Goal: Task Accomplishment & Management: Complete application form

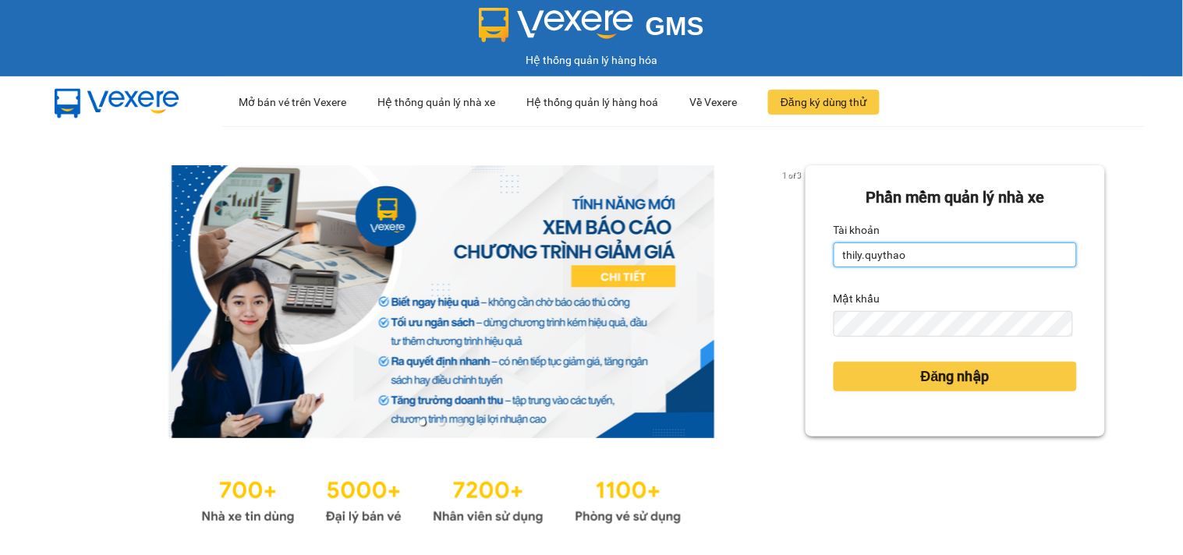
click at [956, 257] on input "thily.quythao" at bounding box center [955, 255] width 243 height 25
type input "t"
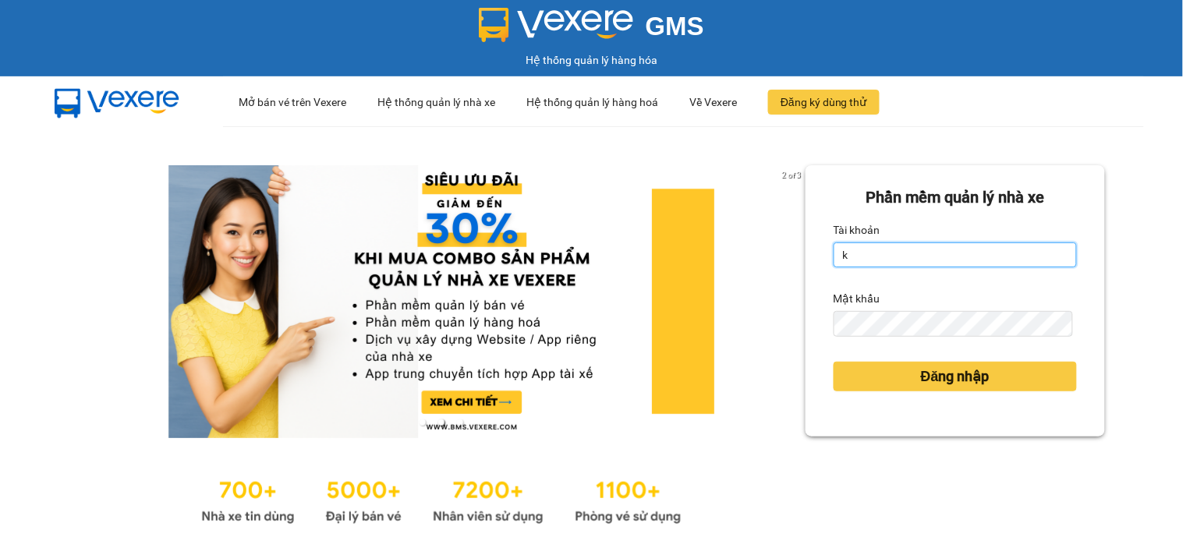
type input "khue123.quythao"
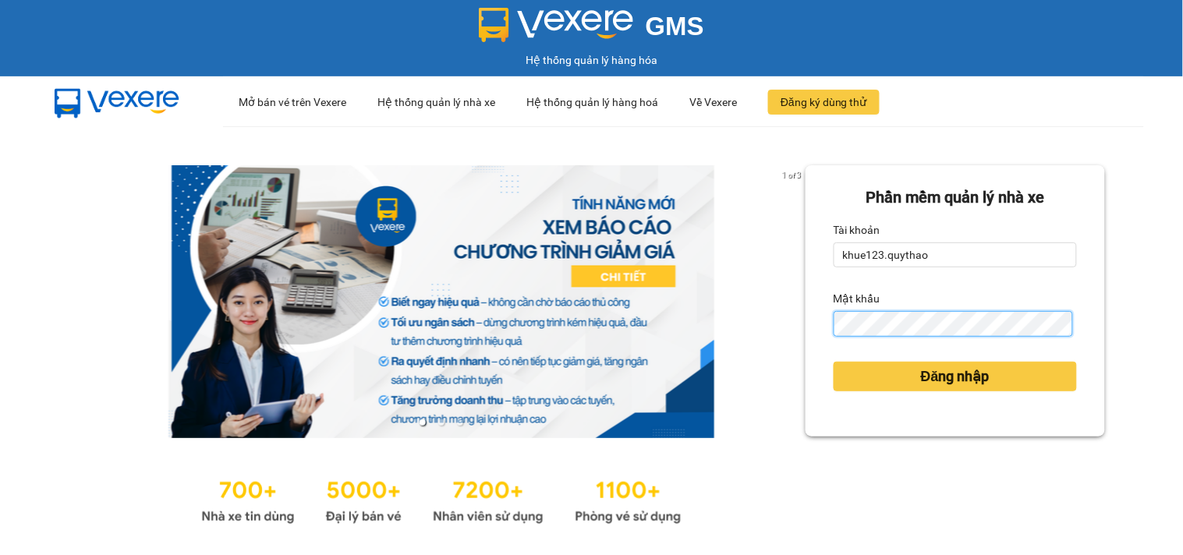
click at [834, 362] on button "Đăng nhập" at bounding box center [955, 377] width 243 height 30
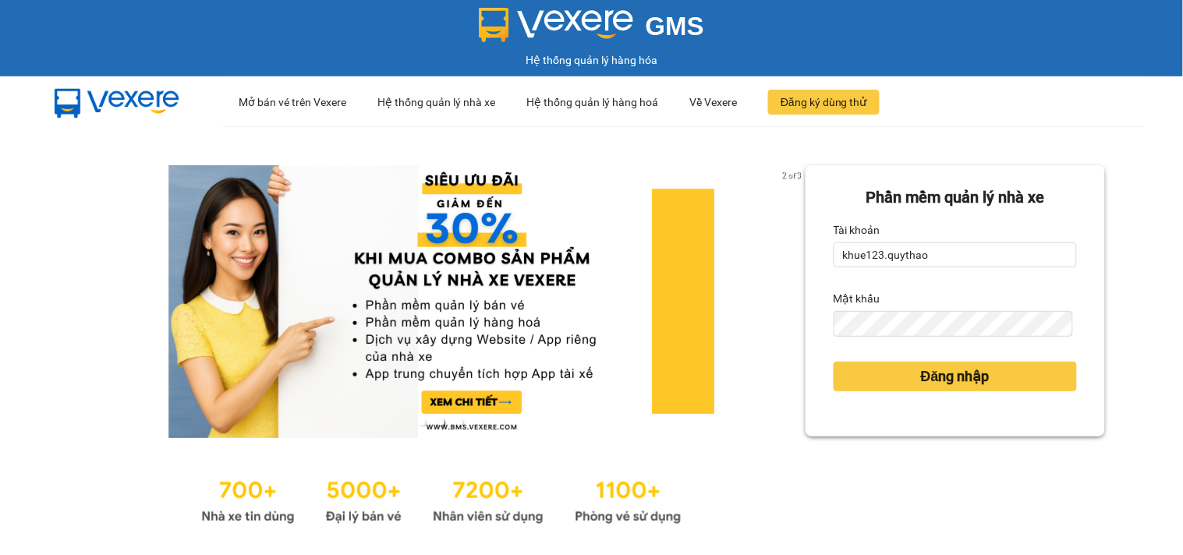
click at [1132, 307] on div "2 of 3 Phần mềm quản lý nhà xe Tài khoản khue123.quythao Mật khẩu Đăng nhập" at bounding box center [591, 346] width 1183 height 441
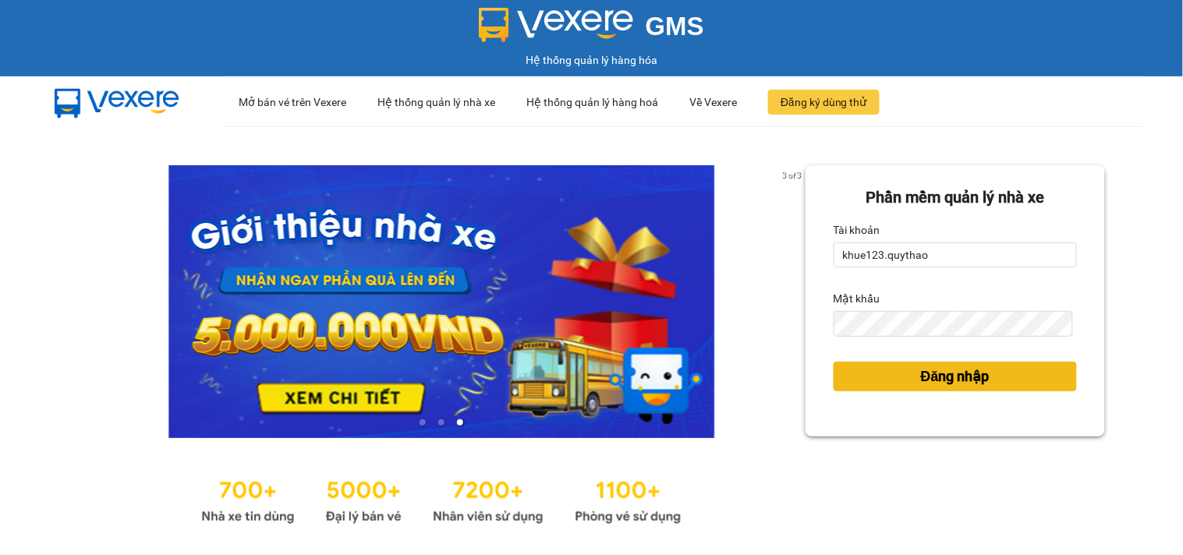
click at [930, 371] on span "Đăng nhập" at bounding box center [955, 377] width 69 height 22
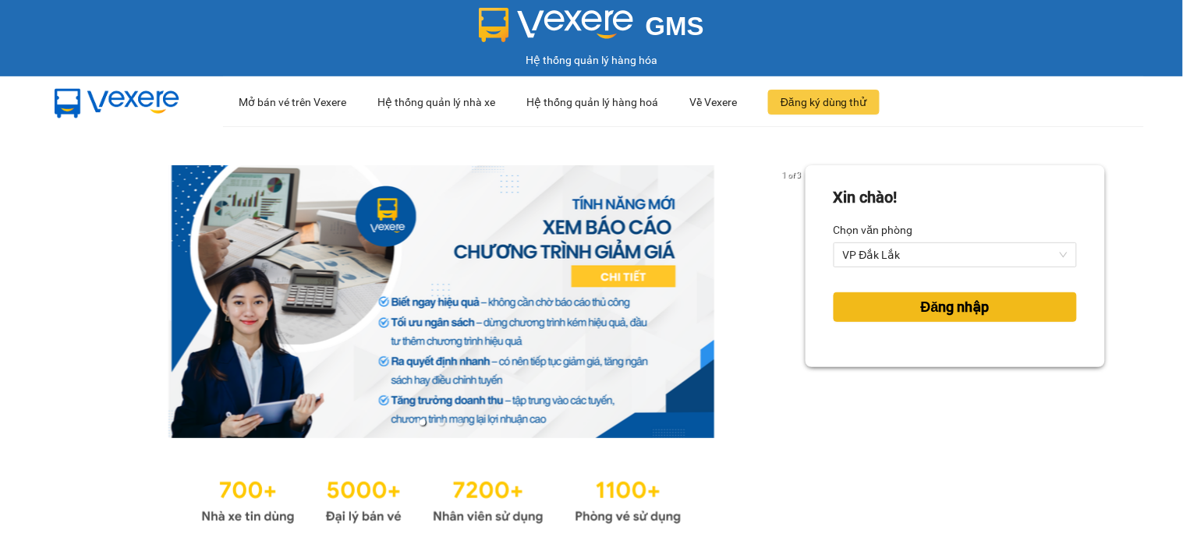
click at [938, 301] on span "Đăng nhập" at bounding box center [955, 307] width 69 height 22
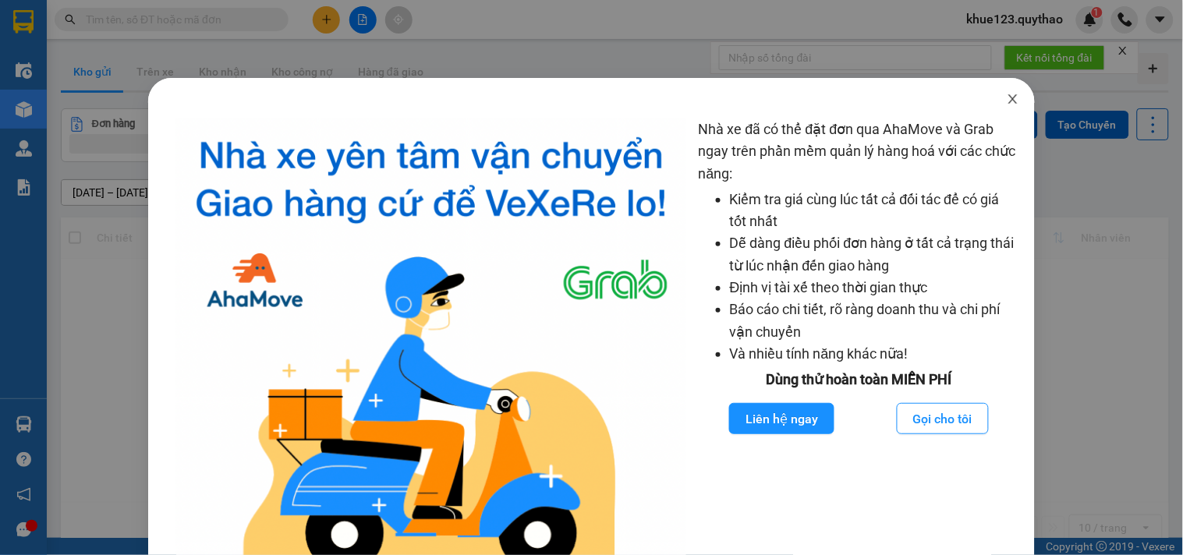
click at [1012, 94] on span "Close" at bounding box center [1013, 100] width 44 height 44
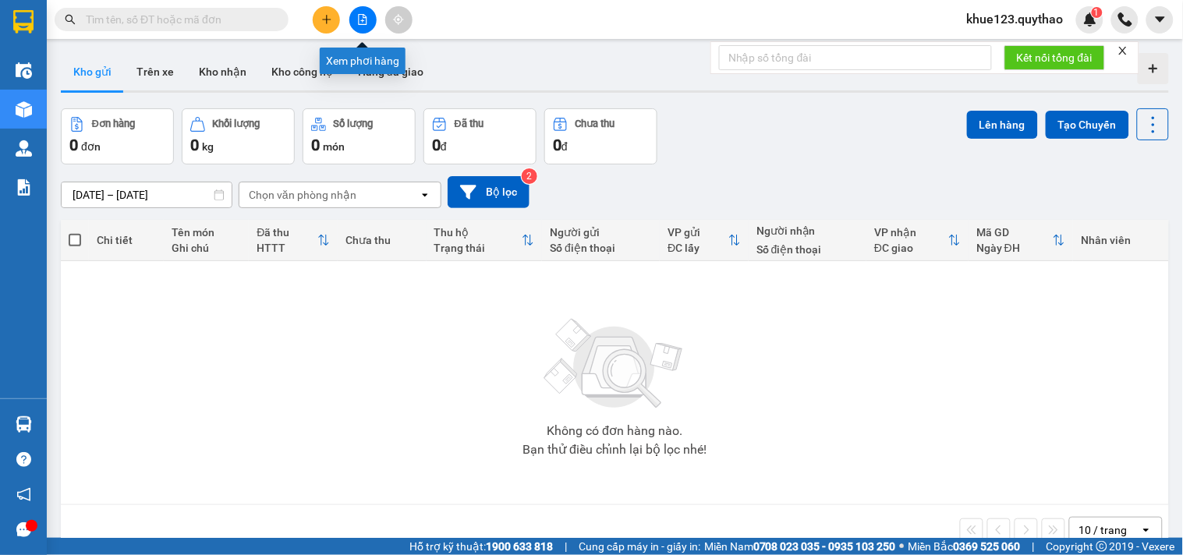
click at [357, 17] on icon "file-add" at bounding box center [362, 19] width 11 height 11
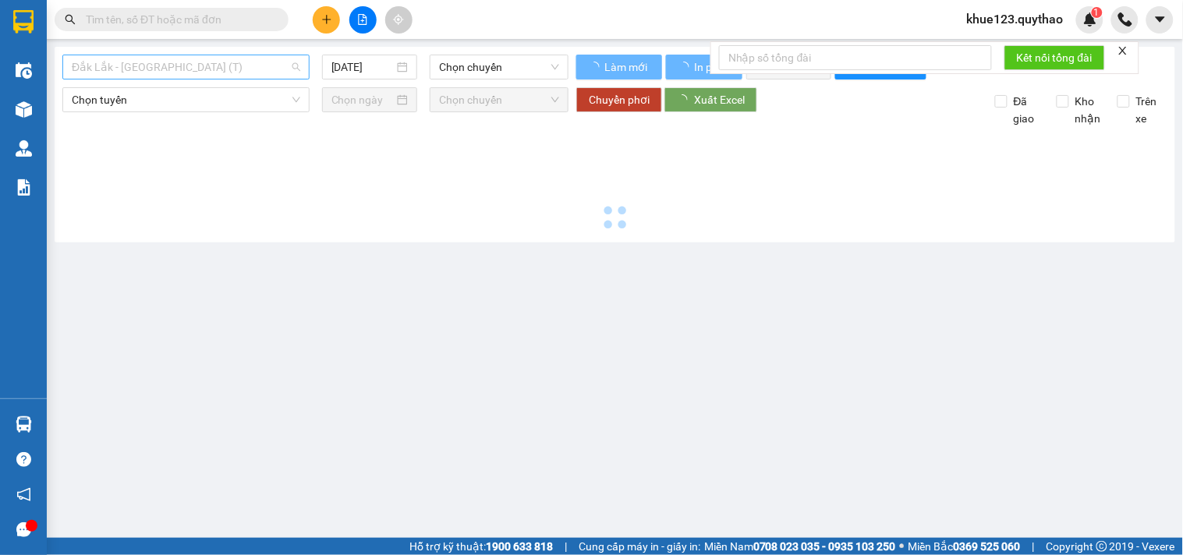
click at [204, 66] on span "Đắk Lắk - [GEOGRAPHIC_DATA] (T)" at bounding box center [186, 66] width 229 height 23
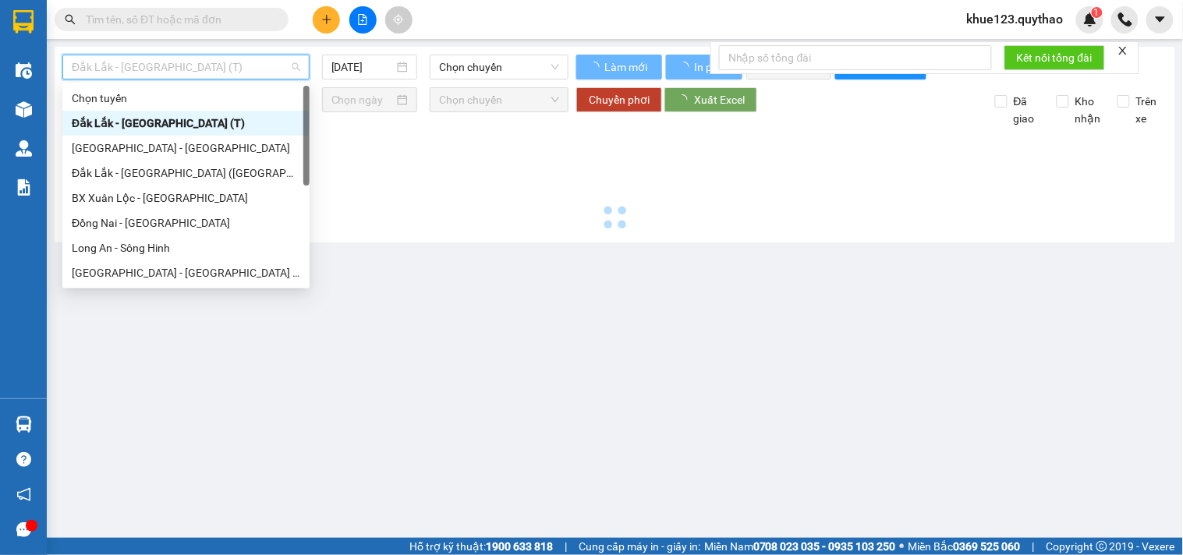
type input "[DATE]"
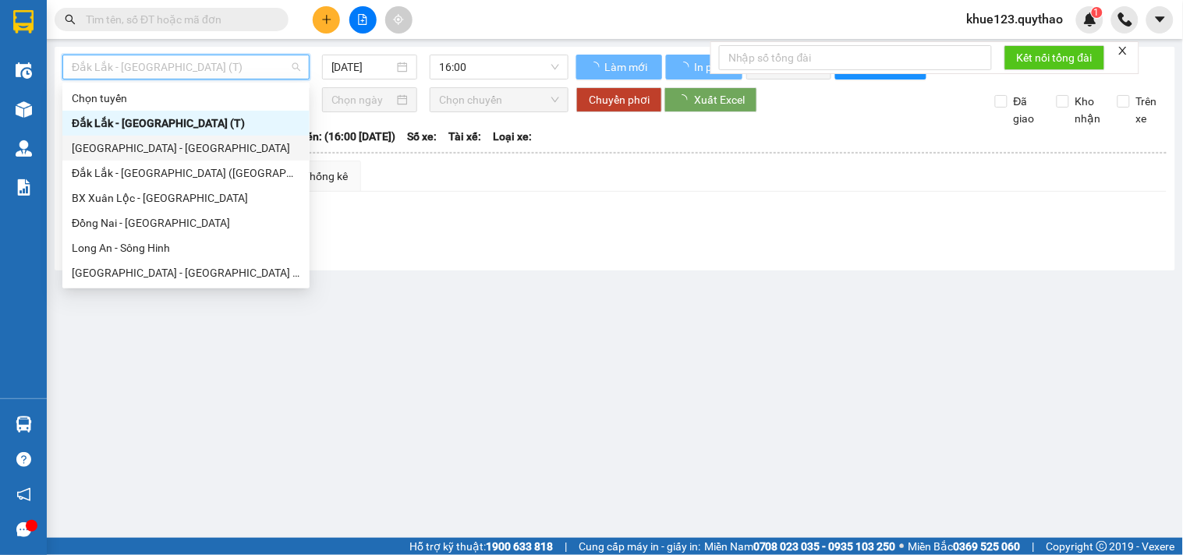
click at [142, 147] on div "[GEOGRAPHIC_DATA] - [GEOGRAPHIC_DATA]" at bounding box center [186, 148] width 229 height 17
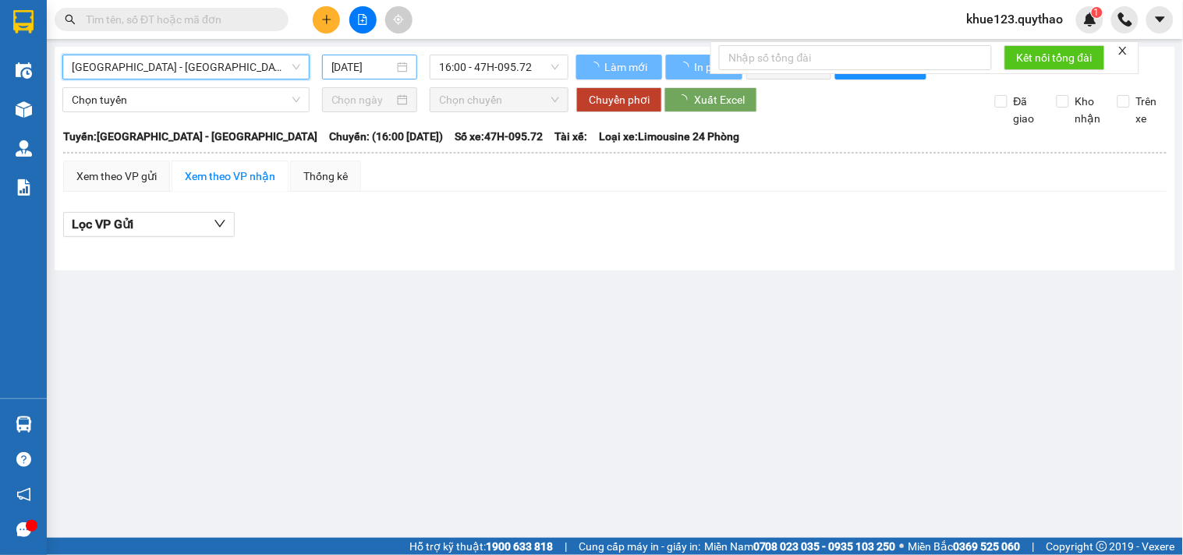
click at [337, 65] on input "[DATE]" at bounding box center [363, 67] width 63 height 17
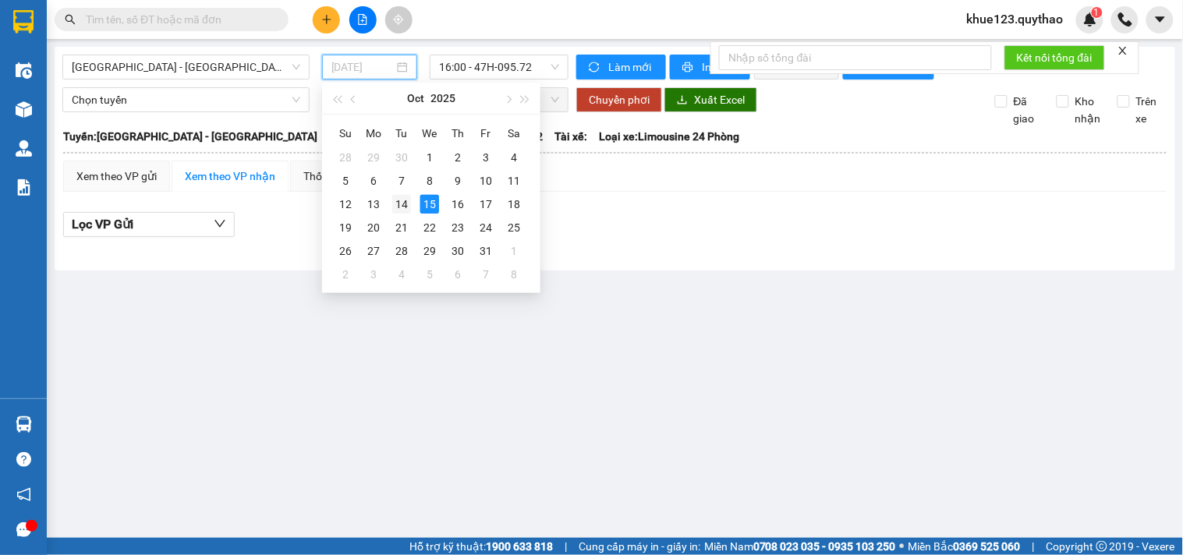
click at [399, 206] on div "14" at bounding box center [401, 204] width 19 height 19
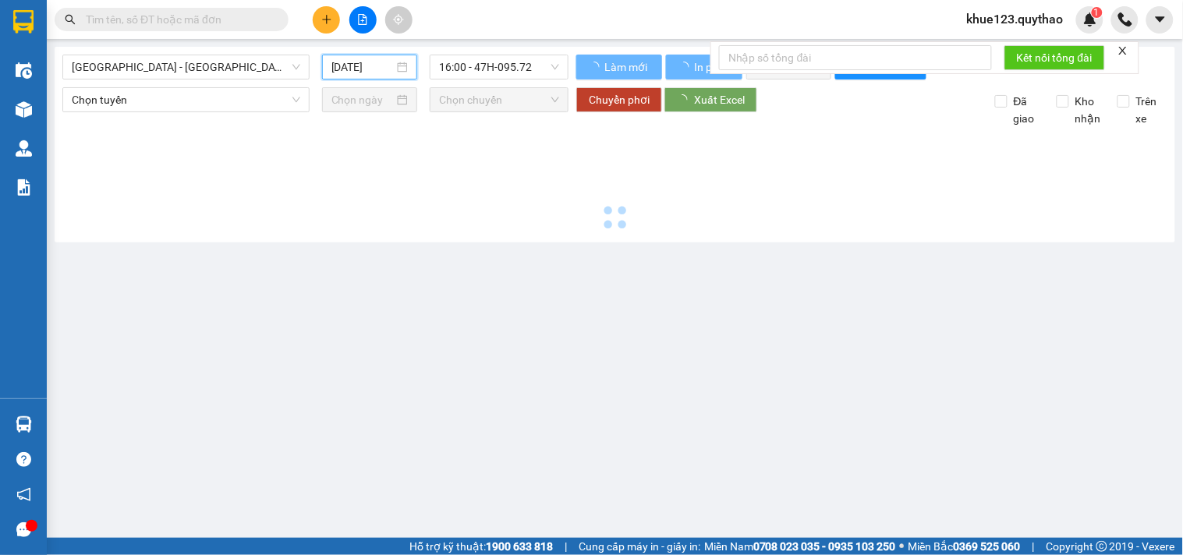
type input "[DATE]"
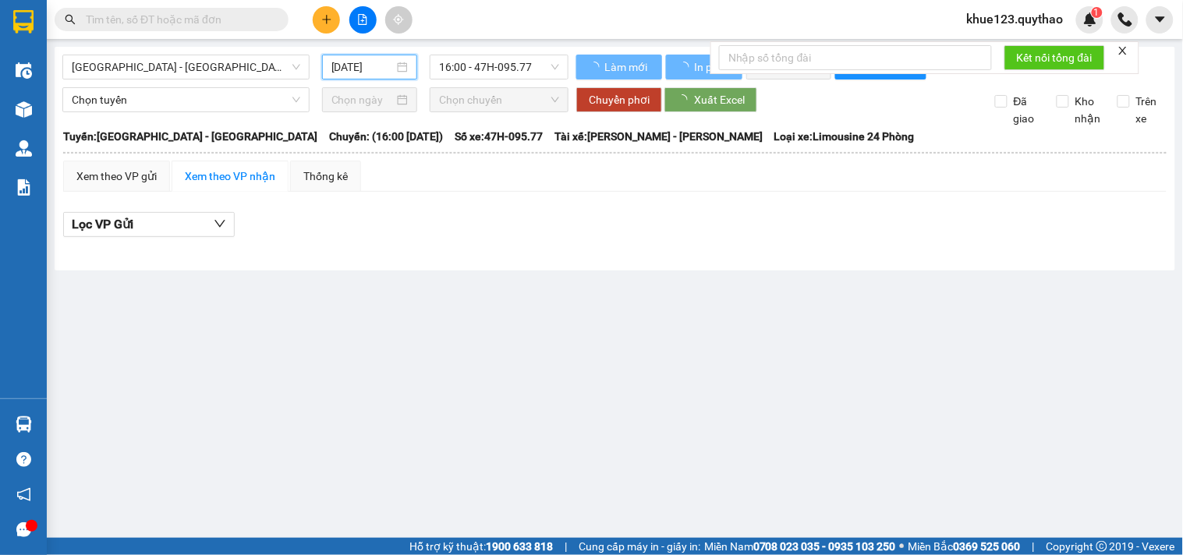
click at [127, 51] on div "[GEOGRAPHIC_DATA] - [GEOGRAPHIC_DATA] [DATE] 16:00 - 47H-095.77 Làm mới In phơi…" at bounding box center [615, 159] width 1121 height 224
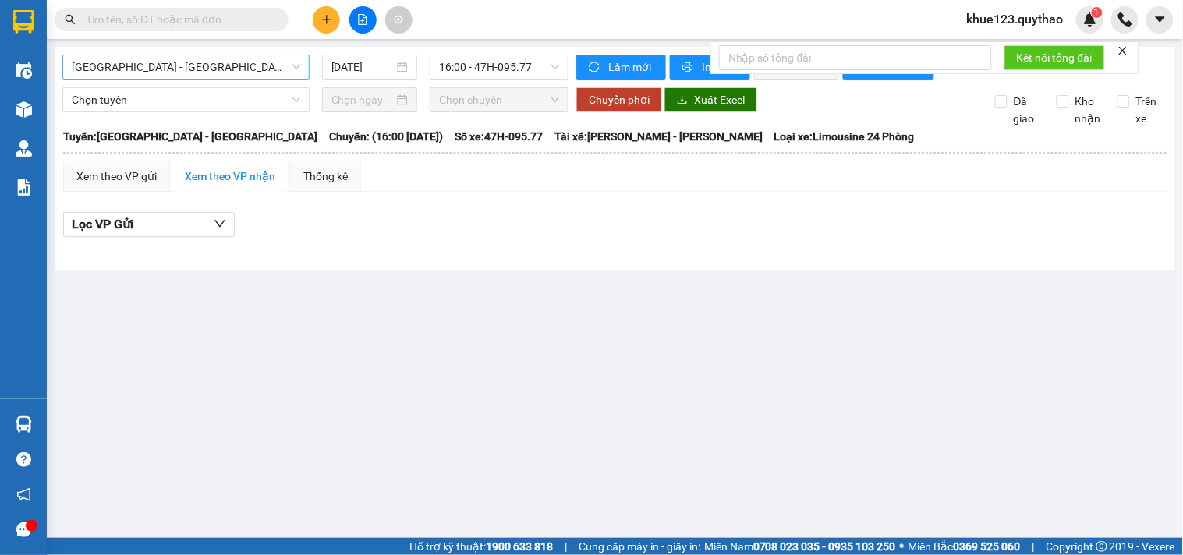
click at [128, 59] on span "[GEOGRAPHIC_DATA] - [GEOGRAPHIC_DATA]" at bounding box center [186, 66] width 229 height 23
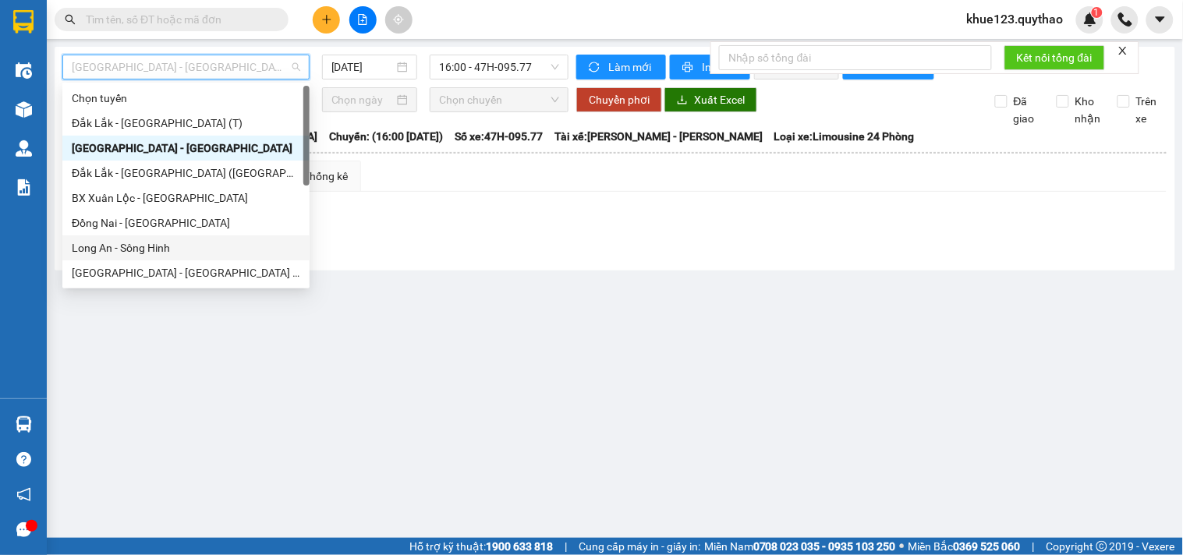
click at [126, 250] on div "Long An - Sông Hinh" at bounding box center [186, 247] width 229 height 17
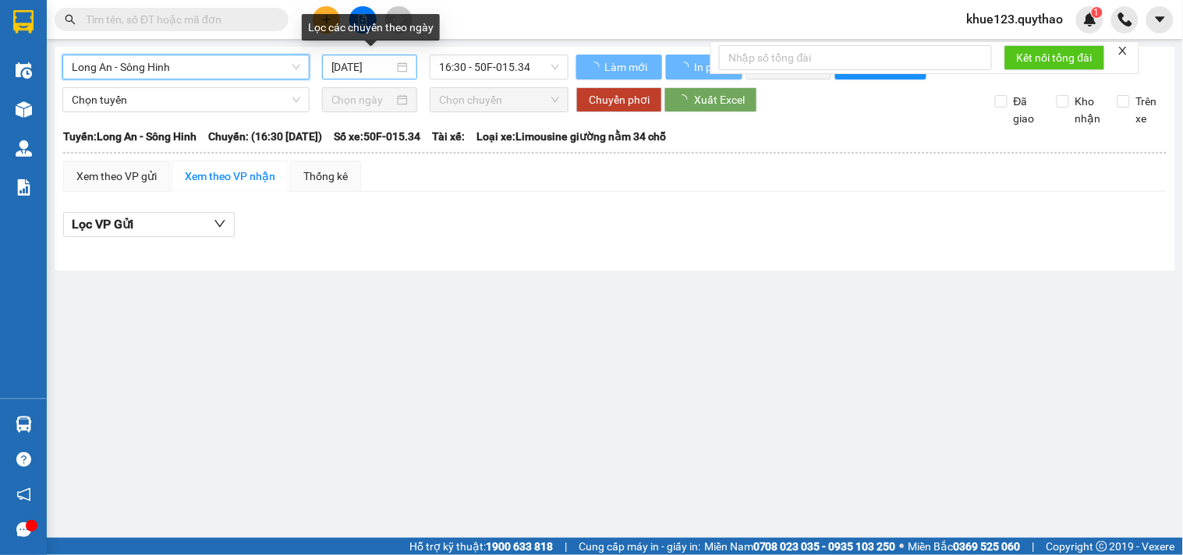
click at [338, 68] on input "[DATE]" at bounding box center [363, 67] width 63 height 17
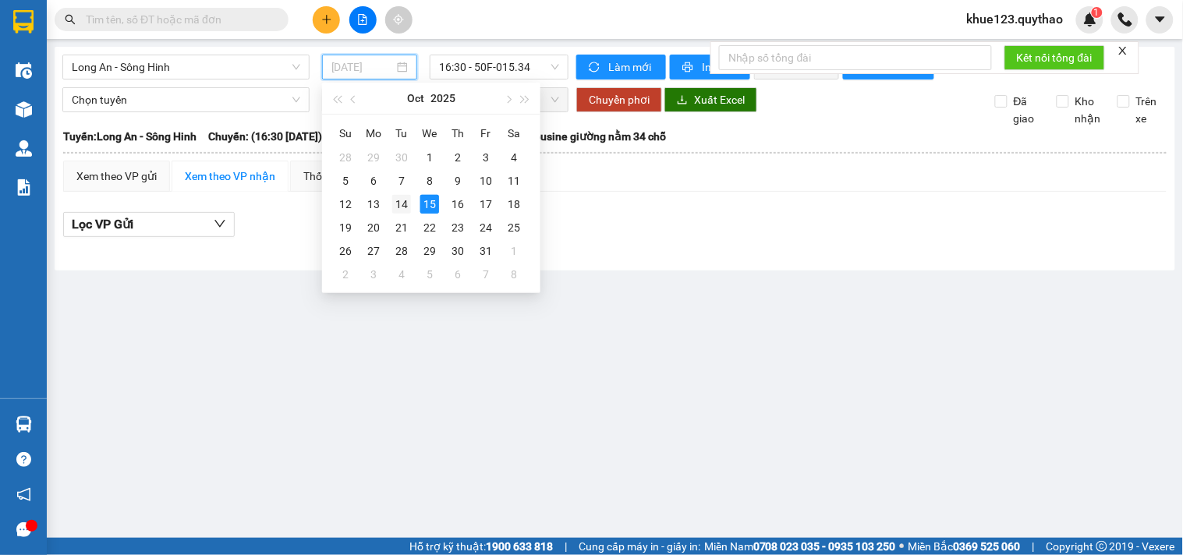
click at [399, 205] on div "14" at bounding box center [401, 204] width 19 height 19
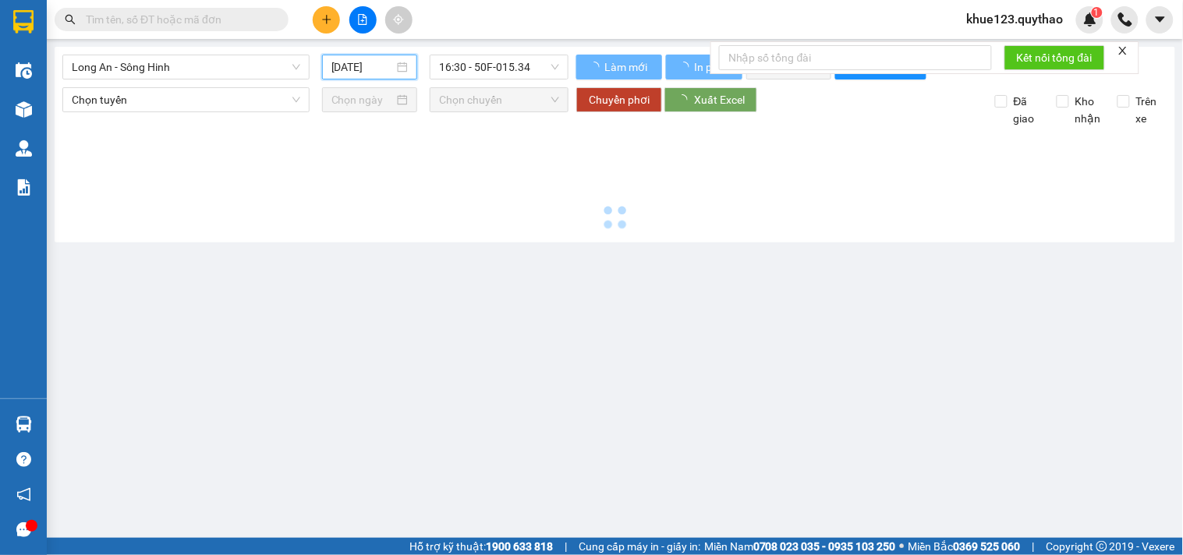
type input "[DATE]"
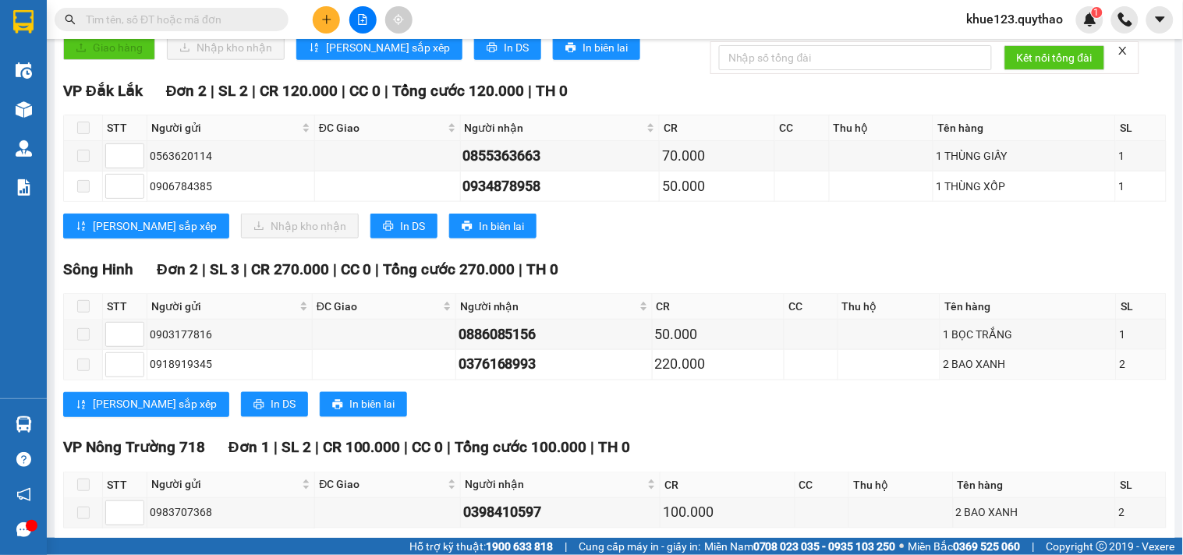
scroll to position [321, 0]
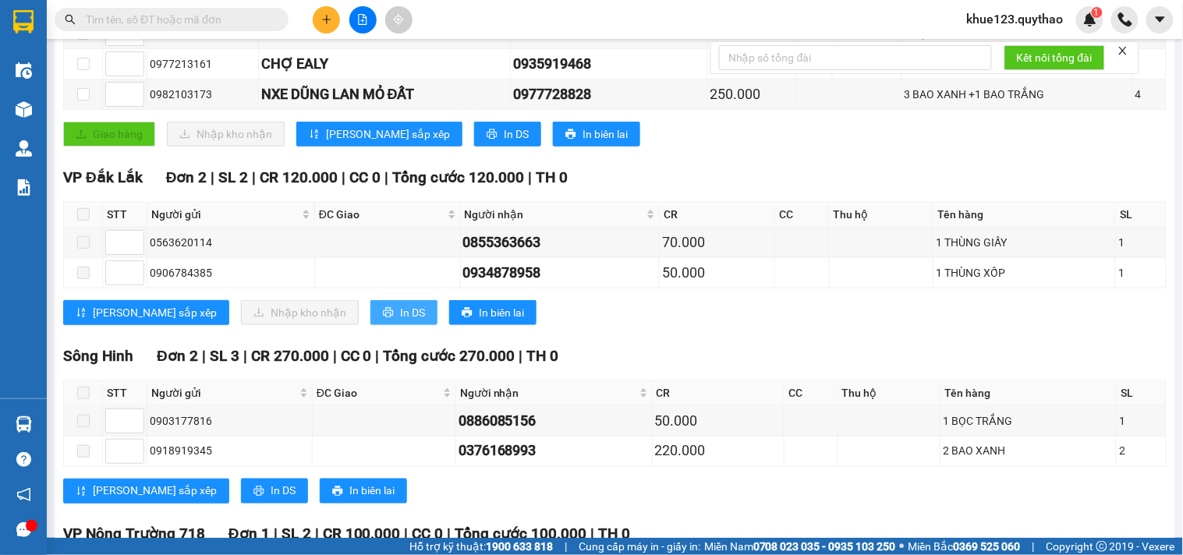
click at [371, 325] on button "In DS" at bounding box center [404, 312] width 67 height 25
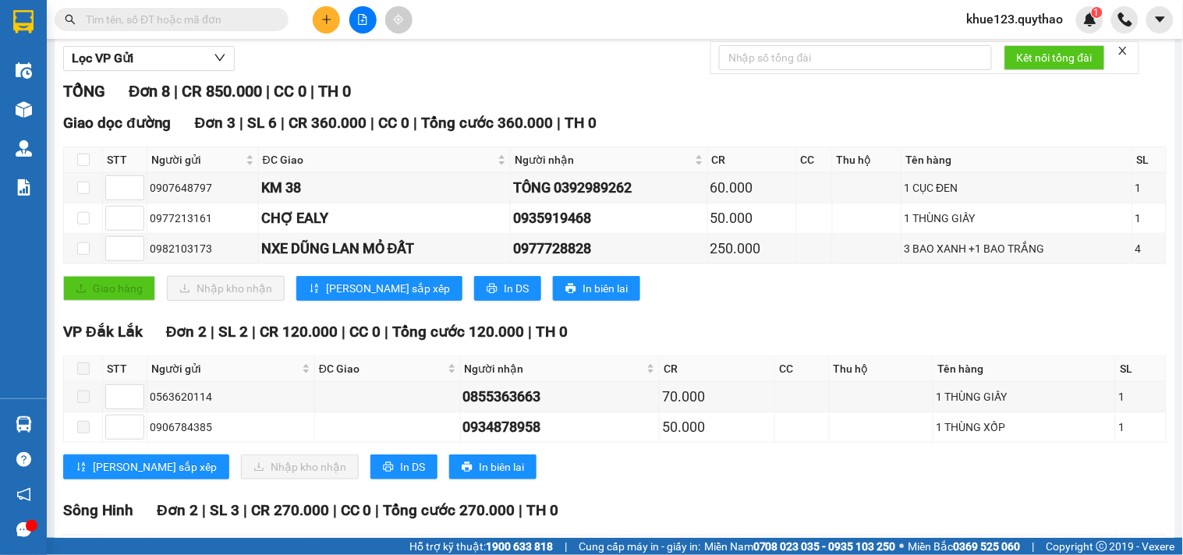
scroll to position [0, 0]
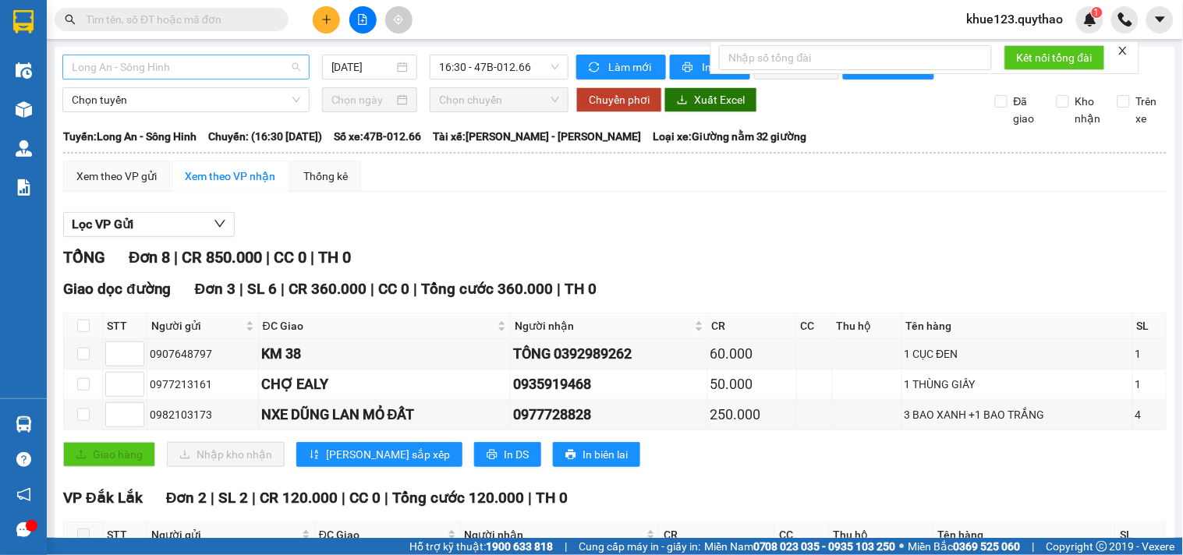
click at [254, 59] on span "Long An - Sông Hinh" at bounding box center [186, 66] width 229 height 23
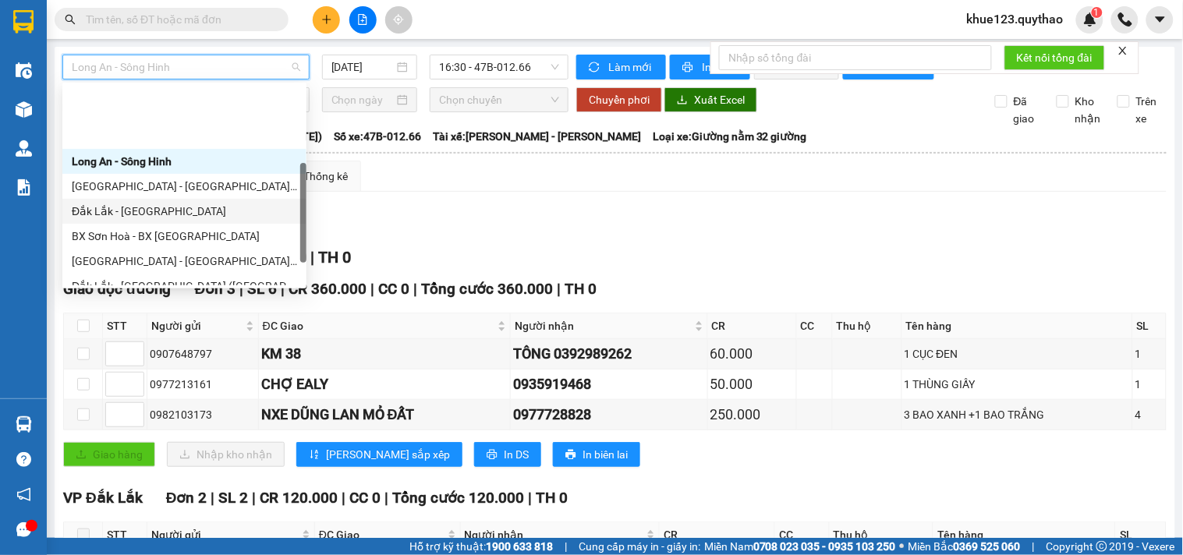
scroll to position [224, 0]
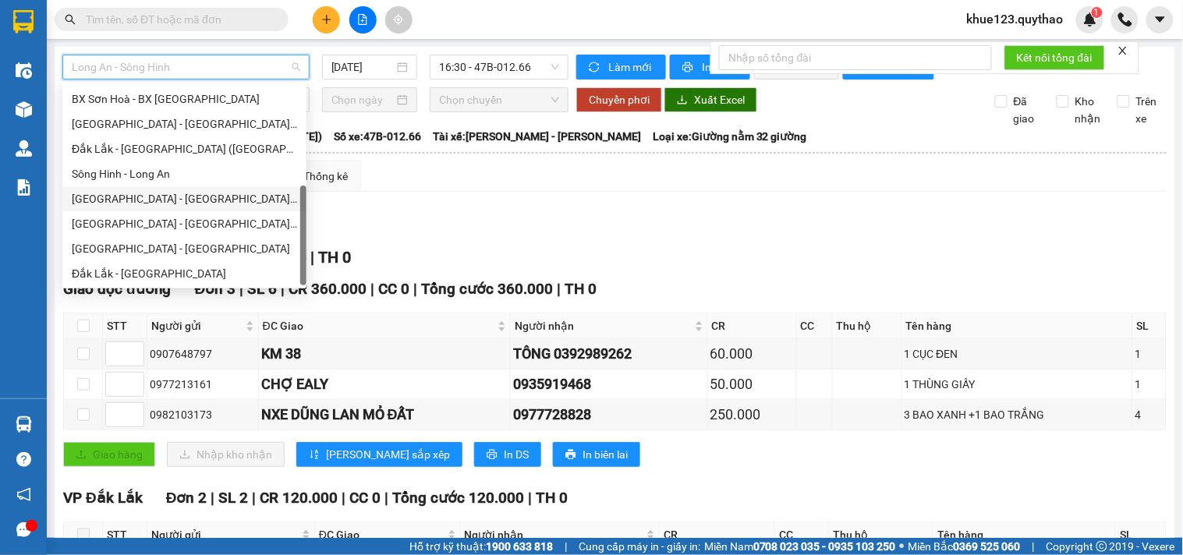
click at [167, 196] on div "[GEOGRAPHIC_DATA] - [GEOGRAPHIC_DATA] ([GEOGRAPHIC_DATA])" at bounding box center [184, 198] width 225 height 17
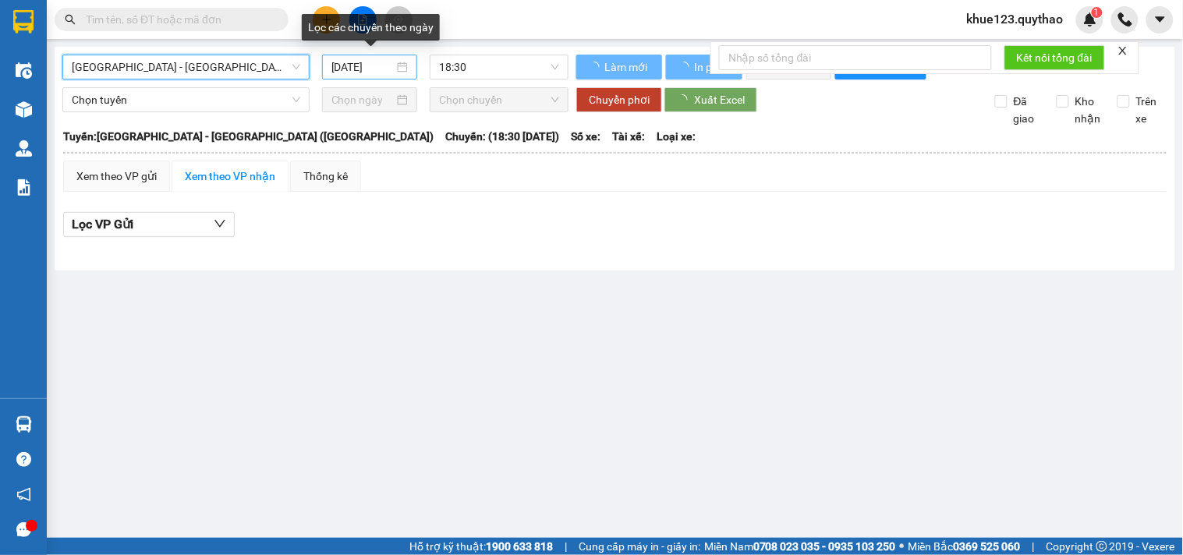
click at [329, 68] on div "[DATE]" at bounding box center [370, 67] width 96 height 25
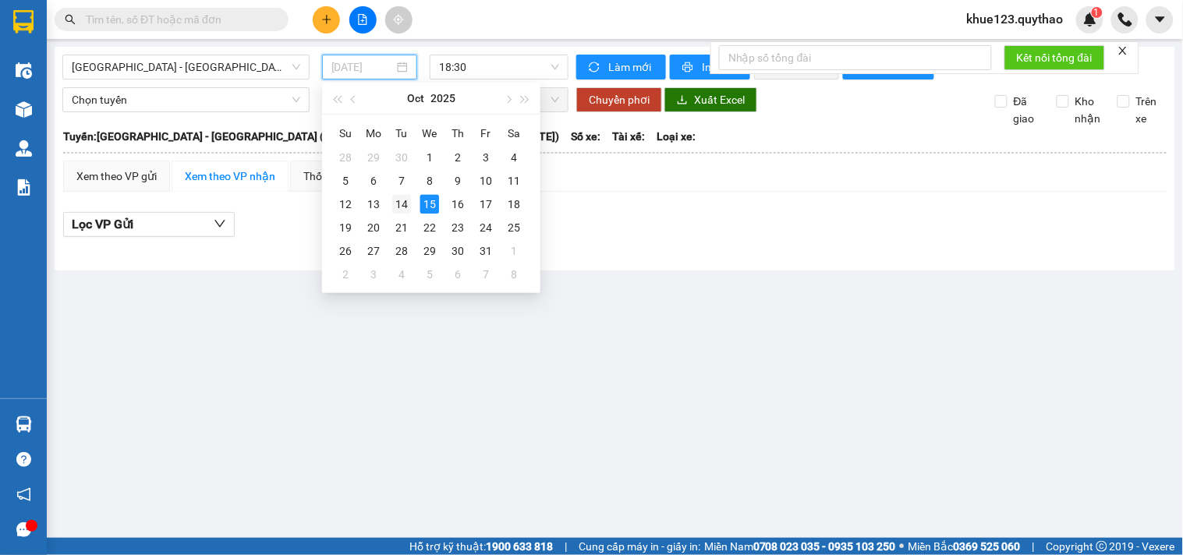
click at [407, 201] on div "14" at bounding box center [401, 204] width 19 height 19
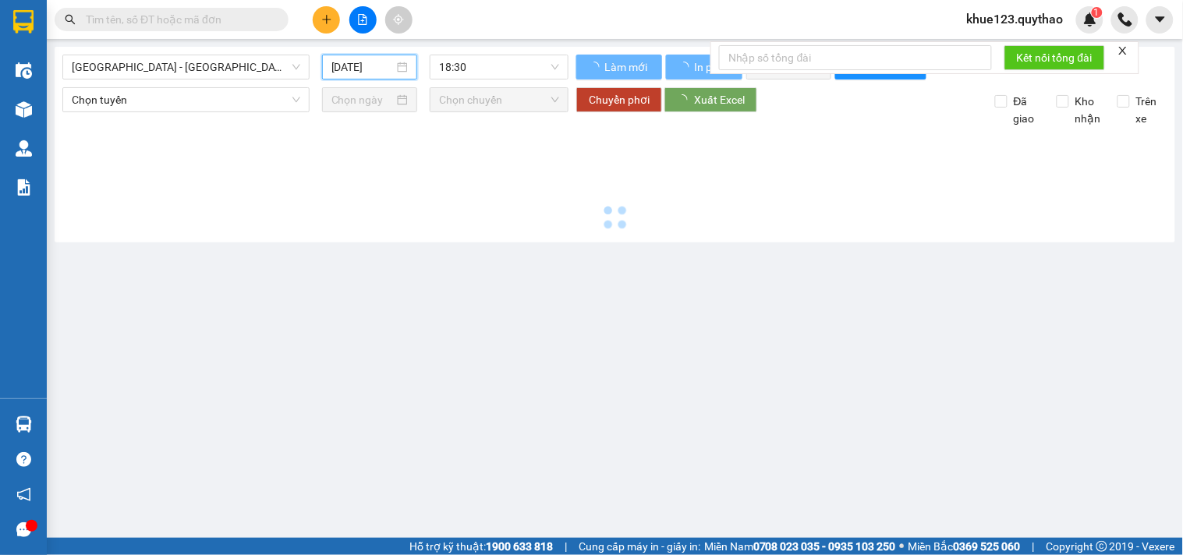
type input "[DATE]"
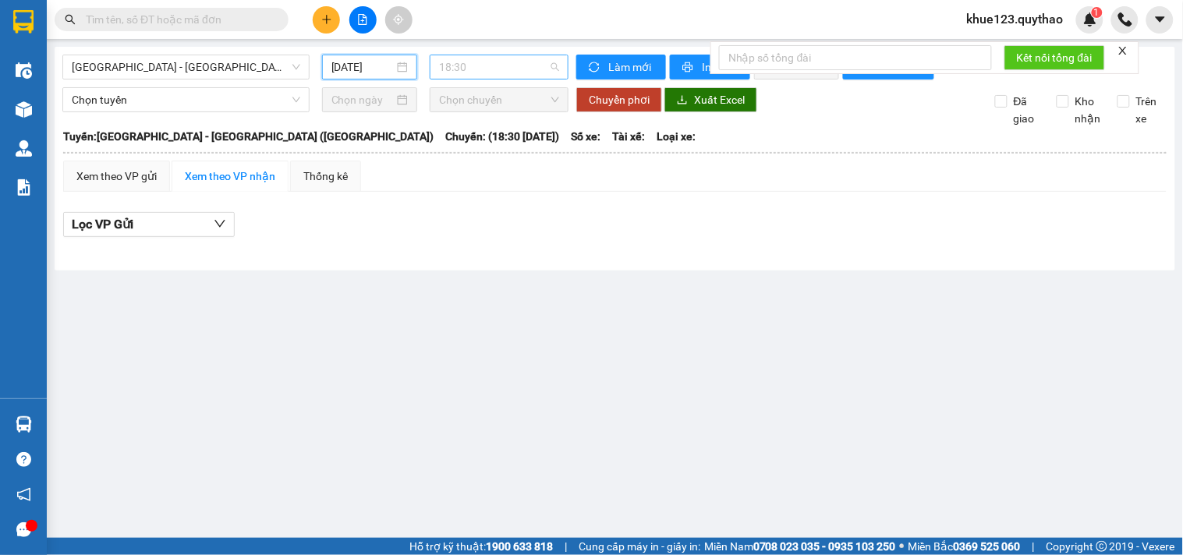
click at [471, 66] on span "18:30" at bounding box center [499, 66] width 120 height 23
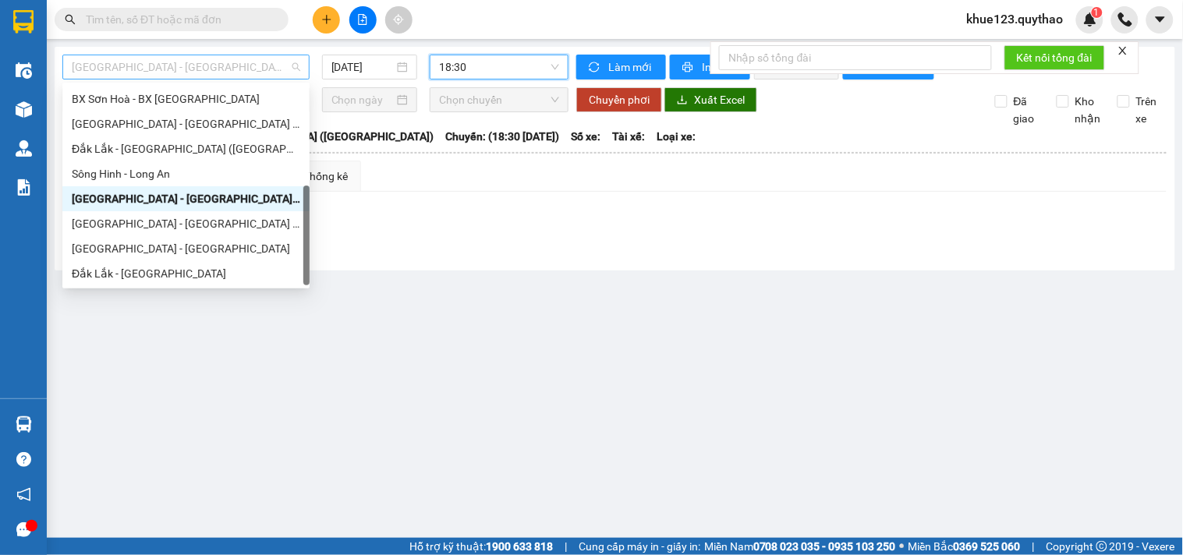
click at [186, 66] on span "[GEOGRAPHIC_DATA] - [GEOGRAPHIC_DATA] ([GEOGRAPHIC_DATA])" at bounding box center [186, 66] width 229 height 23
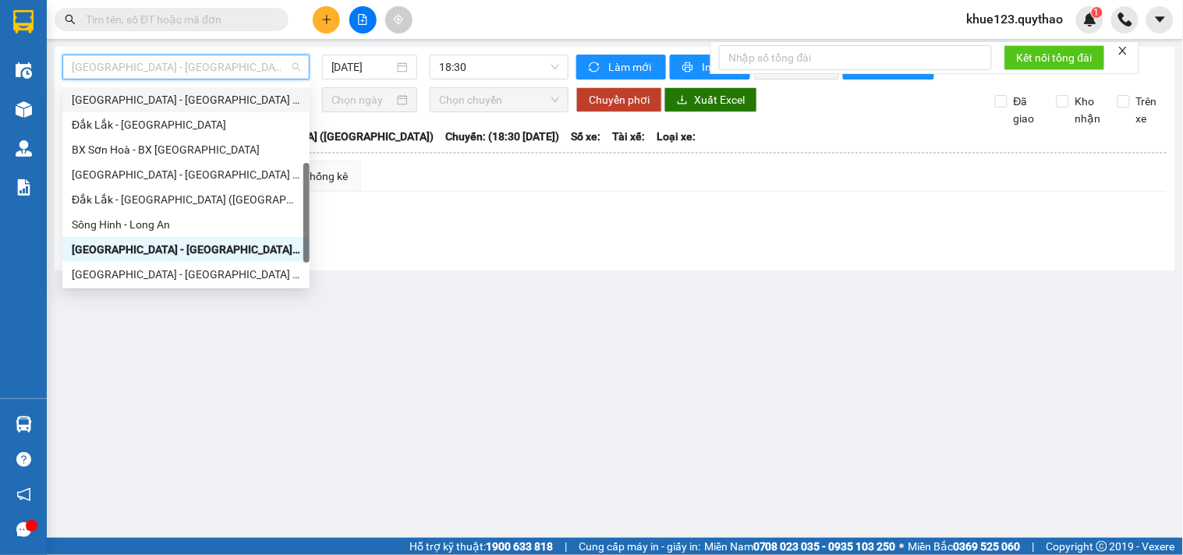
scroll to position [87, 0]
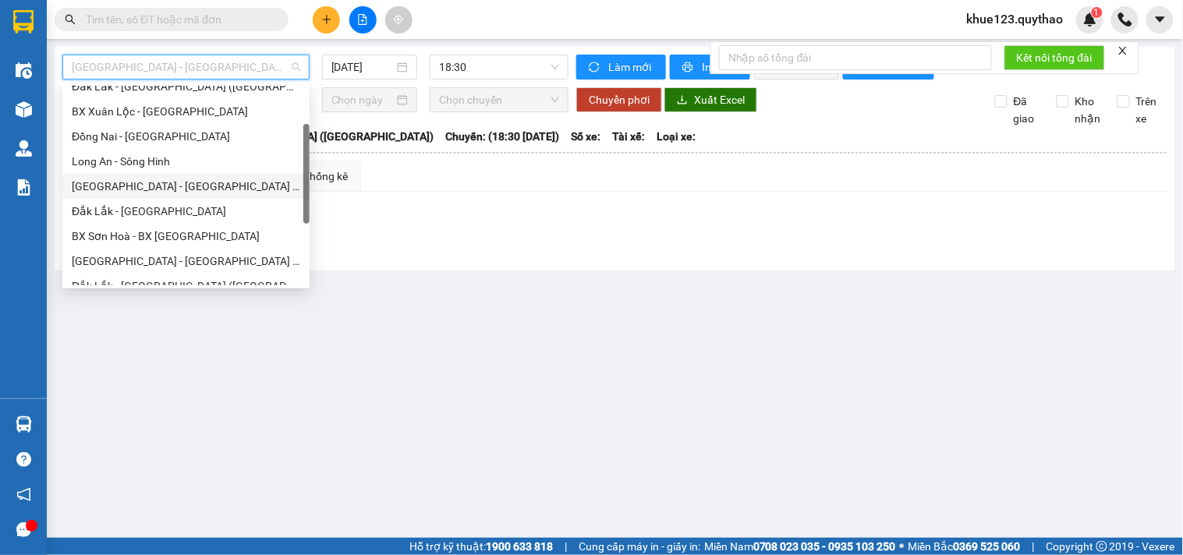
click at [190, 183] on div "[GEOGRAPHIC_DATA] - [GEOGRAPHIC_DATA] ([GEOGRAPHIC_DATA] - [GEOGRAPHIC_DATA] cũ)" at bounding box center [186, 186] width 229 height 17
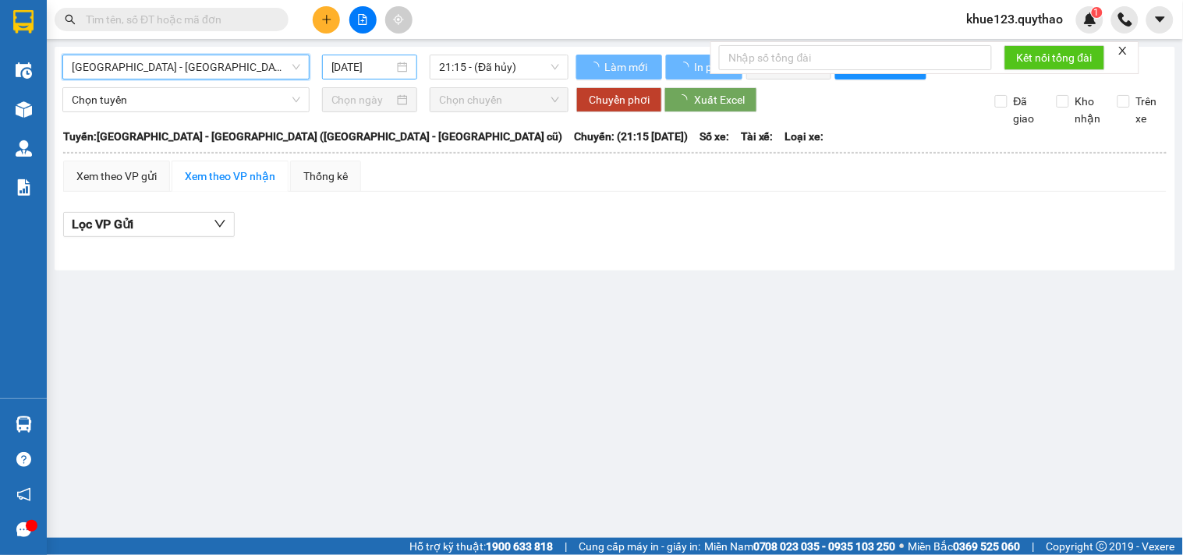
click at [340, 74] on input "[DATE]" at bounding box center [363, 67] width 63 height 17
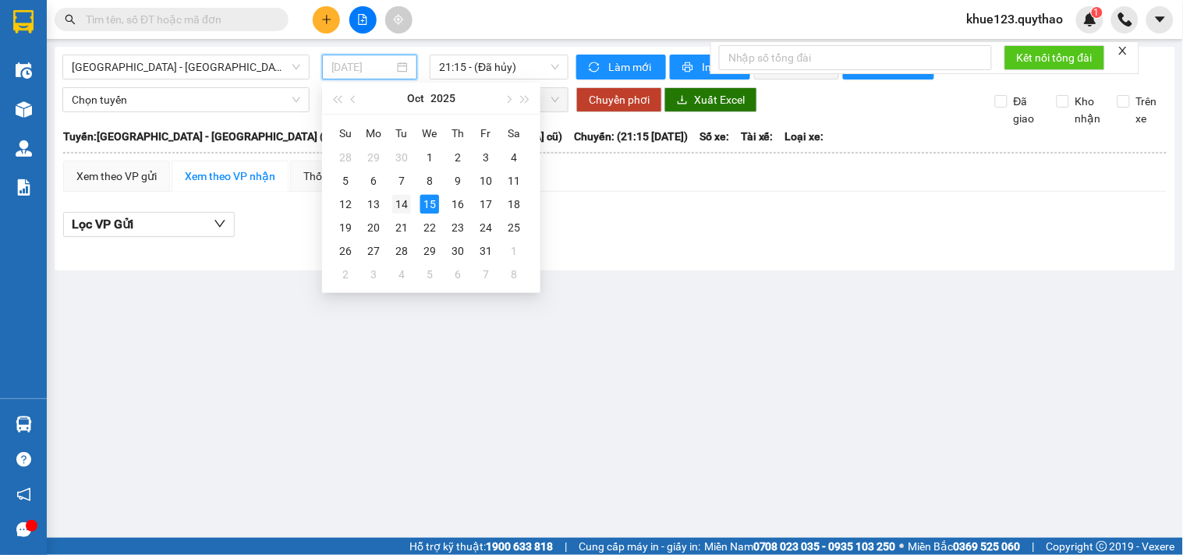
click at [395, 205] on div "14" at bounding box center [401, 204] width 19 height 19
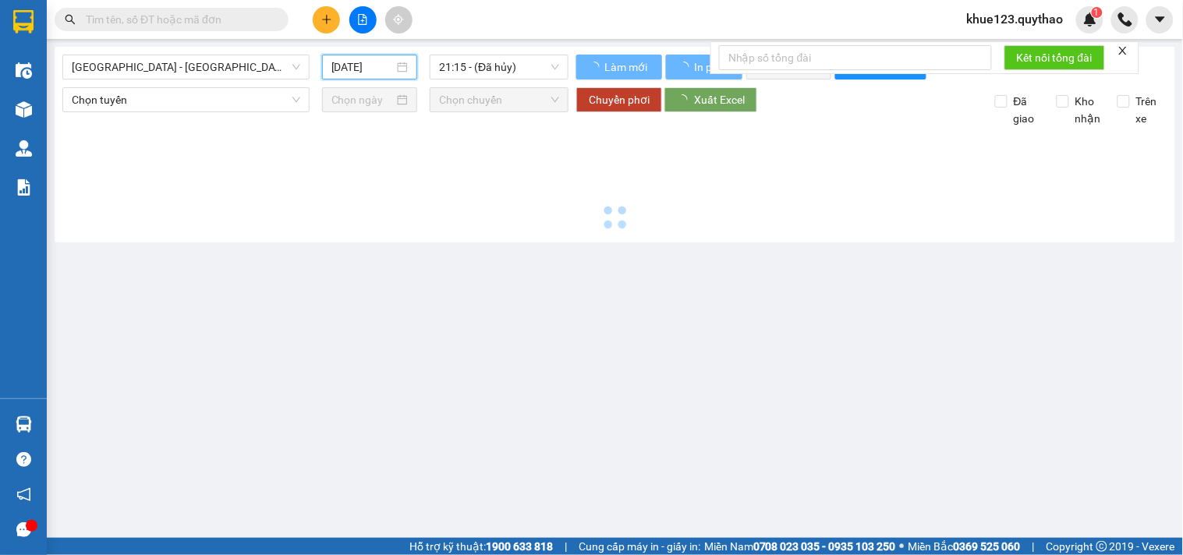
type input "[DATE]"
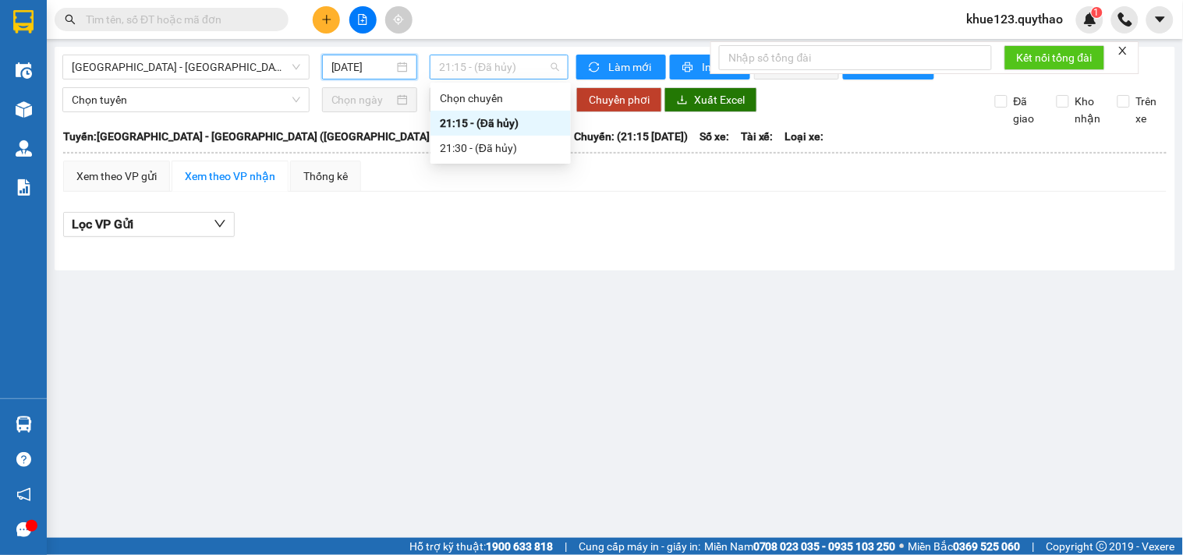
click at [511, 59] on span "21:15 - (Đã hủy)" at bounding box center [499, 66] width 120 height 23
click at [195, 62] on span "[GEOGRAPHIC_DATA] - [GEOGRAPHIC_DATA] ([GEOGRAPHIC_DATA] - [GEOGRAPHIC_DATA] cũ)" at bounding box center [186, 66] width 229 height 23
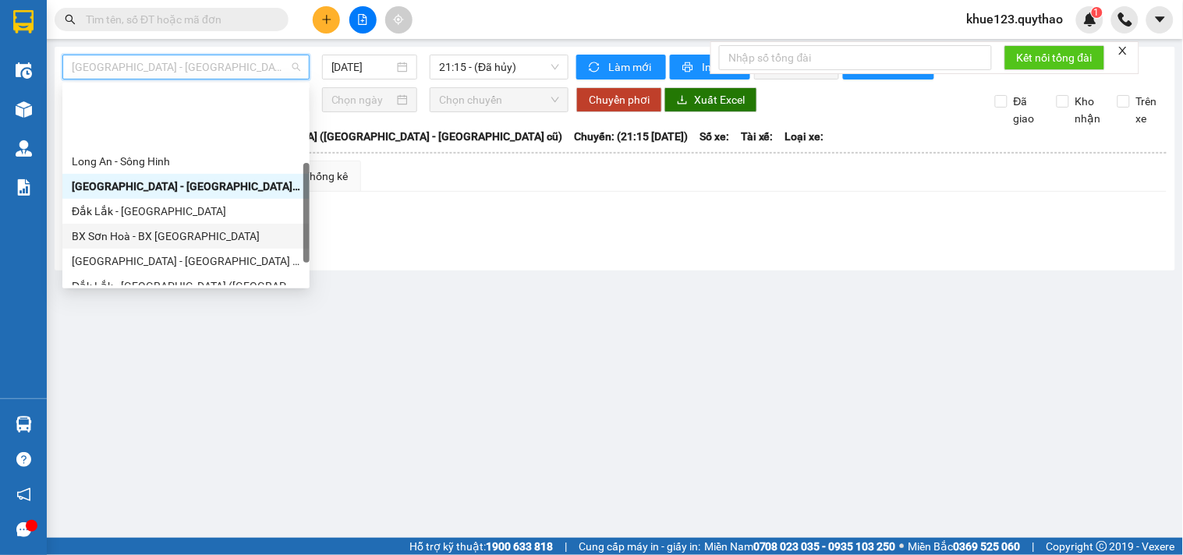
scroll to position [173, 0]
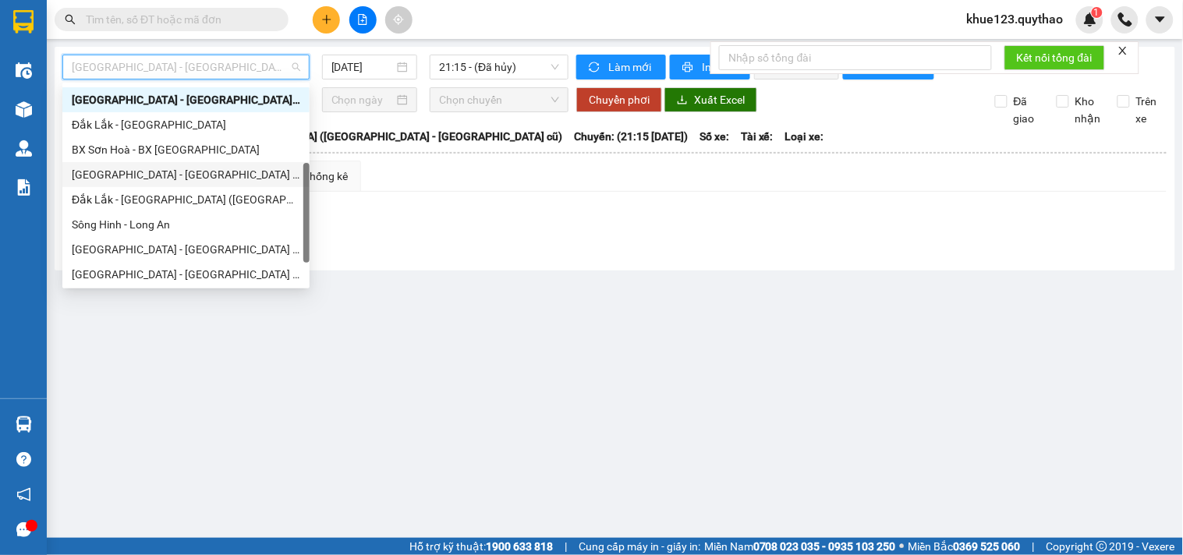
click at [182, 174] on div "[GEOGRAPHIC_DATA] - [GEOGRAPHIC_DATA] ([GEOGRAPHIC_DATA] mới)" at bounding box center [186, 174] width 229 height 17
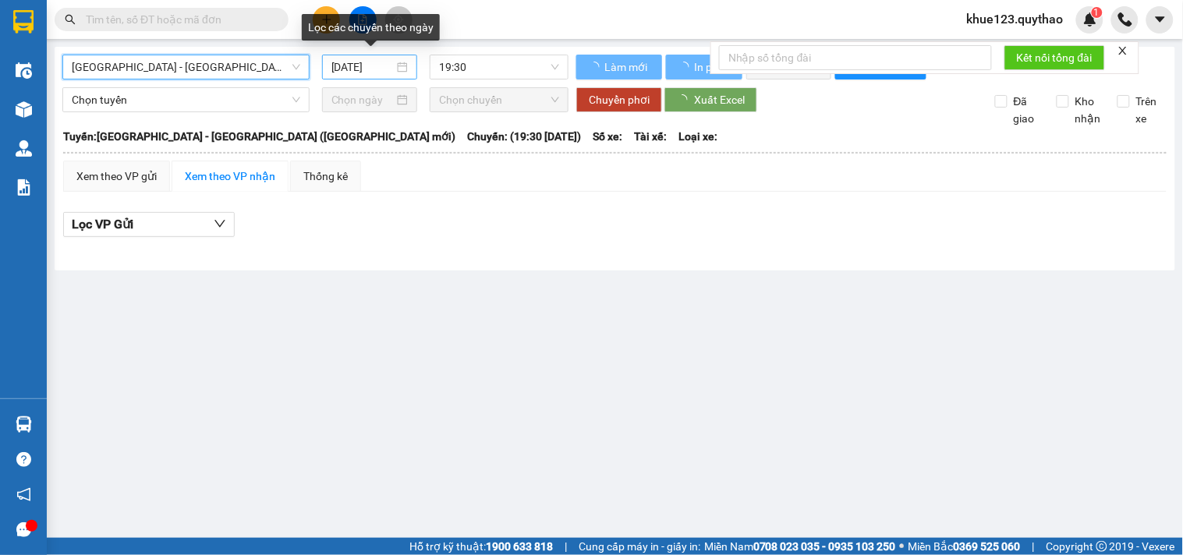
click at [333, 70] on input "[DATE]" at bounding box center [363, 67] width 63 height 17
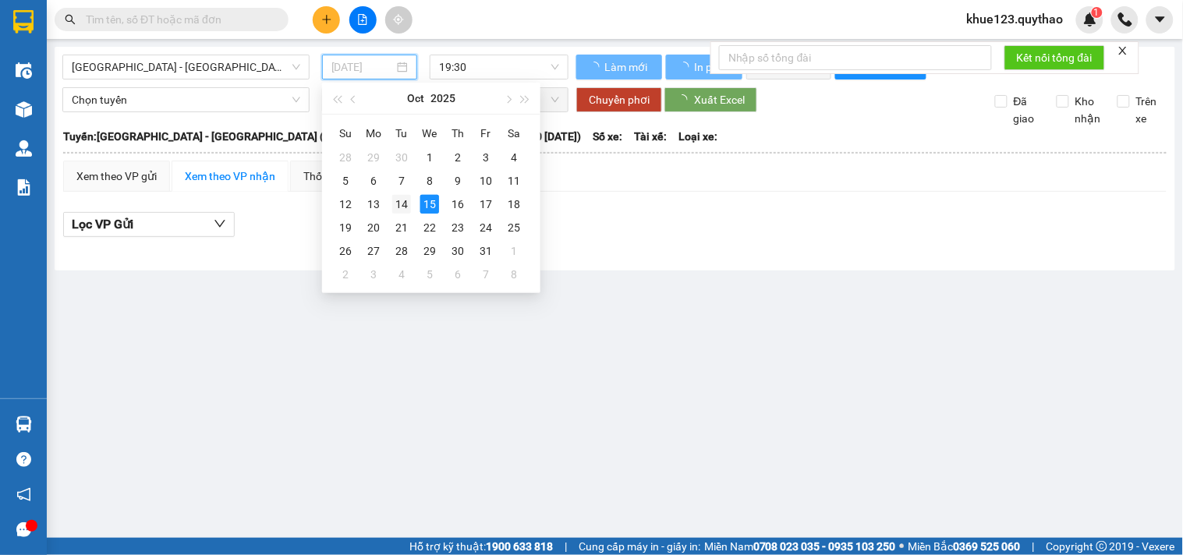
click at [398, 204] on div "14" at bounding box center [401, 204] width 19 height 19
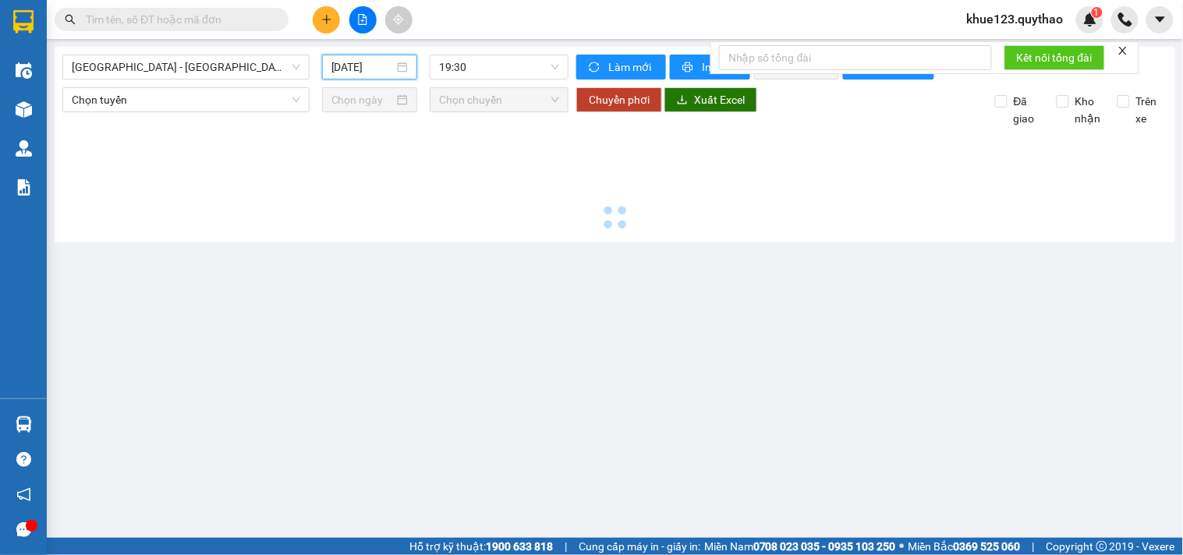
type input "[DATE]"
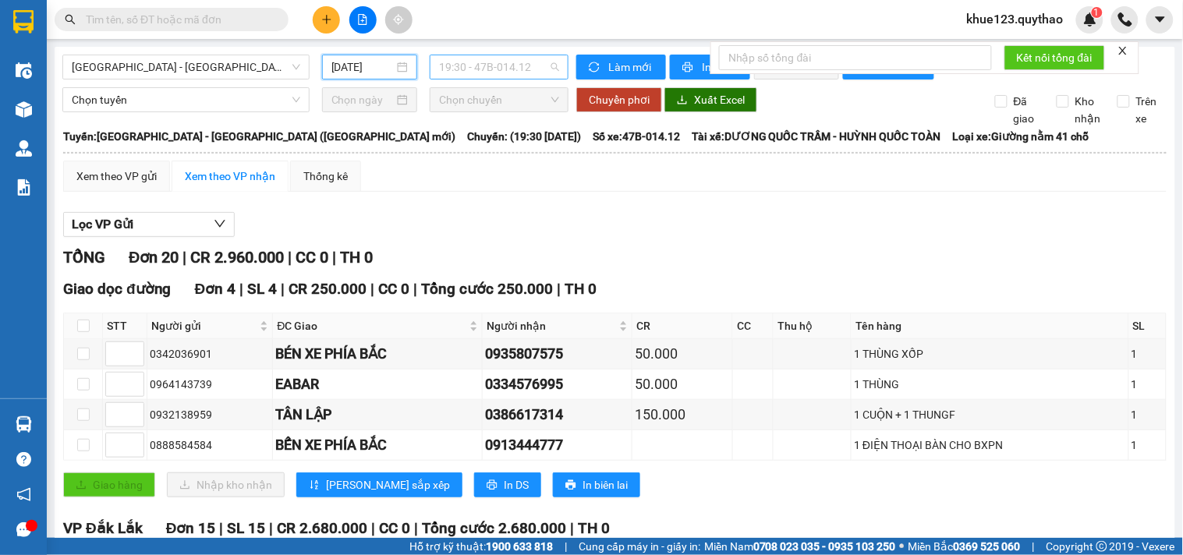
click at [518, 69] on span "19:30 - 47B-014.12" at bounding box center [499, 66] width 120 height 23
click at [641, 235] on div "Lọc VP Gửi" at bounding box center [615, 225] width 1104 height 26
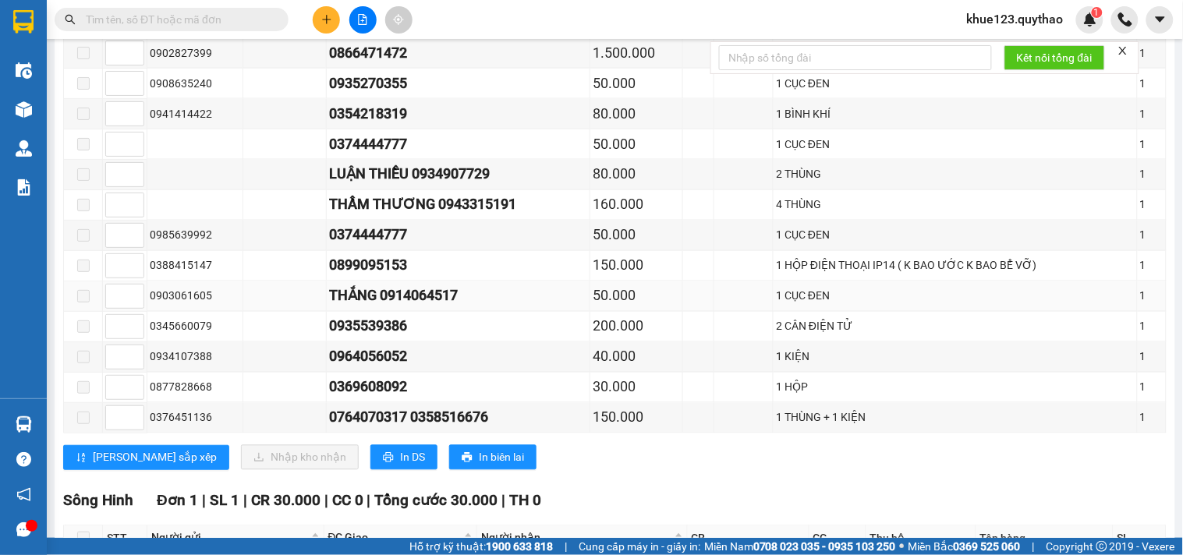
scroll to position [744, 0]
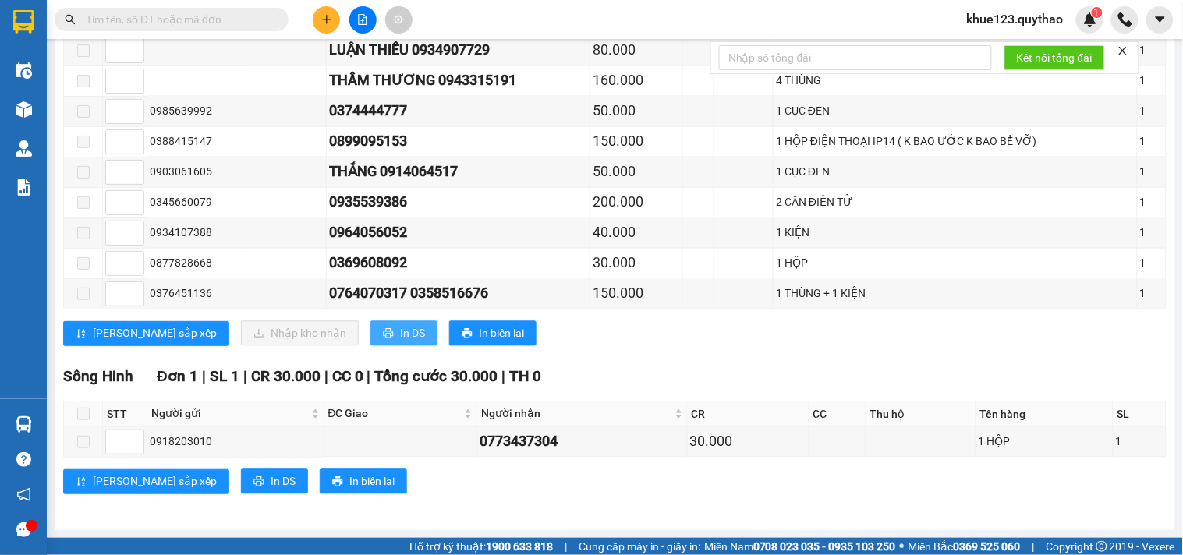
click at [400, 328] on span "In DS" at bounding box center [412, 333] width 25 height 17
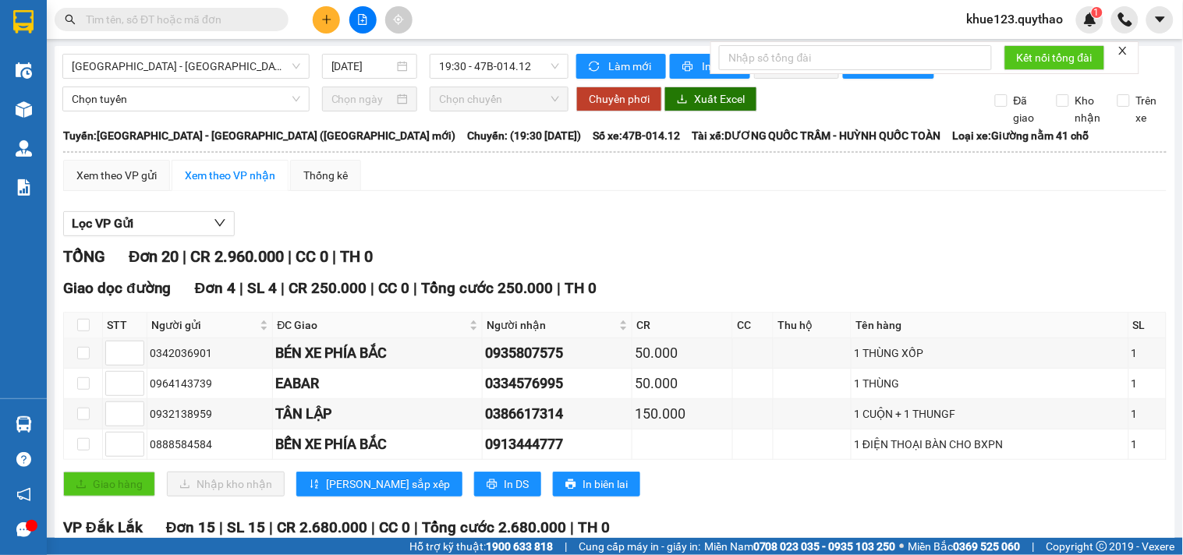
scroll to position [0, 0]
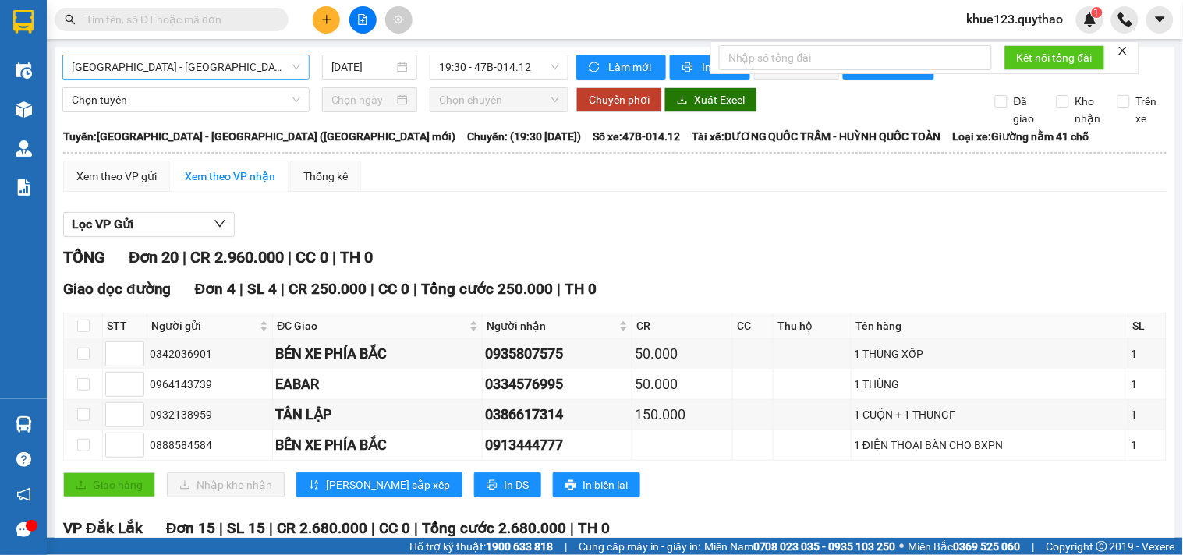
click at [177, 66] on span "[GEOGRAPHIC_DATA] - [GEOGRAPHIC_DATA] ([GEOGRAPHIC_DATA] mới)" at bounding box center [186, 66] width 229 height 23
click at [242, 57] on span "[GEOGRAPHIC_DATA] - [GEOGRAPHIC_DATA] ([GEOGRAPHIC_DATA] mới)" at bounding box center [186, 66] width 229 height 23
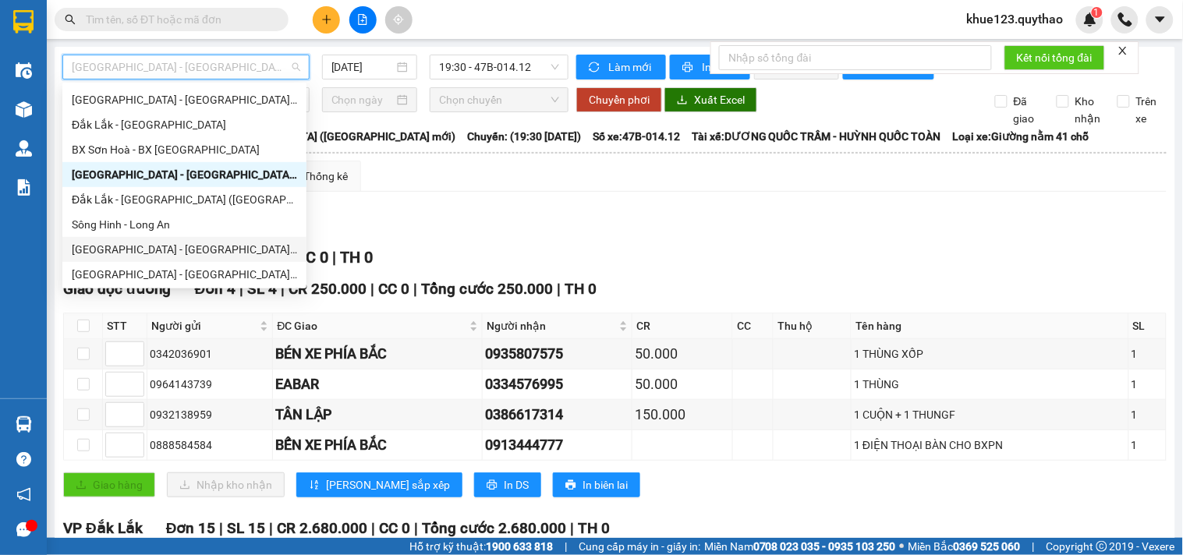
click at [181, 246] on div "[GEOGRAPHIC_DATA] - [GEOGRAPHIC_DATA] ([GEOGRAPHIC_DATA])" at bounding box center [184, 249] width 225 height 17
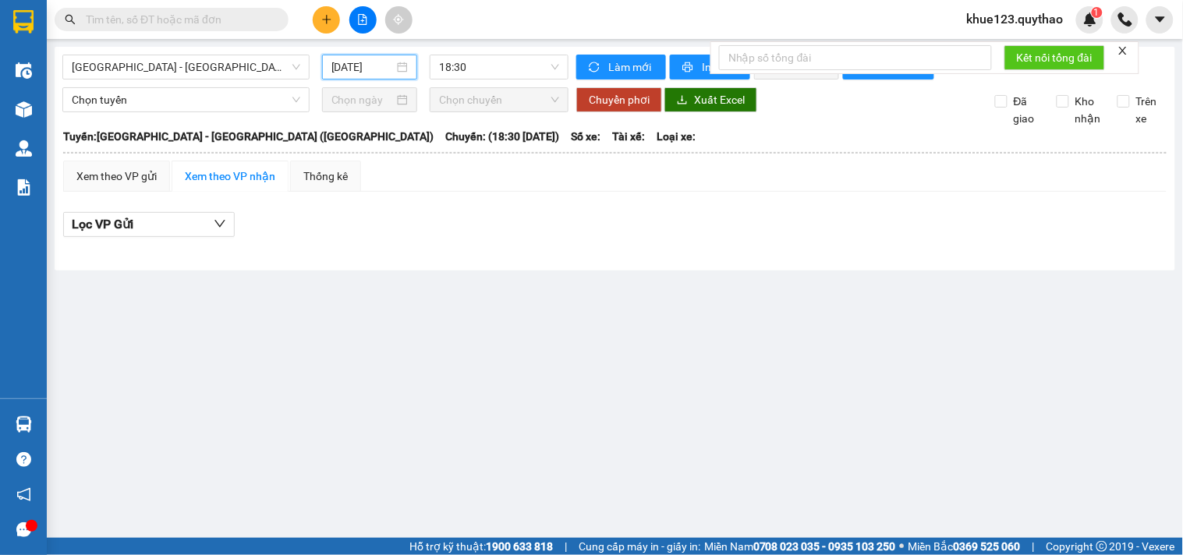
click at [349, 72] on input "[DATE]" at bounding box center [363, 67] width 63 height 17
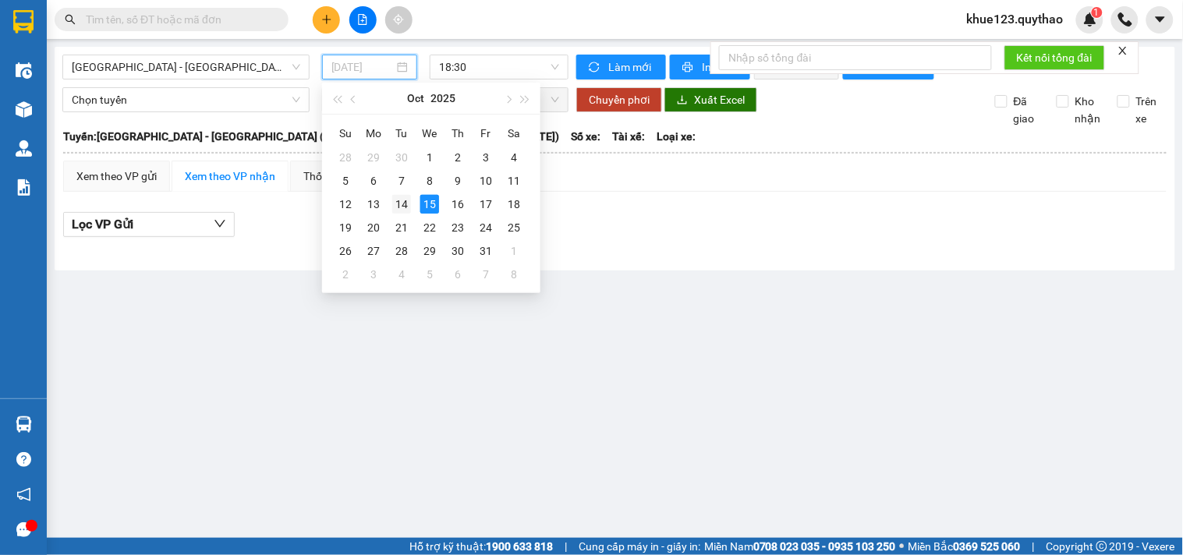
click at [410, 207] on div "14" at bounding box center [401, 204] width 19 height 19
type input "[DATE]"
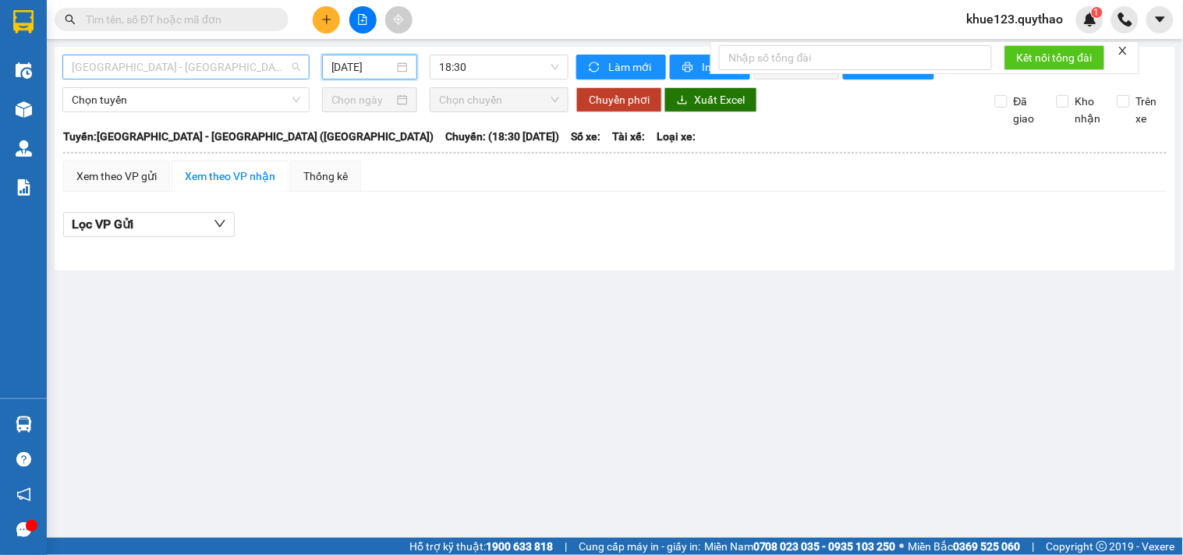
click at [117, 63] on span "[GEOGRAPHIC_DATA] - [GEOGRAPHIC_DATA] ([GEOGRAPHIC_DATA])" at bounding box center [186, 66] width 229 height 23
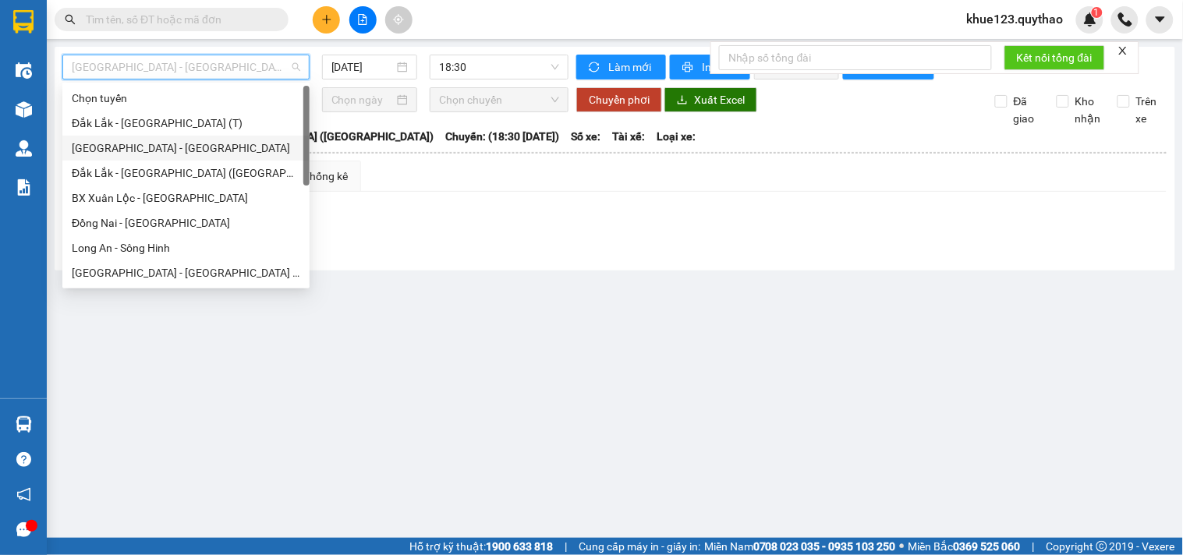
click at [126, 142] on div "[GEOGRAPHIC_DATA] - [GEOGRAPHIC_DATA]" at bounding box center [186, 148] width 229 height 17
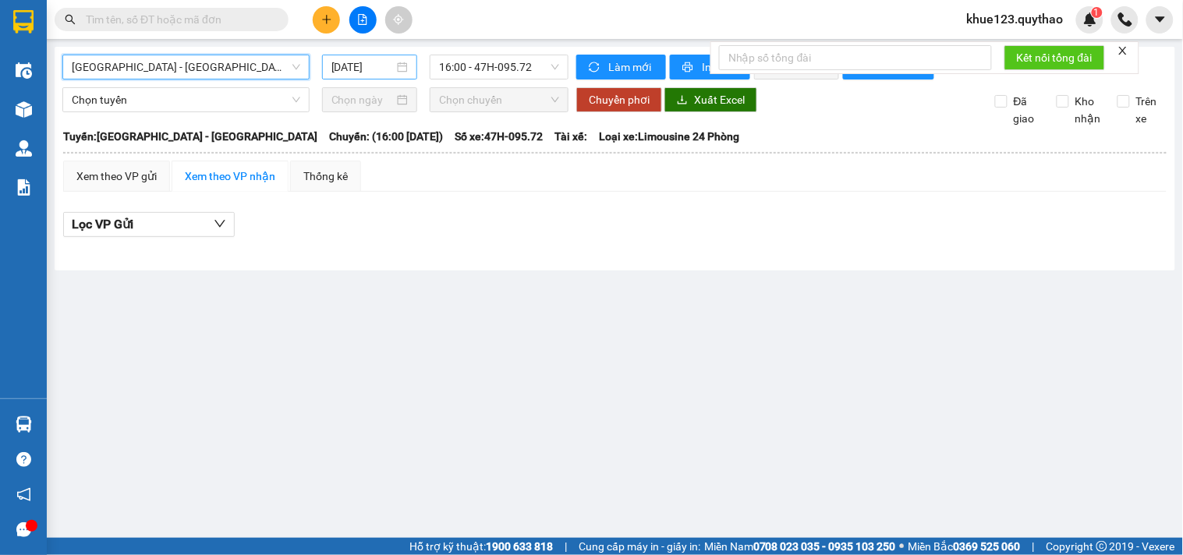
click at [341, 63] on input "[DATE]" at bounding box center [363, 67] width 63 height 17
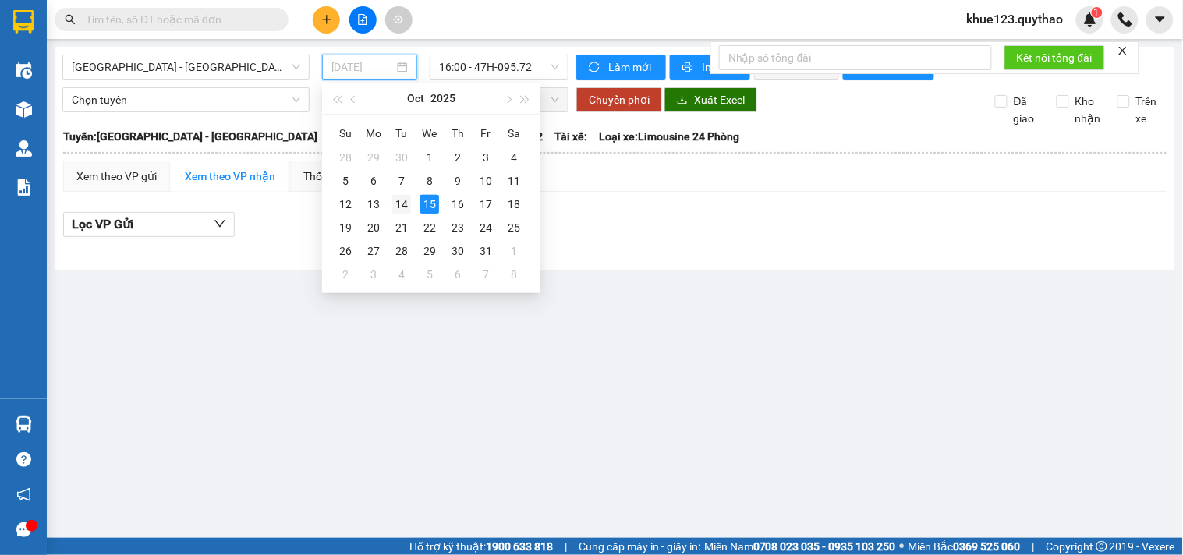
click at [402, 206] on div "14" at bounding box center [401, 204] width 19 height 19
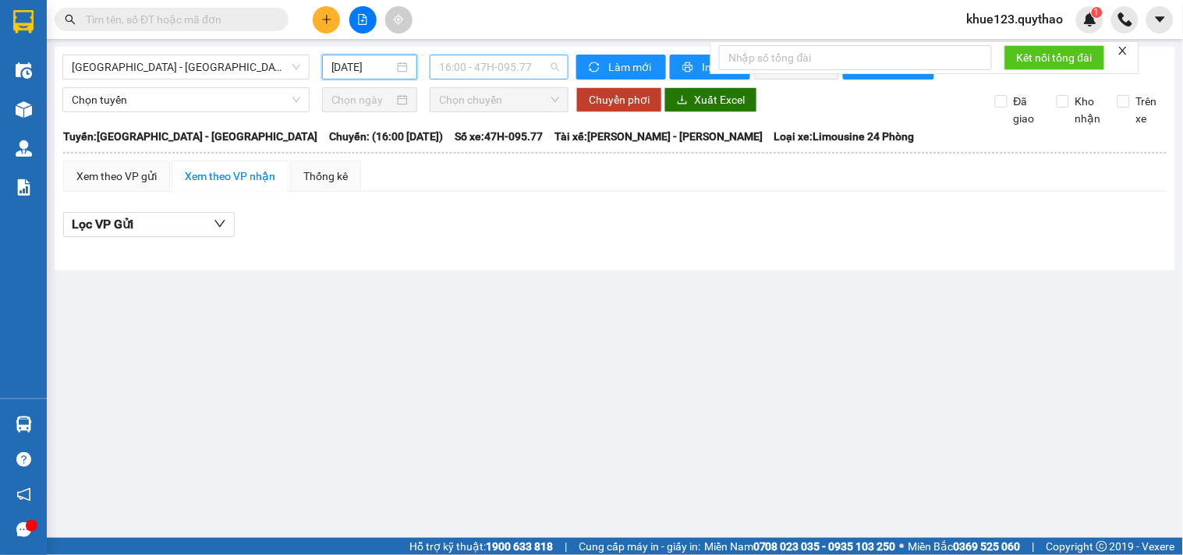
click at [480, 71] on span "16:00 - 47H-095.77" at bounding box center [499, 66] width 120 height 23
click at [497, 125] on div "16:00 - 47H-095.77" at bounding box center [501, 123] width 122 height 17
click at [469, 61] on span "16:00 - 47H-095.77" at bounding box center [499, 66] width 120 height 23
click at [494, 120] on div "16:00 - 47H-095.77" at bounding box center [501, 123] width 122 height 17
click at [225, 60] on span "[GEOGRAPHIC_DATA] - [GEOGRAPHIC_DATA]" at bounding box center [186, 66] width 229 height 23
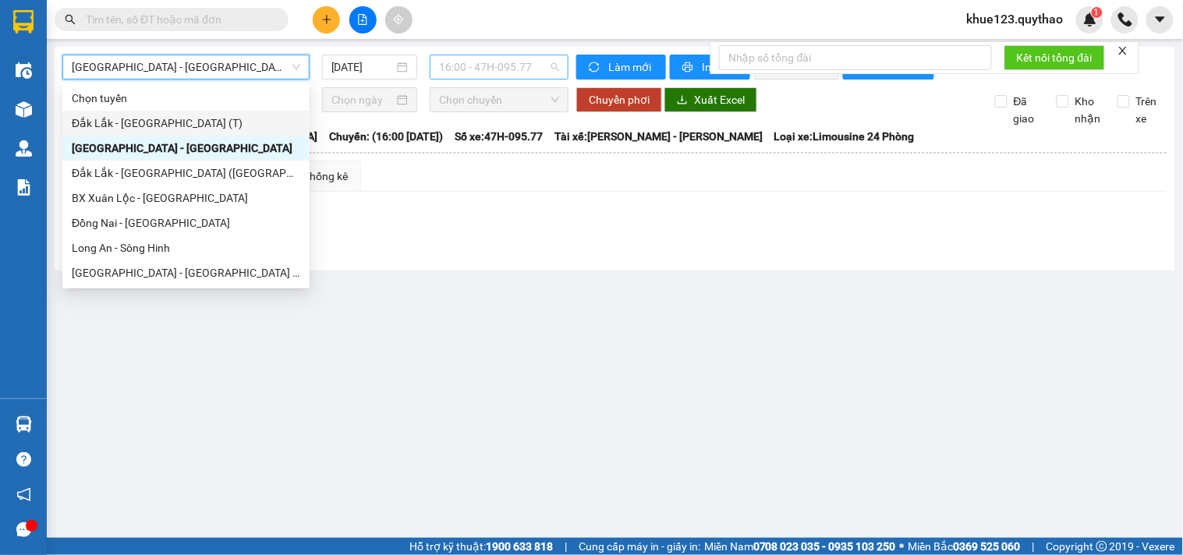
click at [487, 67] on span "16:00 - 47H-095.77" at bounding box center [499, 66] width 120 height 23
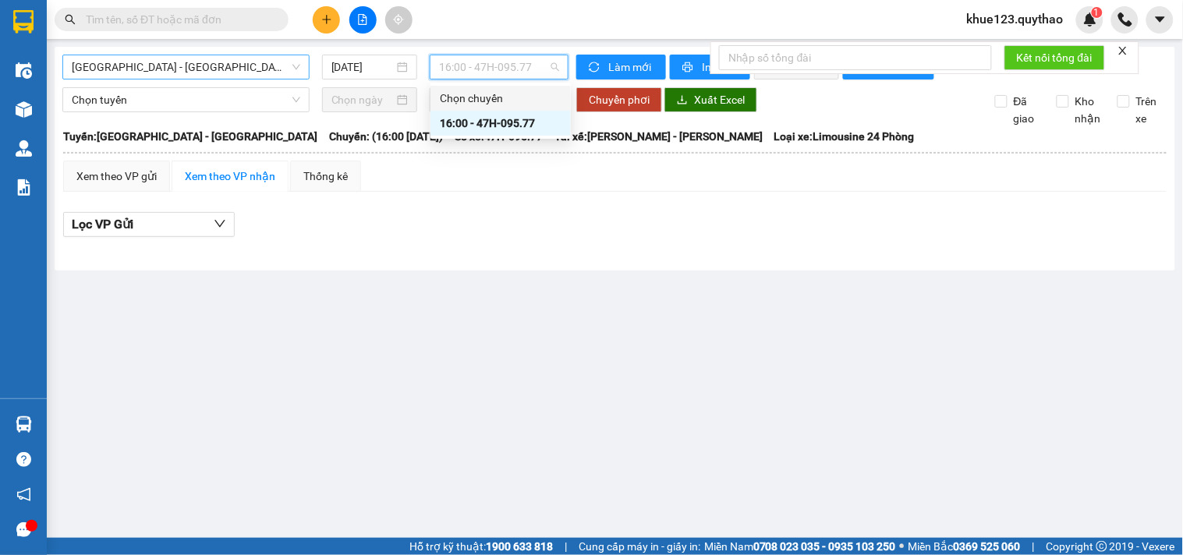
click at [197, 61] on span "[GEOGRAPHIC_DATA] - [GEOGRAPHIC_DATA]" at bounding box center [186, 66] width 229 height 23
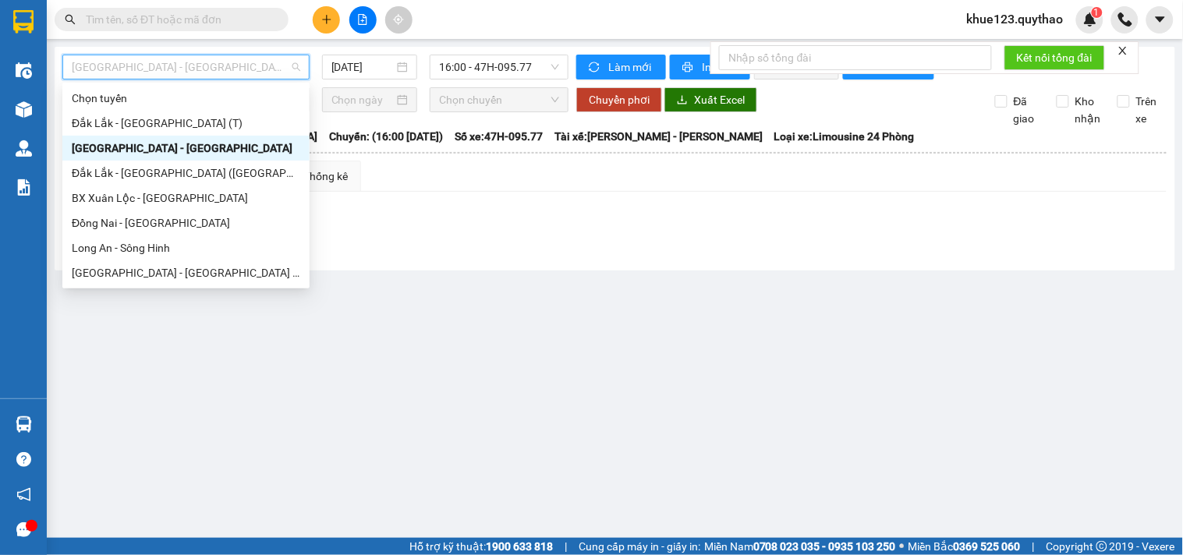
click at [144, 144] on div "[GEOGRAPHIC_DATA] - [GEOGRAPHIC_DATA]" at bounding box center [186, 148] width 229 height 17
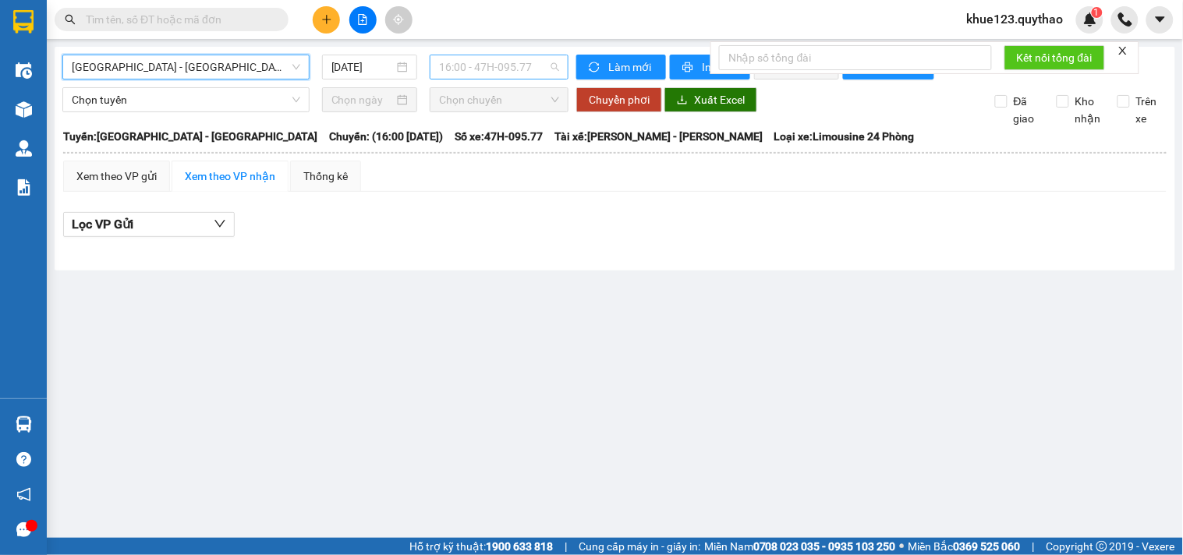
click at [494, 73] on span "16:00 - 47H-095.77" at bounding box center [499, 66] width 120 height 23
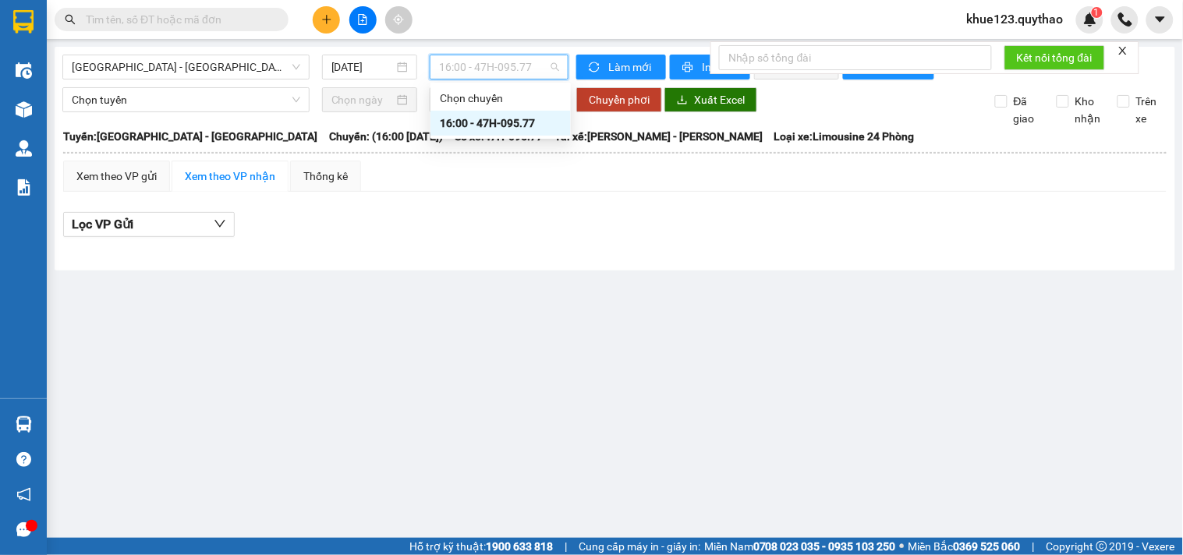
click at [491, 123] on div "16:00 - 47H-095.77" at bounding box center [501, 123] width 122 height 17
click at [344, 68] on input "[DATE]" at bounding box center [363, 67] width 63 height 17
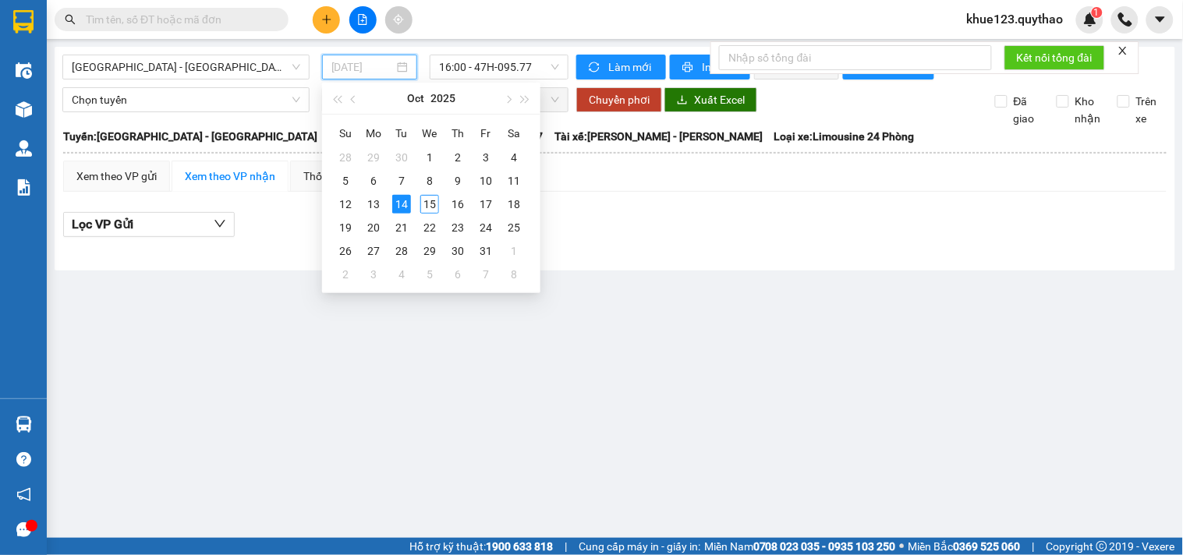
type input "[DATE]"
click at [404, 204] on div "14" at bounding box center [401, 204] width 19 height 19
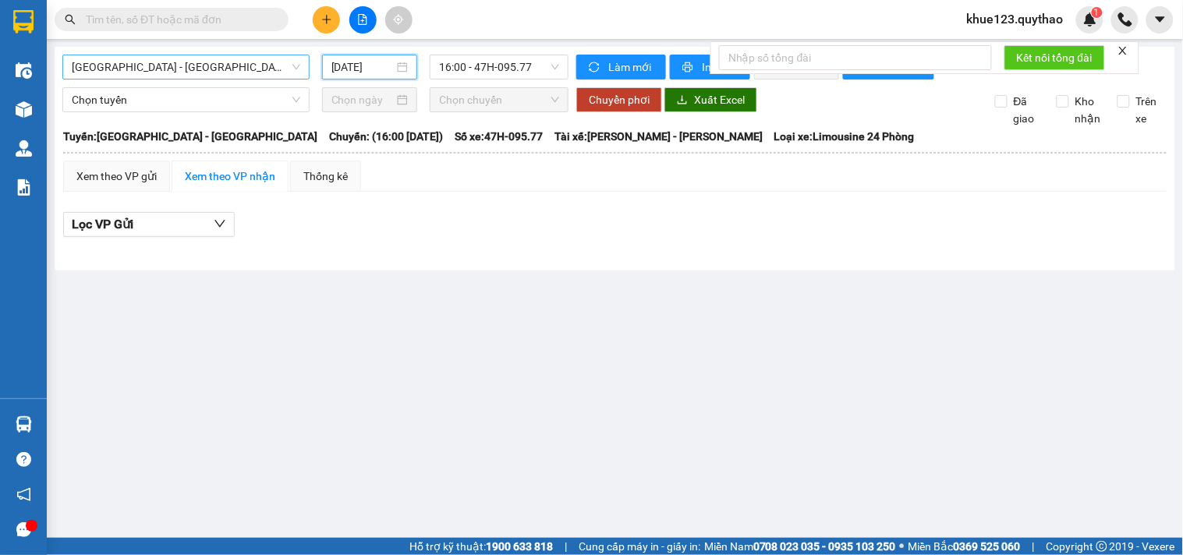
click at [184, 58] on span "[GEOGRAPHIC_DATA] - [GEOGRAPHIC_DATA]" at bounding box center [186, 66] width 229 height 23
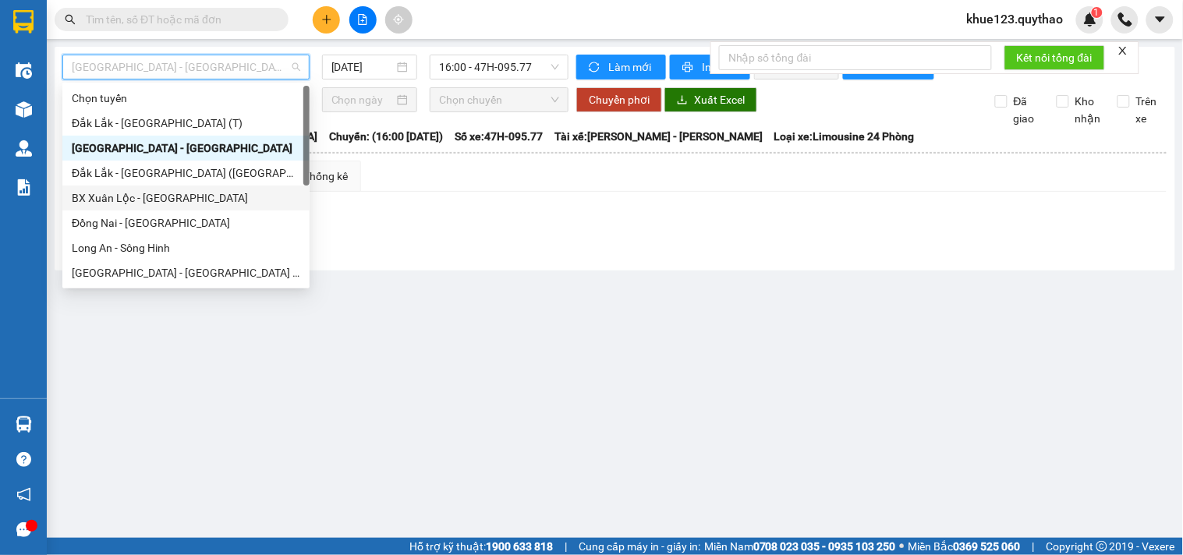
click at [128, 203] on div "BX Xuân Lộc - [GEOGRAPHIC_DATA]" at bounding box center [186, 198] width 229 height 17
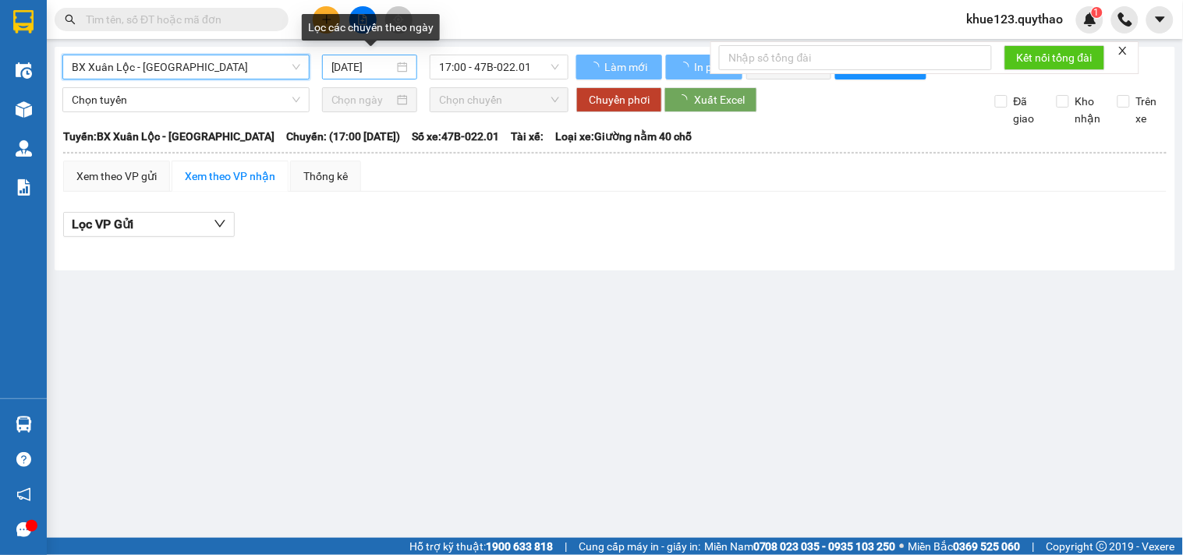
click at [341, 72] on input "[DATE]" at bounding box center [363, 67] width 63 height 17
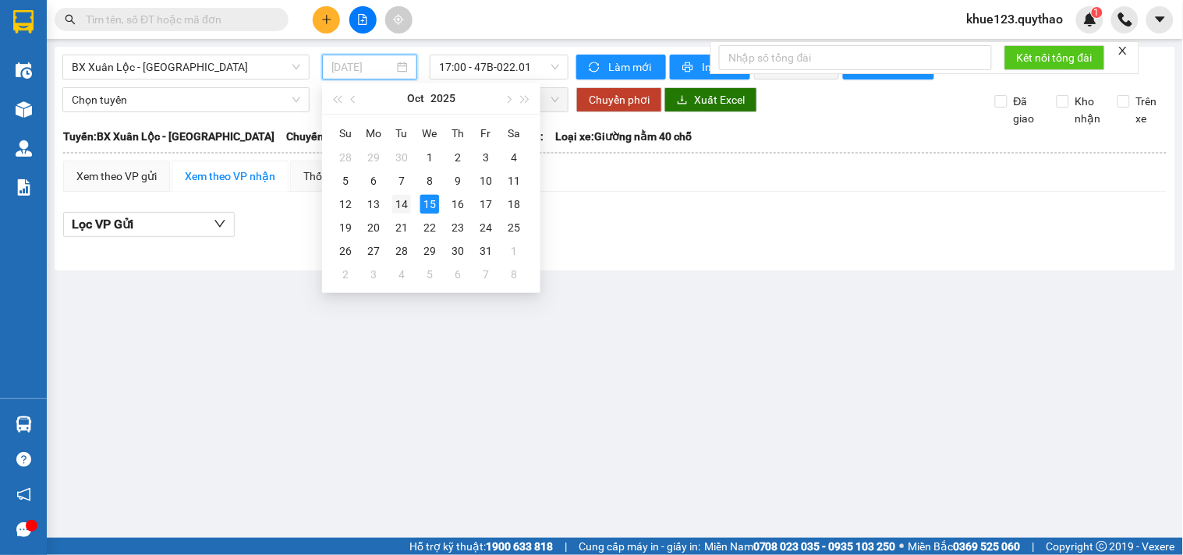
click at [399, 206] on div "14" at bounding box center [401, 204] width 19 height 19
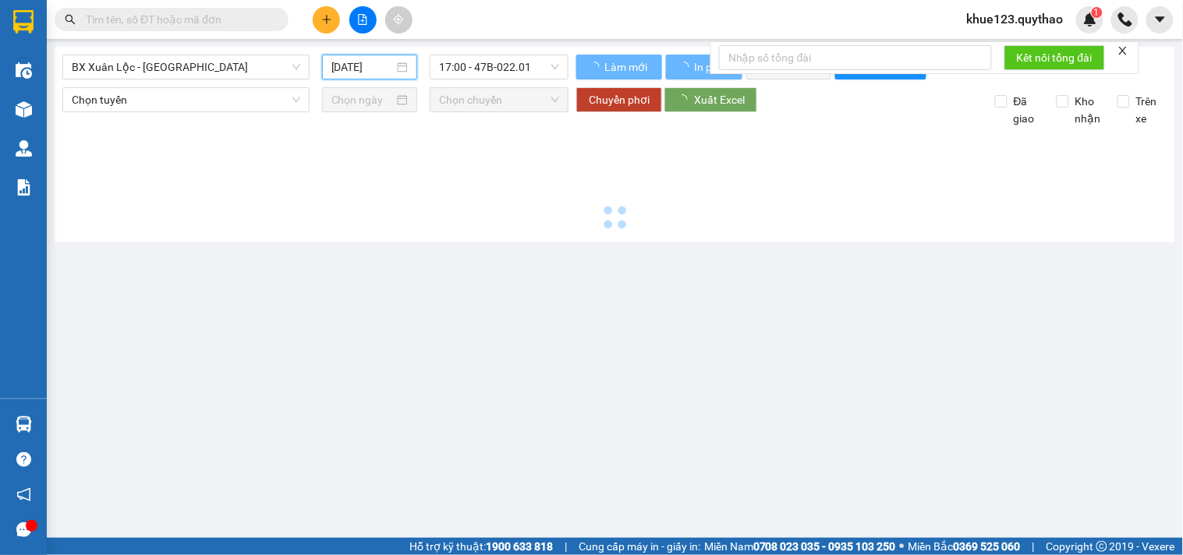
type input "[DATE]"
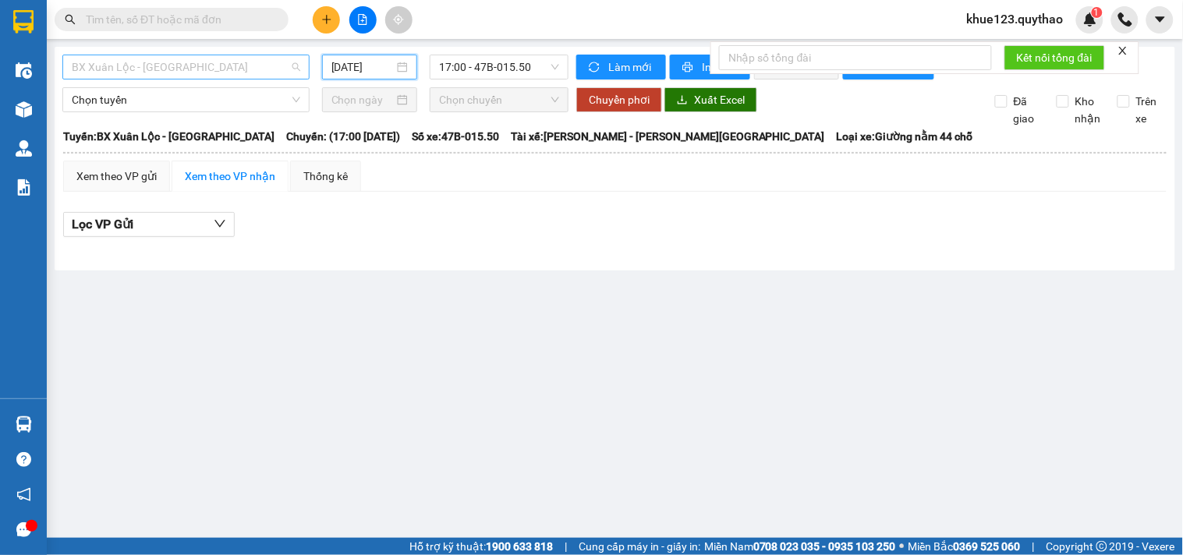
click at [158, 66] on span "BX Xuân Lộc - [GEOGRAPHIC_DATA]" at bounding box center [186, 66] width 229 height 23
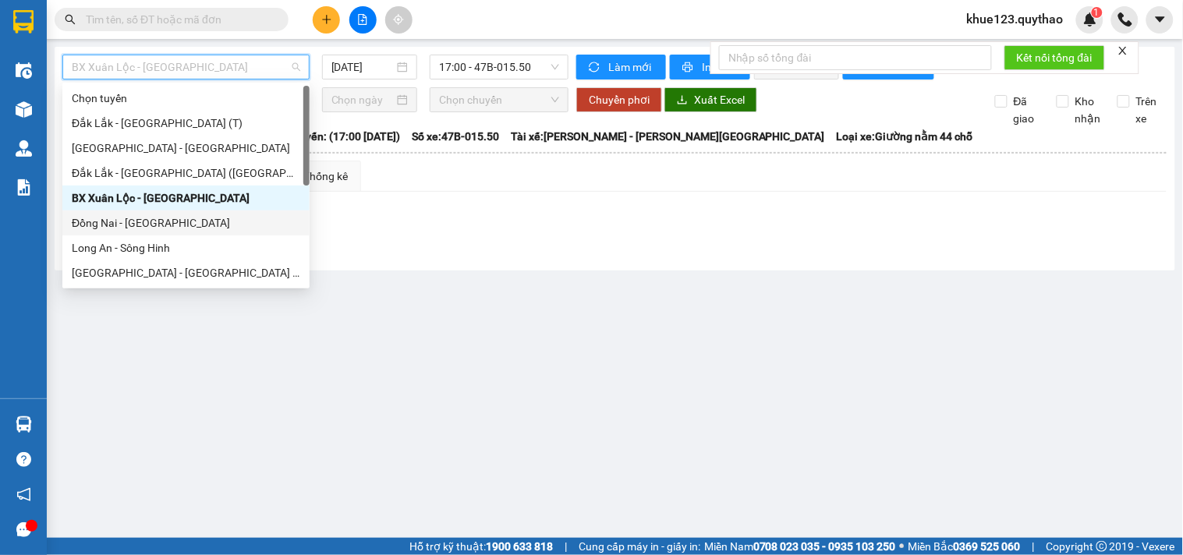
click at [138, 218] on div "Đồng Nai - [GEOGRAPHIC_DATA]" at bounding box center [186, 223] width 229 height 17
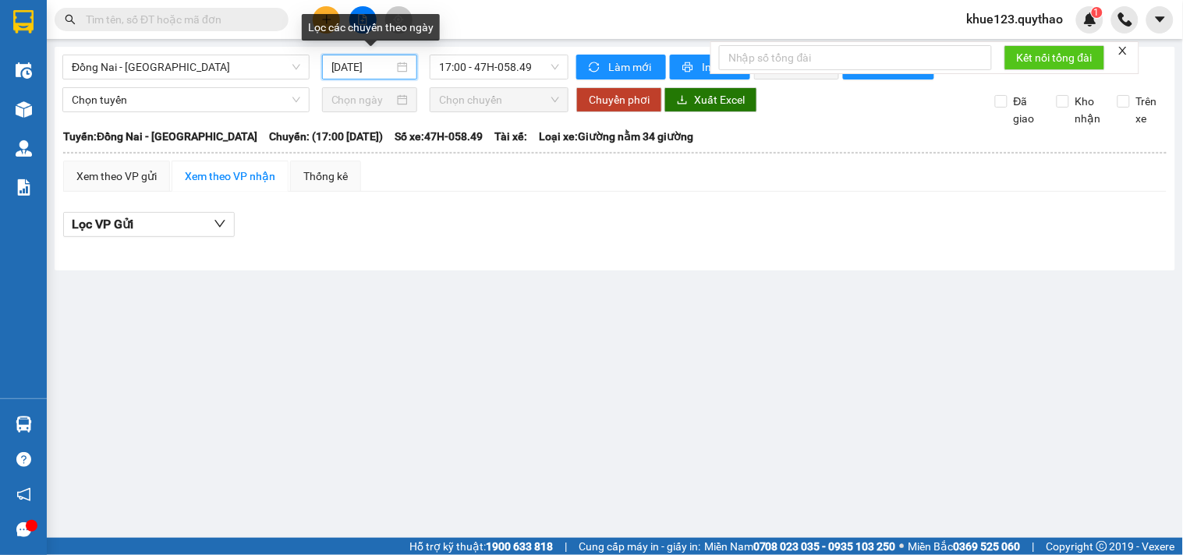
click at [344, 69] on input "[DATE]" at bounding box center [363, 67] width 63 height 17
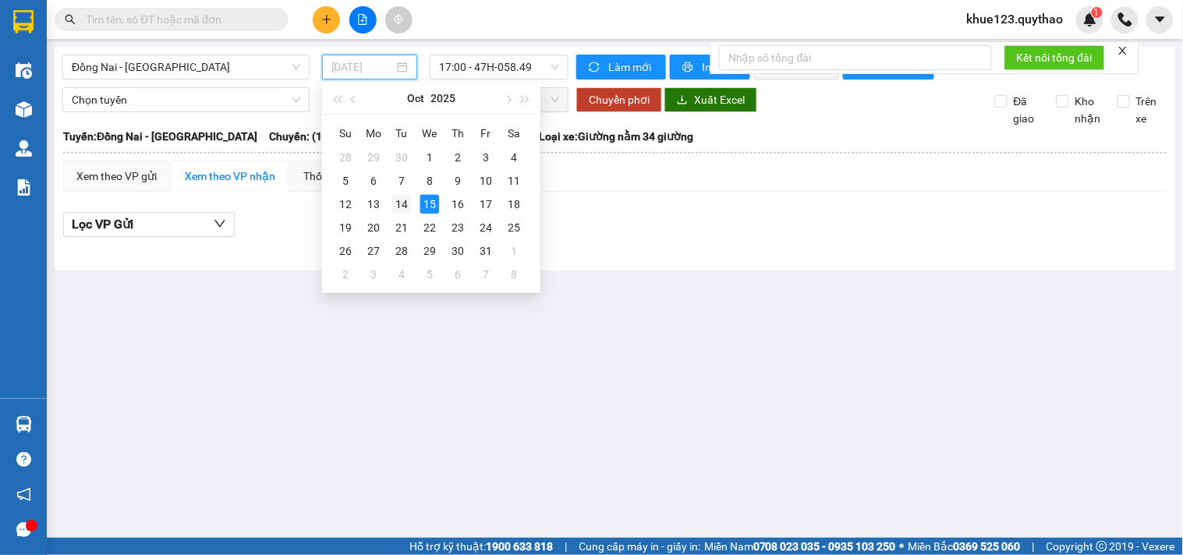
click at [399, 205] on div "14" at bounding box center [401, 204] width 19 height 19
type input "[DATE]"
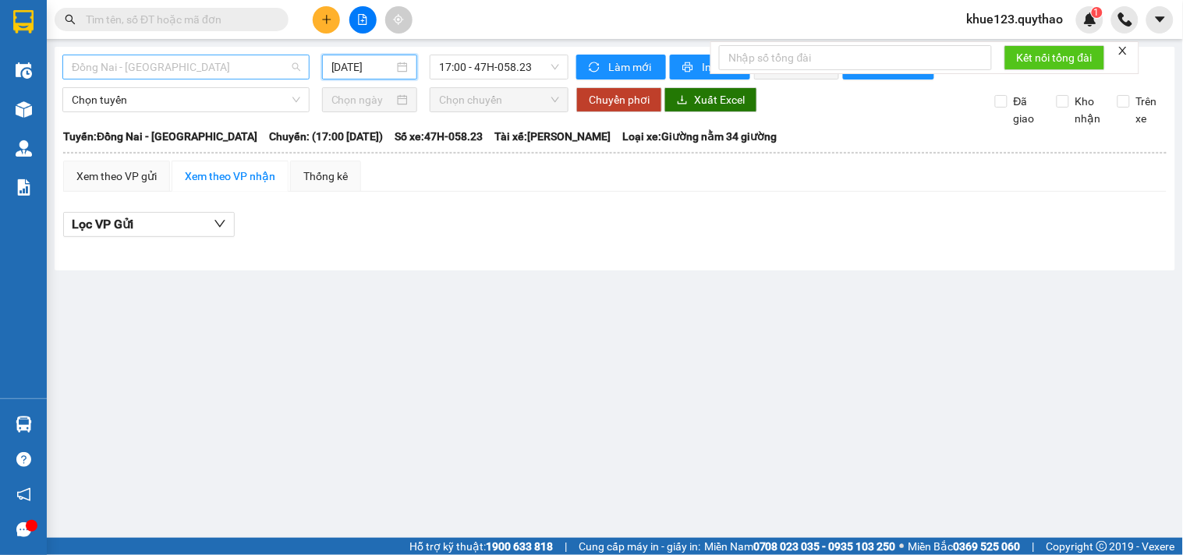
click at [154, 74] on span "Đồng Nai - [GEOGRAPHIC_DATA]" at bounding box center [186, 66] width 229 height 23
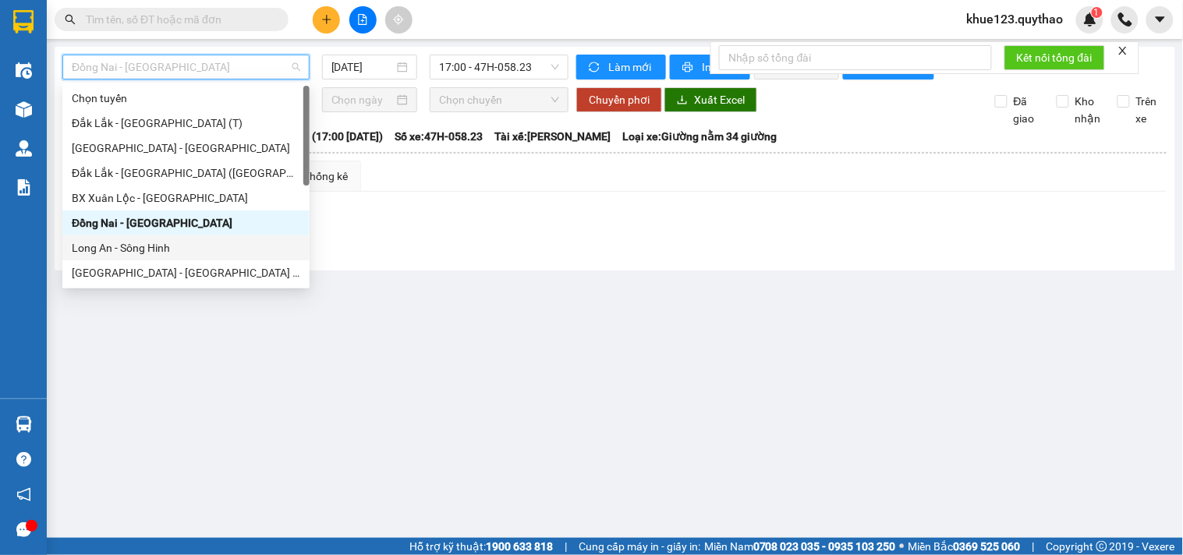
click at [139, 247] on div "Long An - Sông Hinh" at bounding box center [186, 247] width 229 height 17
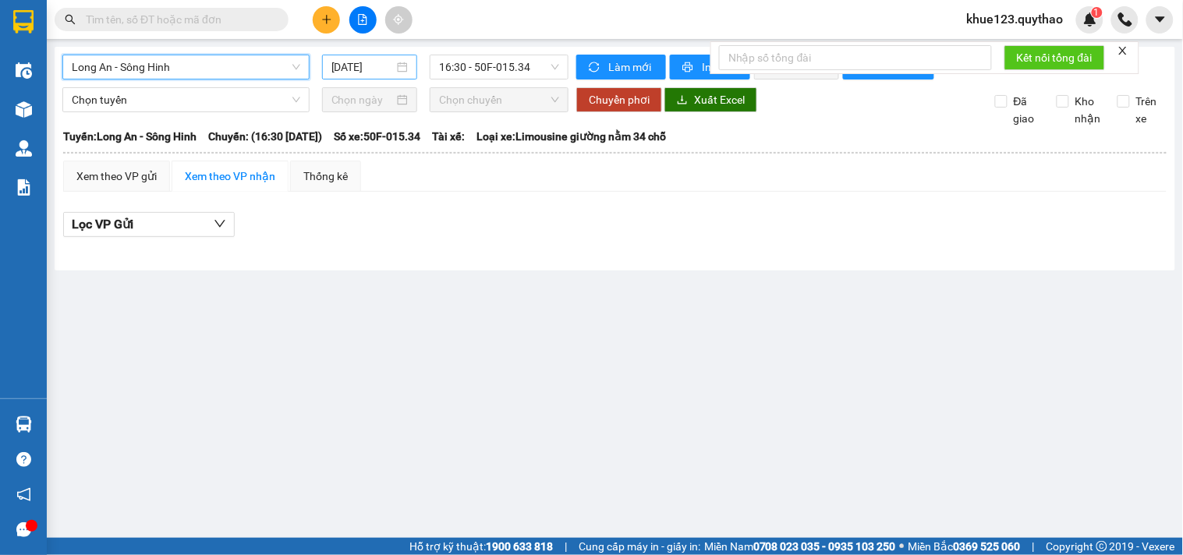
click at [346, 65] on input "[DATE]" at bounding box center [363, 67] width 63 height 17
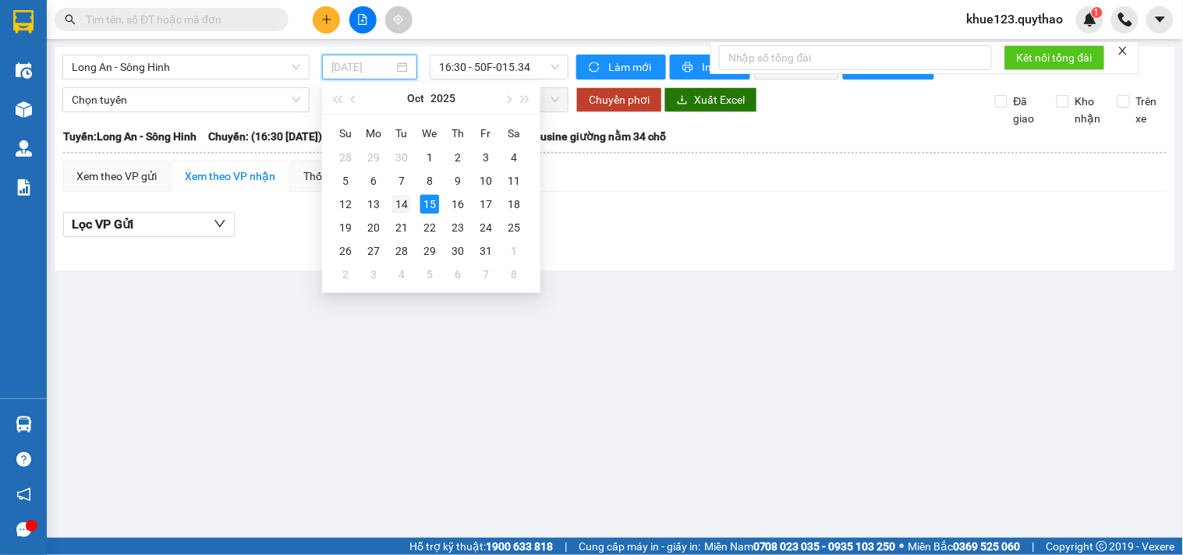
click at [400, 207] on div "14" at bounding box center [401, 204] width 19 height 19
type input "[DATE]"
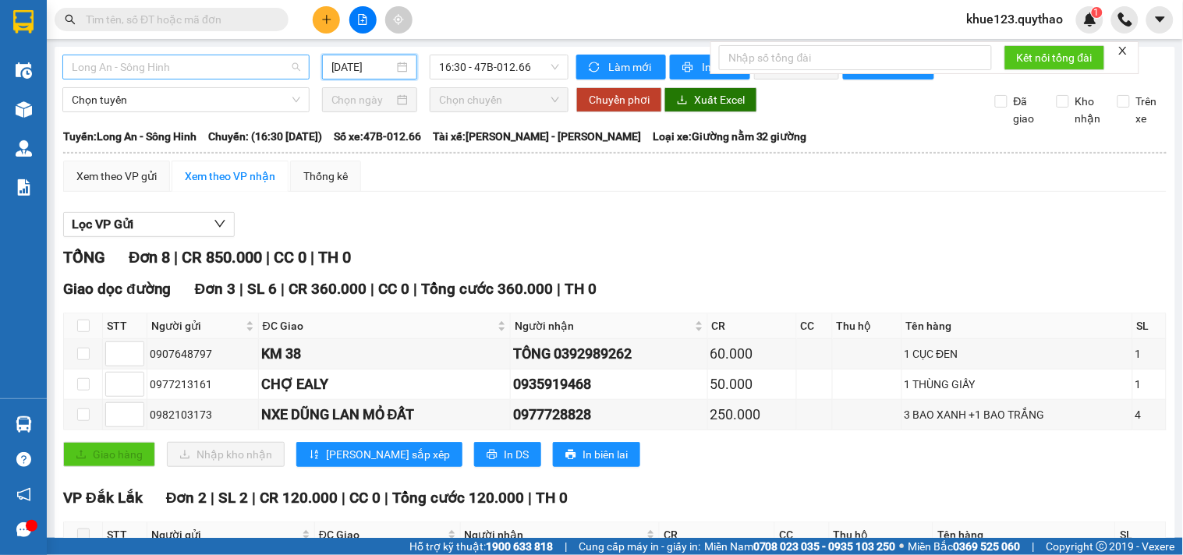
click at [183, 65] on span "Long An - Sông Hinh" at bounding box center [186, 66] width 229 height 23
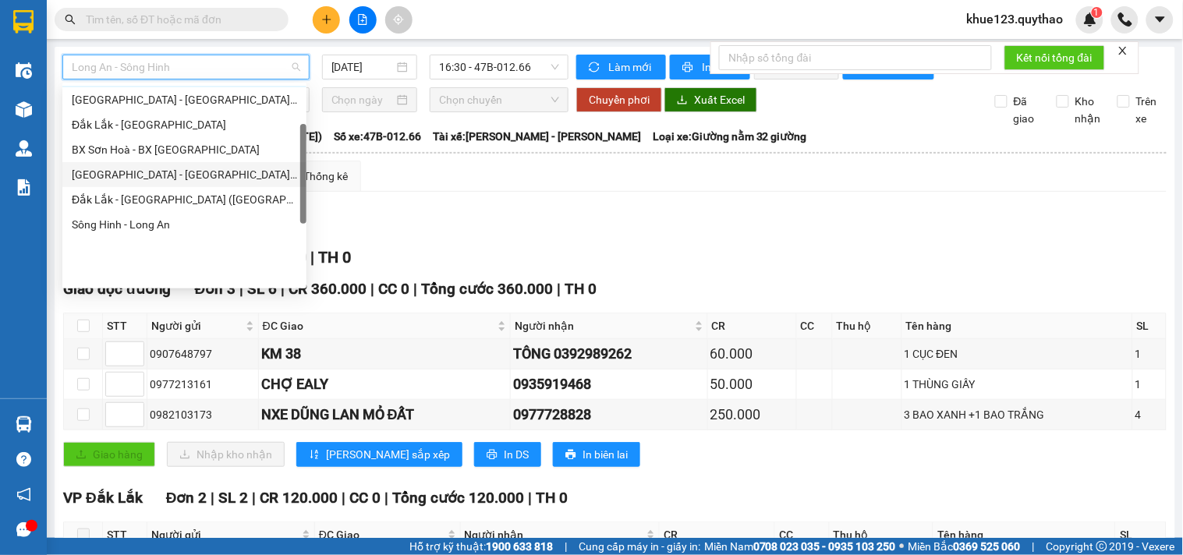
scroll to position [87, 0]
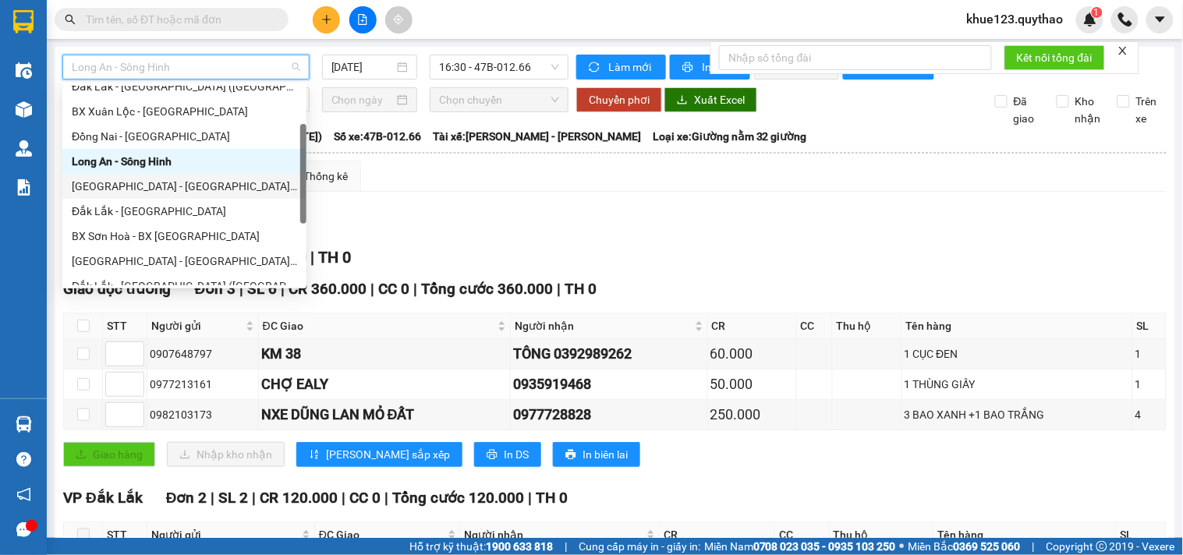
click at [139, 190] on div "[GEOGRAPHIC_DATA] - [GEOGRAPHIC_DATA] ([GEOGRAPHIC_DATA] - [GEOGRAPHIC_DATA] cũ)" at bounding box center [184, 186] width 225 height 17
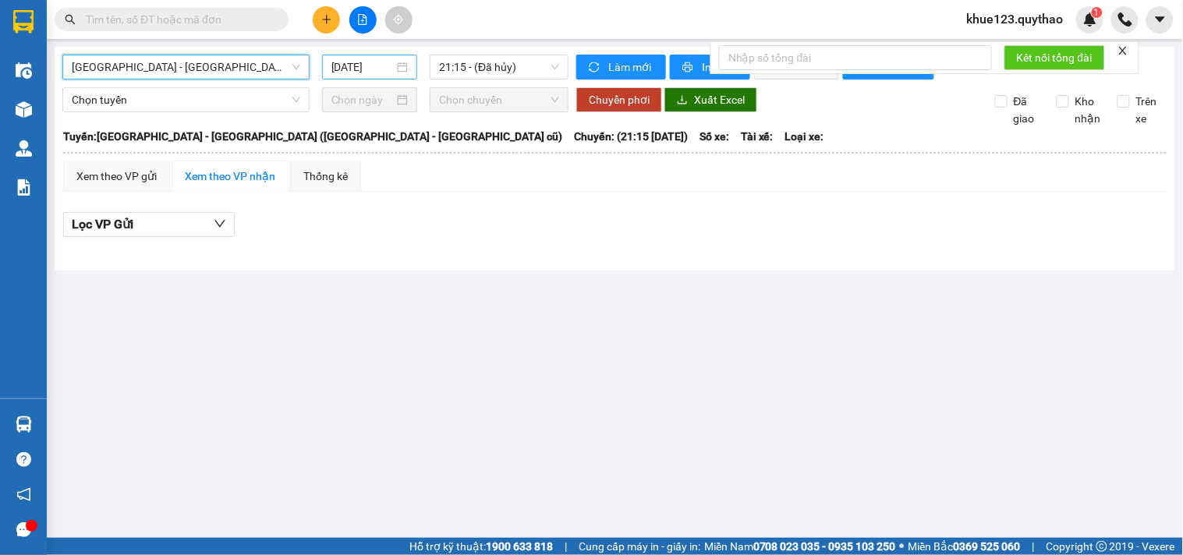
click at [344, 65] on input "[DATE]" at bounding box center [363, 67] width 63 height 17
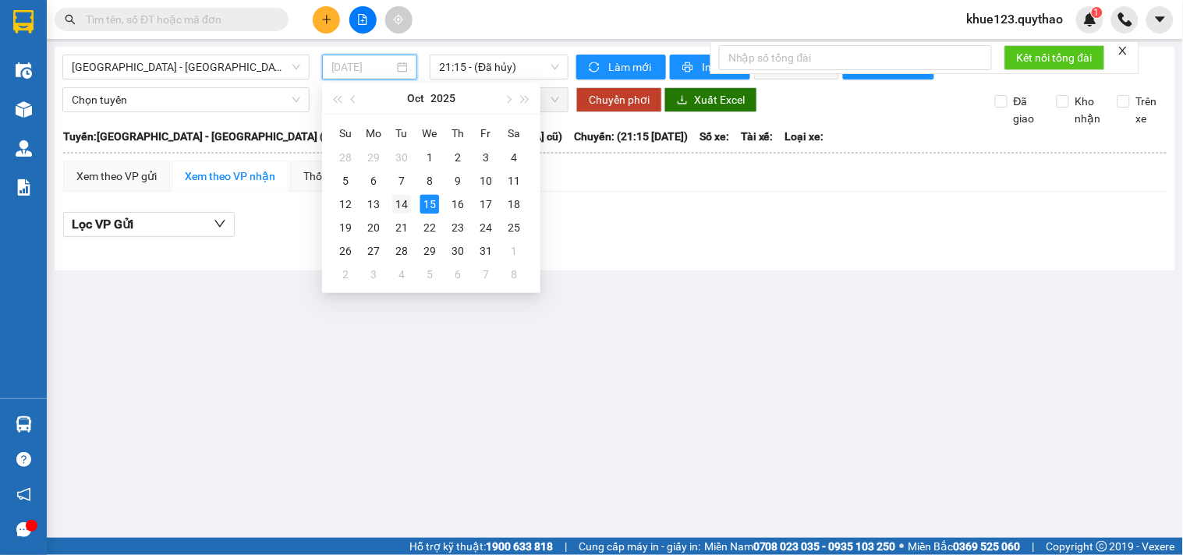
click at [402, 204] on div "14" at bounding box center [401, 204] width 19 height 19
type input "[DATE]"
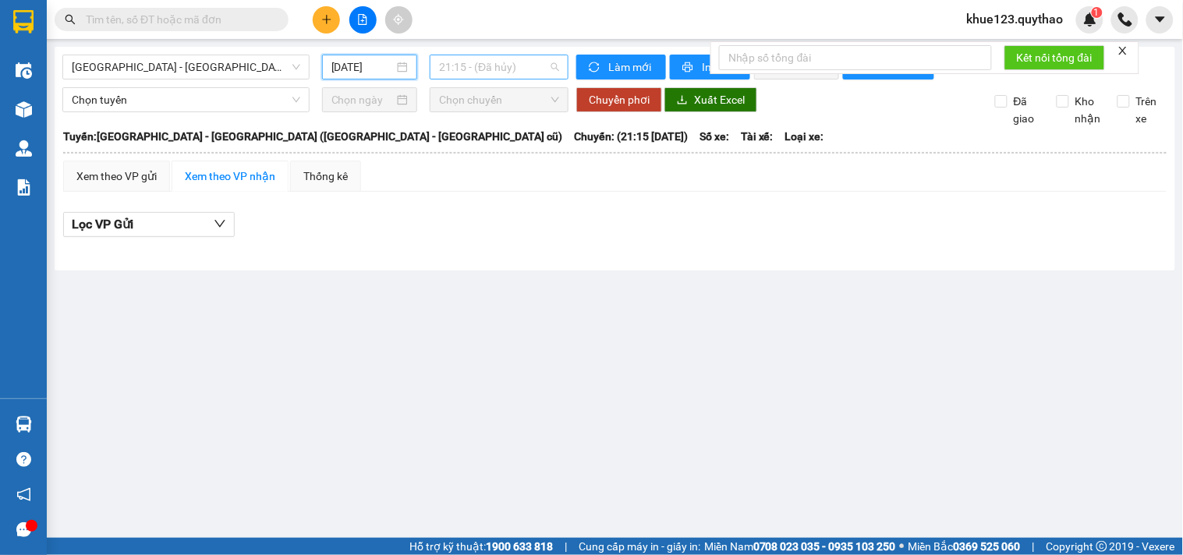
click at [512, 69] on span "21:15 - (Đã hủy)" at bounding box center [499, 66] width 120 height 23
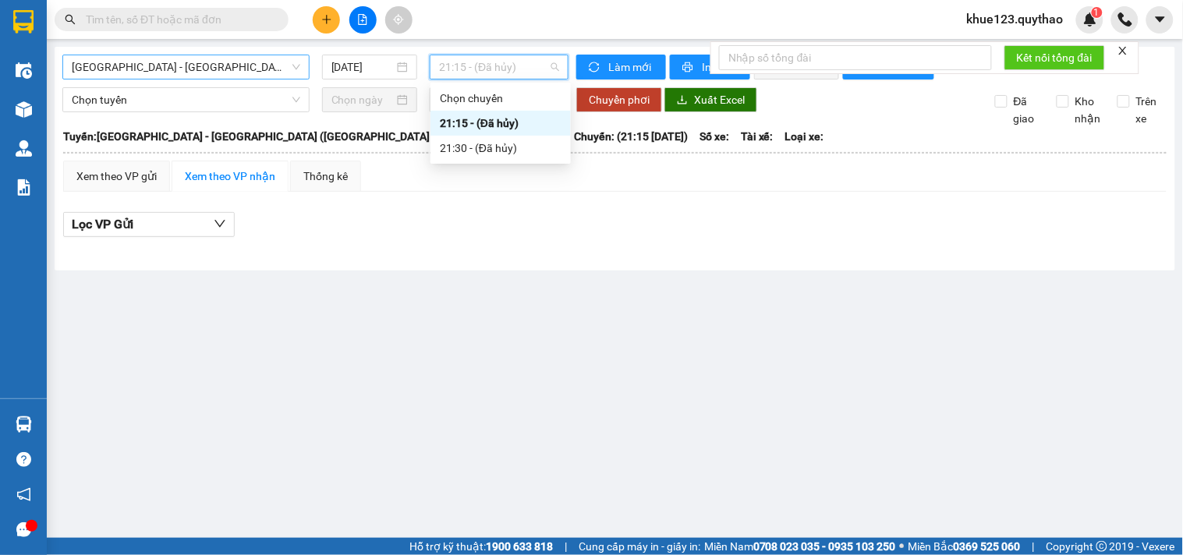
click at [186, 62] on span "[GEOGRAPHIC_DATA] - [GEOGRAPHIC_DATA] ([GEOGRAPHIC_DATA] - [GEOGRAPHIC_DATA] cũ)" at bounding box center [186, 66] width 229 height 23
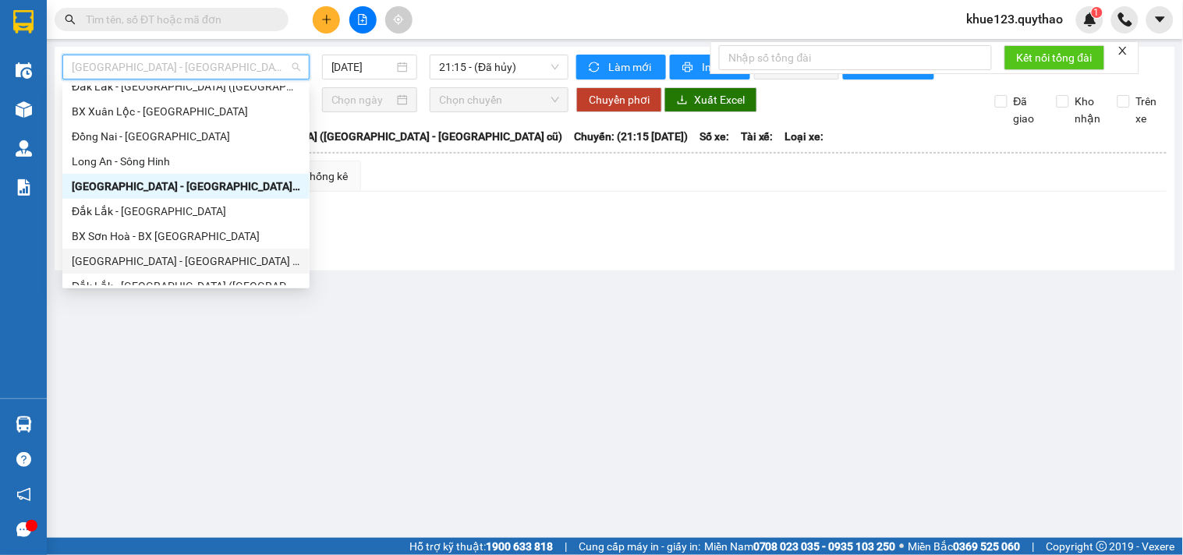
click at [142, 261] on div "[GEOGRAPHIC_DATA] - [GEOGRAPHIC_DATA] ([GEOGRAPHIC_DATA] mới)" at bounding box center [186, 261] width 229 height 17
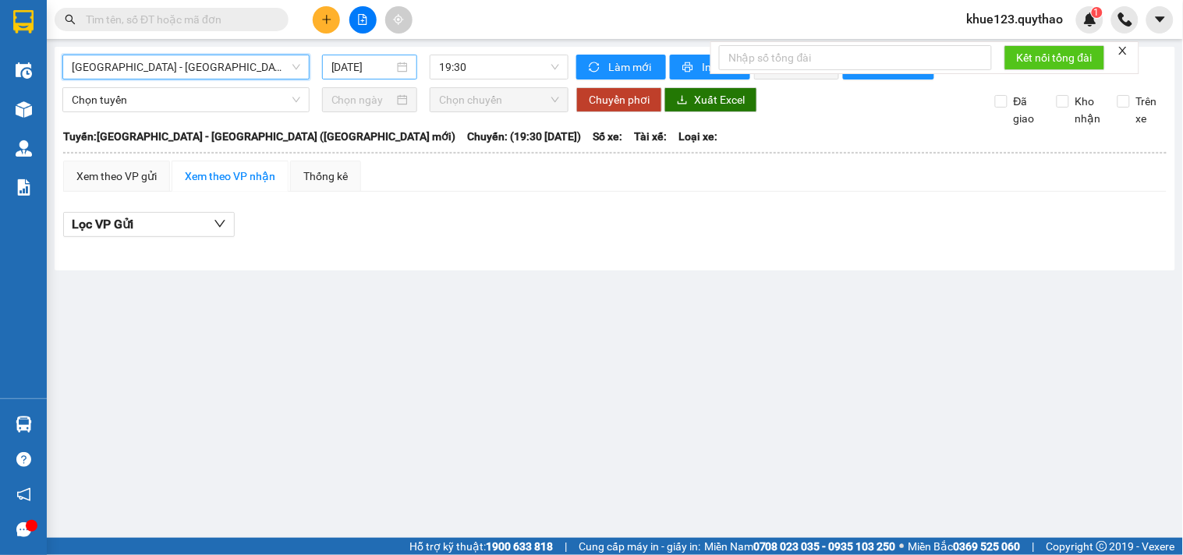
click at [341, 70] on input "[DATE]" at bounding box center [363, 67] width 63 height 17
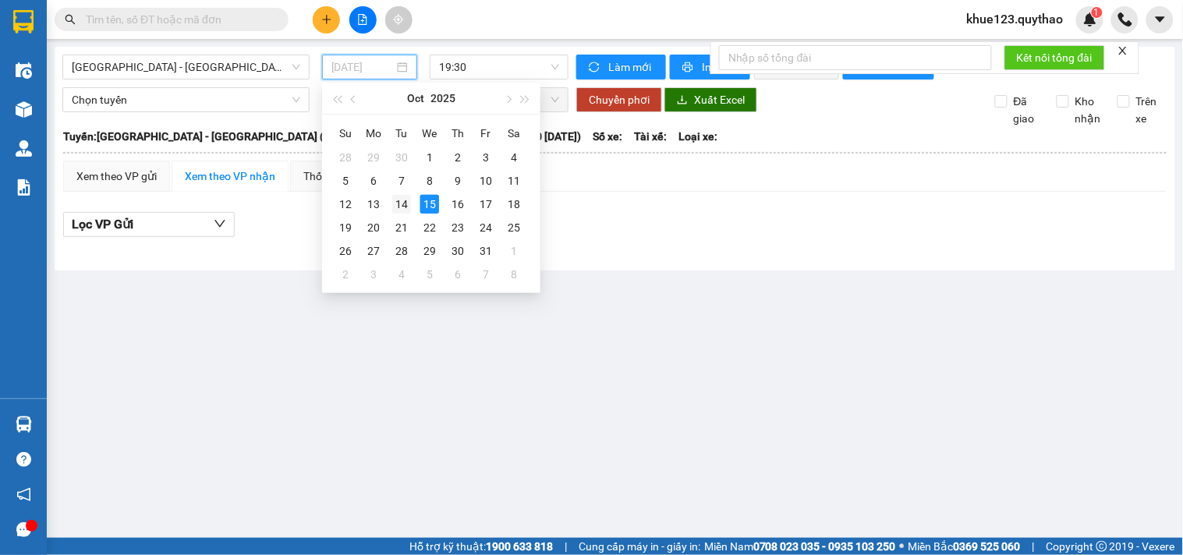
click at [402, 199] on div "14" at bounding box center [401, 204] width 19 height 19
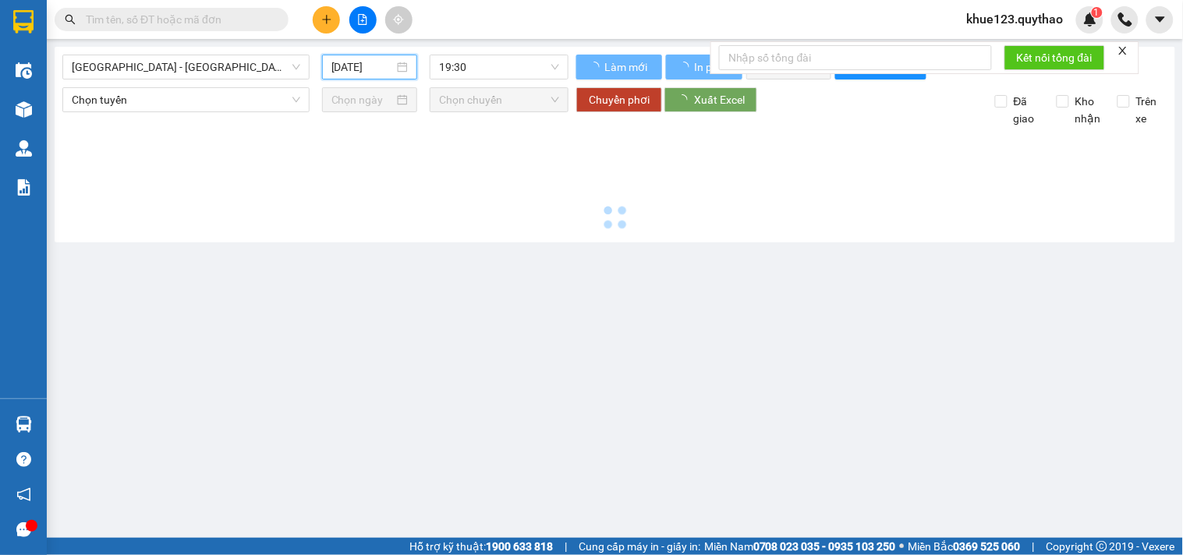
type input "[DATE]"
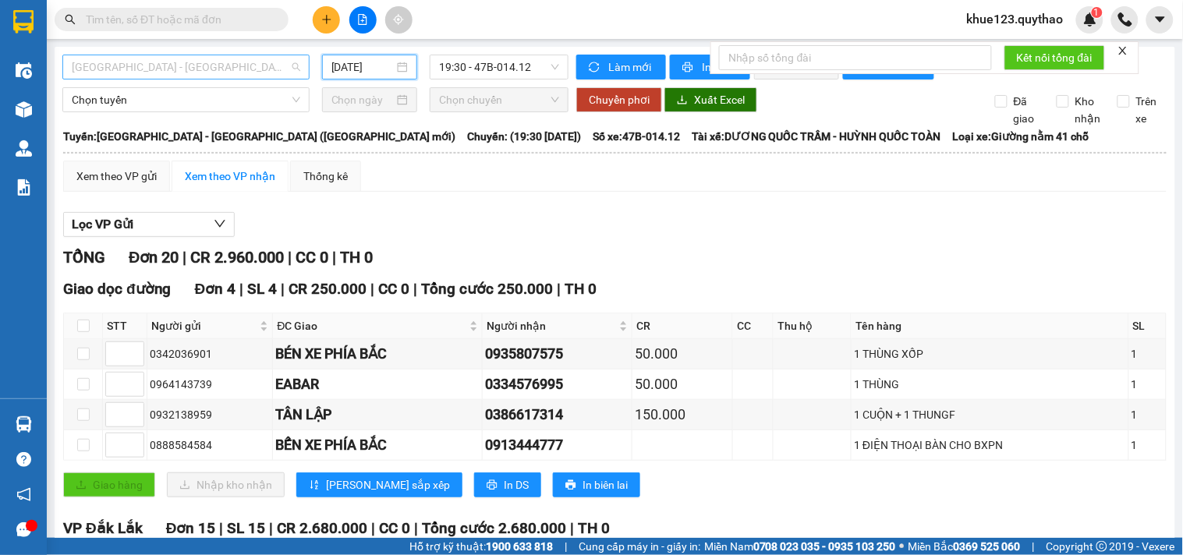
click at [182, 68] on span "[GEOGRAPHIC_DATA] - [GEOGRAPHIC_DATA] ([GEOGRAPHIC_DATA] mới)" at bounding box center [186, 66] width 229 height 23
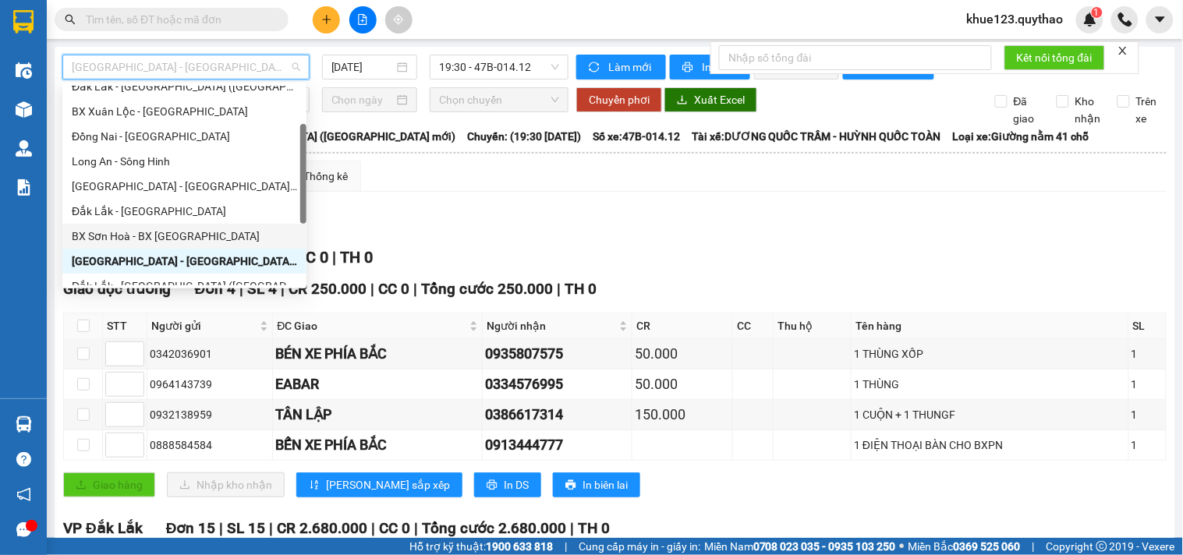
scroll to position [173, 0]
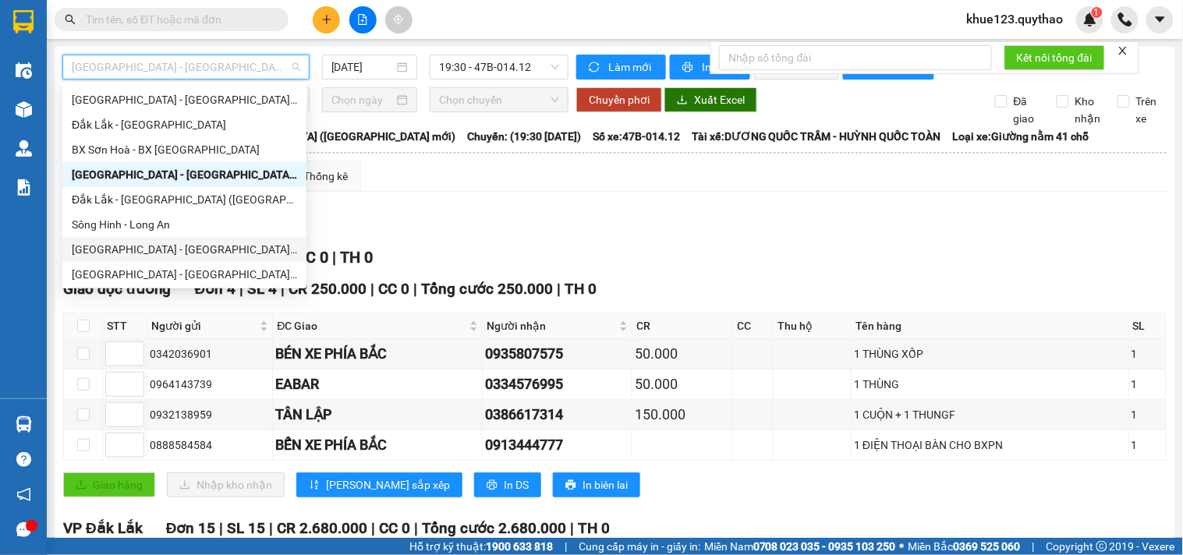
click at [137, 252] on div "[GEOGRAPHIC_DATA] - [GEOGRAPHIC_DATA] ([GEOGRAPHIC_DATA])" at bounding box center [184, 249] width 225 height 17
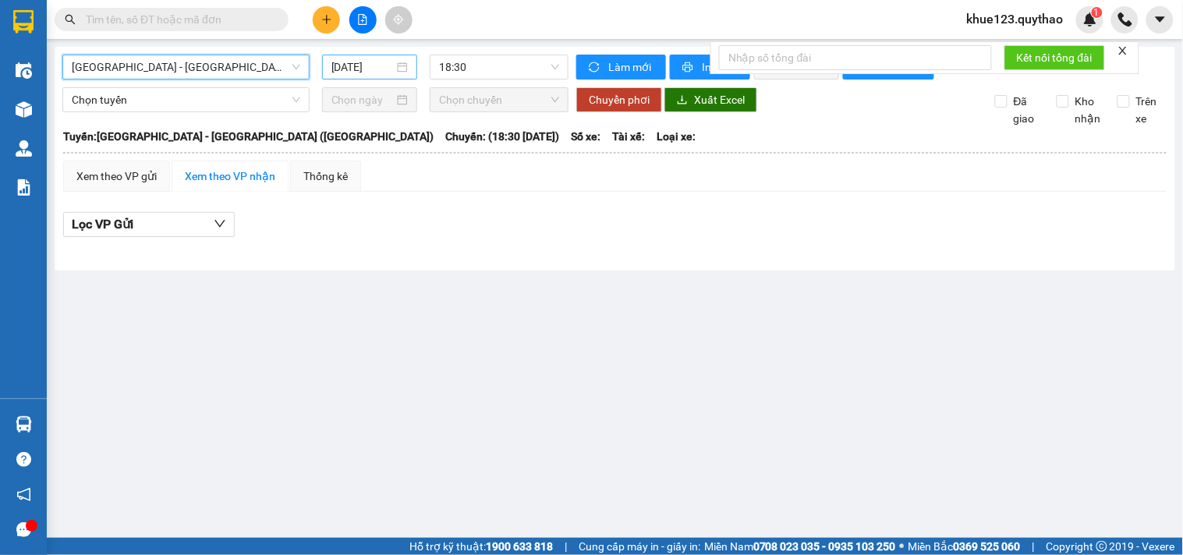
click at [342, 60] on input "[DATE]" at bounding box center [363, 67] width 63 height 17
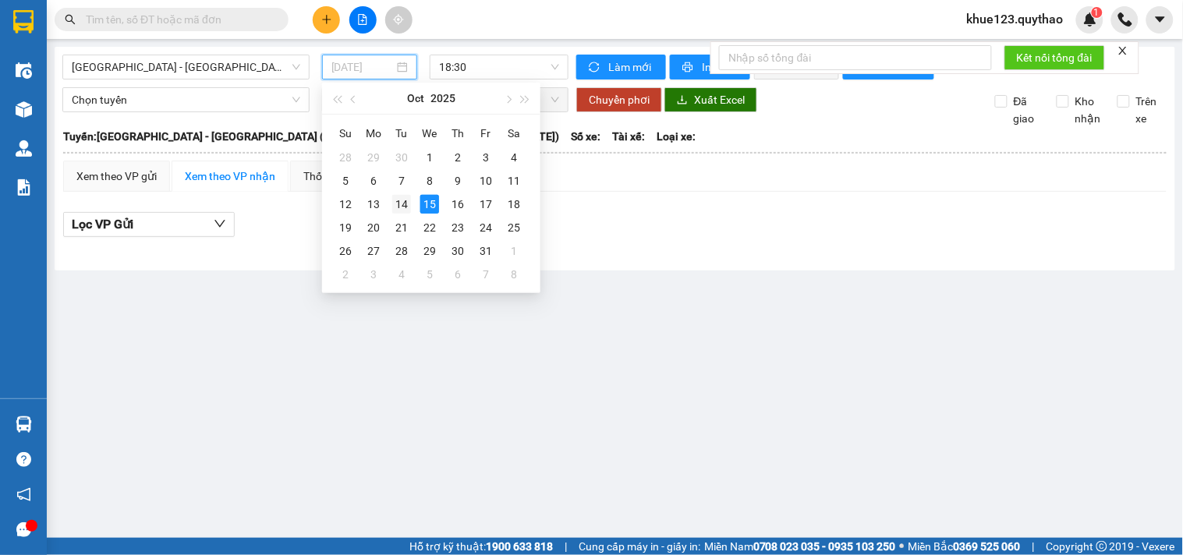
click at [399, 205] on div "14" at bounding box center [401, 204] width 19 height 19
type input "[DATE]"
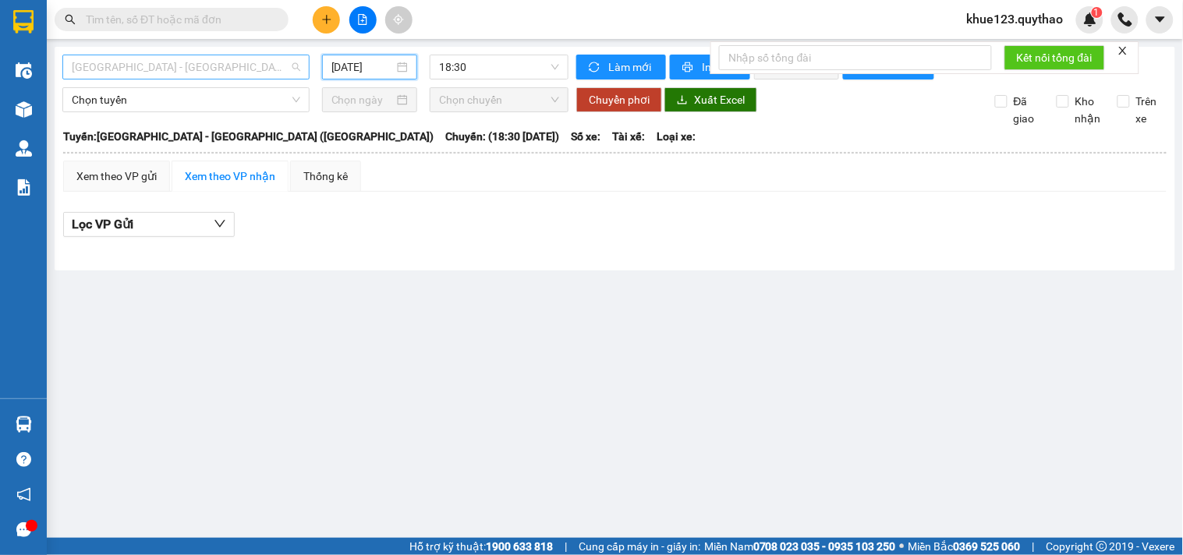
click at [200, 66] on span "[GEOGRAPHIC_DATA] - [GEOGRAPHIC_DATA] ([GEOGRAPHIC_DATA])" at bounding box center [186, 66] width 229 height 23
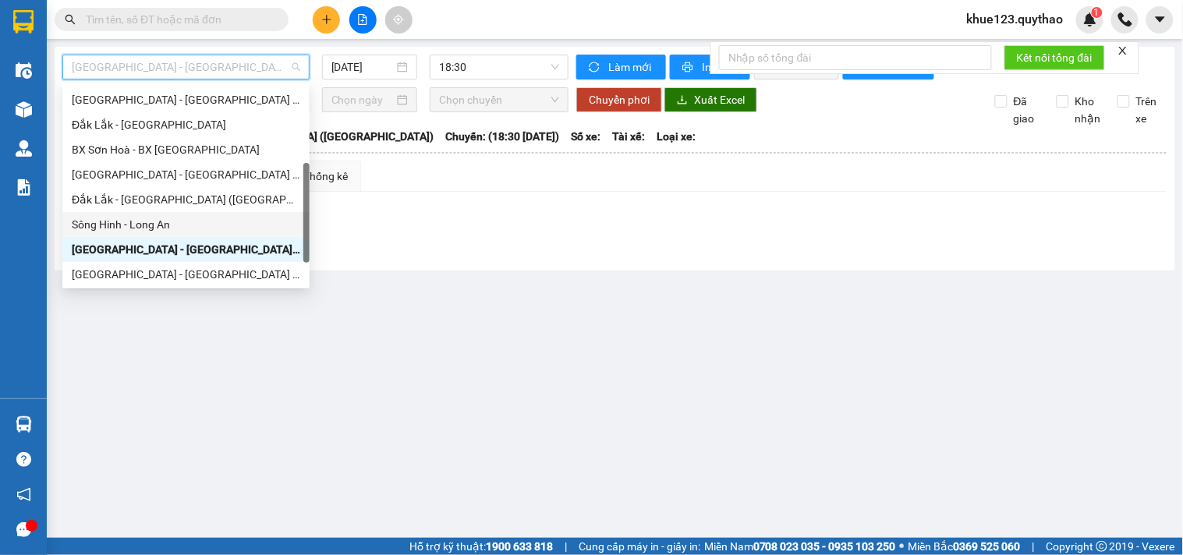
scroll to position [224, 0]
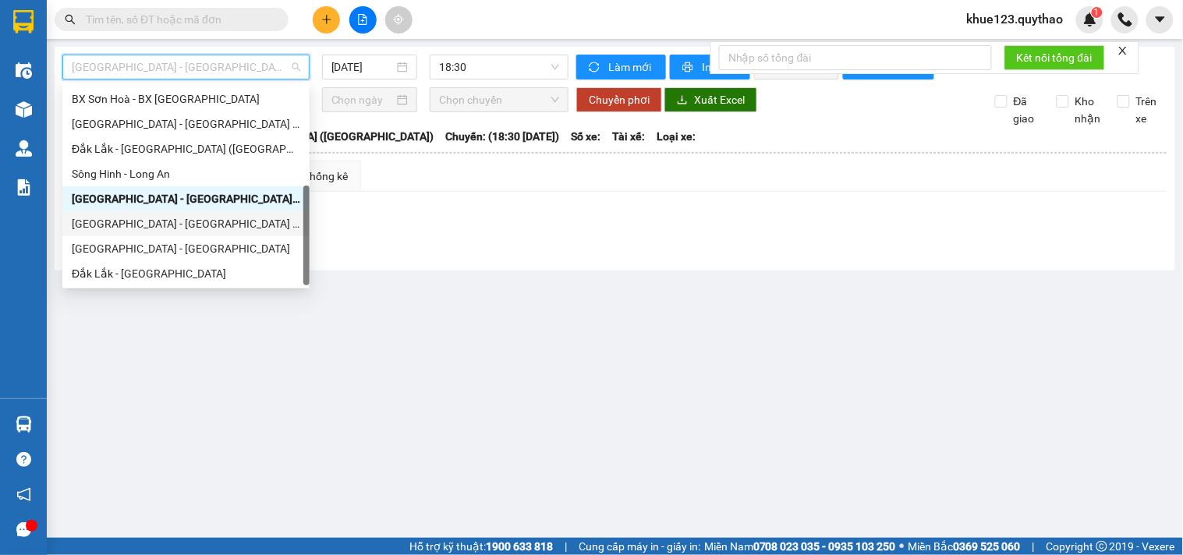
click at [175, 224] on div "[GEOGRAPHIC_DATA] - [GEOGRAPHIC_DATA] ([GEOGRAPHIC_DATA] - [GEOGRAPHIC_DATA] cũ)" at bounding box center [186, 223] width 229 height 17
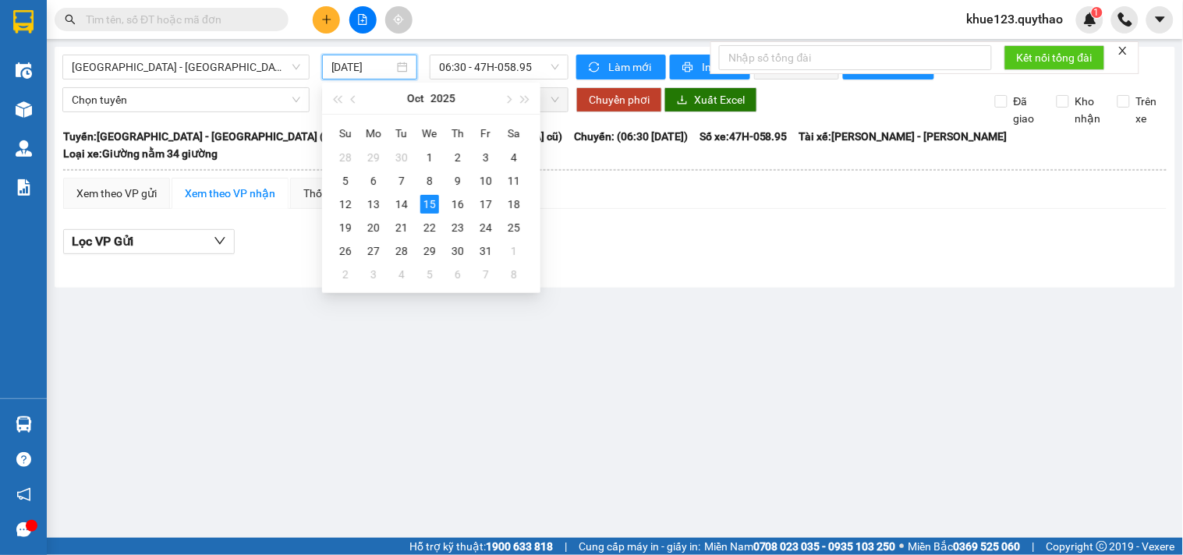
click at [342, 72] on input "[DATE]" at bounding box center [363, 67] width 63 height 17
click at [411, 204] on td "14" at bounding box center [402, 204] width 28 height 23
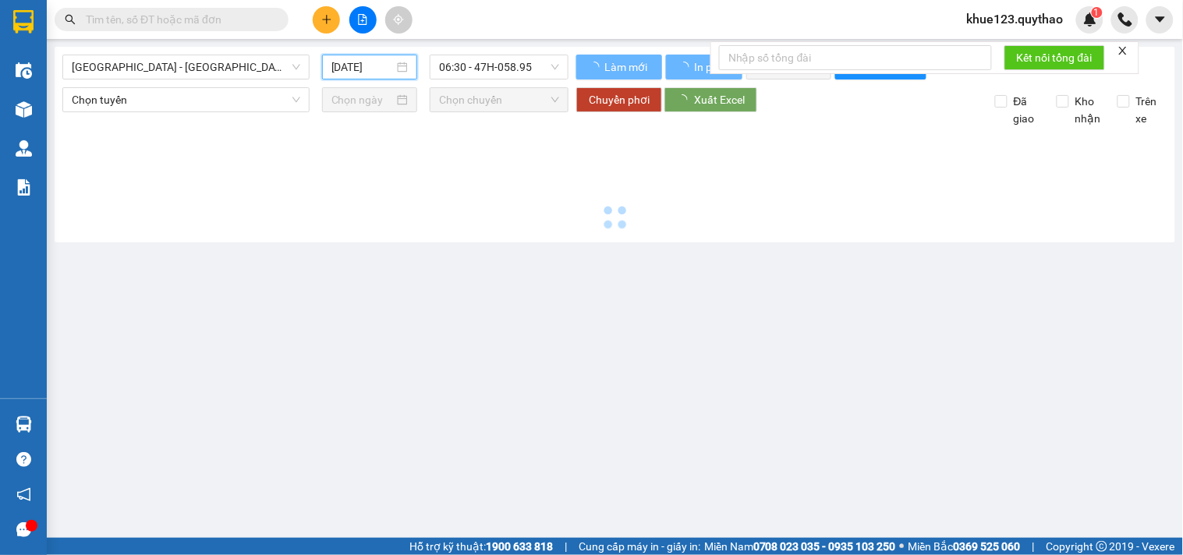
type input "[DATE]"
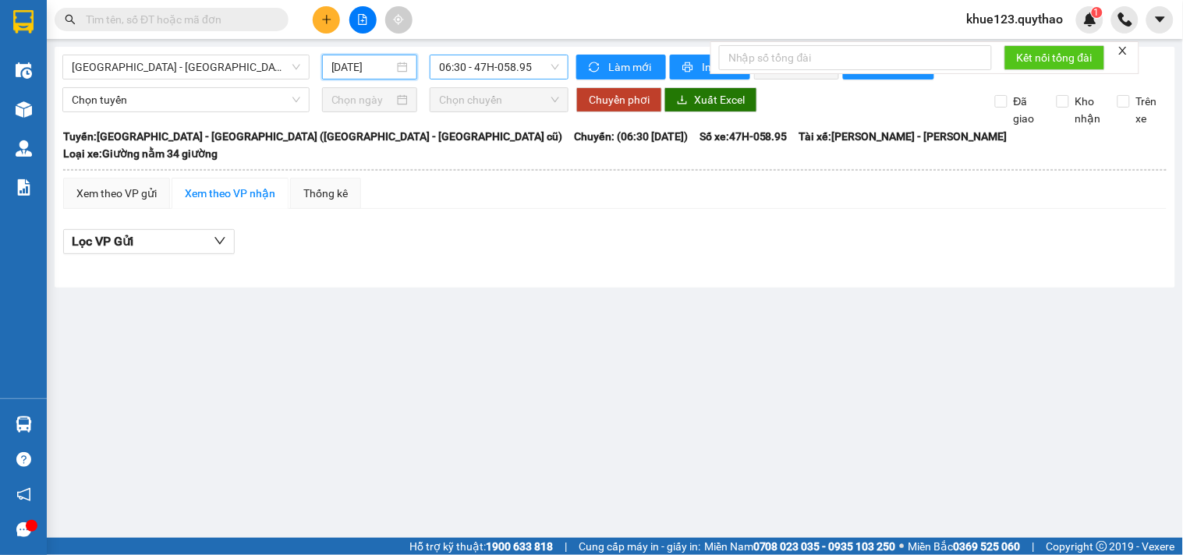
click at [531, 66] on span "06:30 - 47H-058.95" at bounding box center [499, 66] width 120 height 23
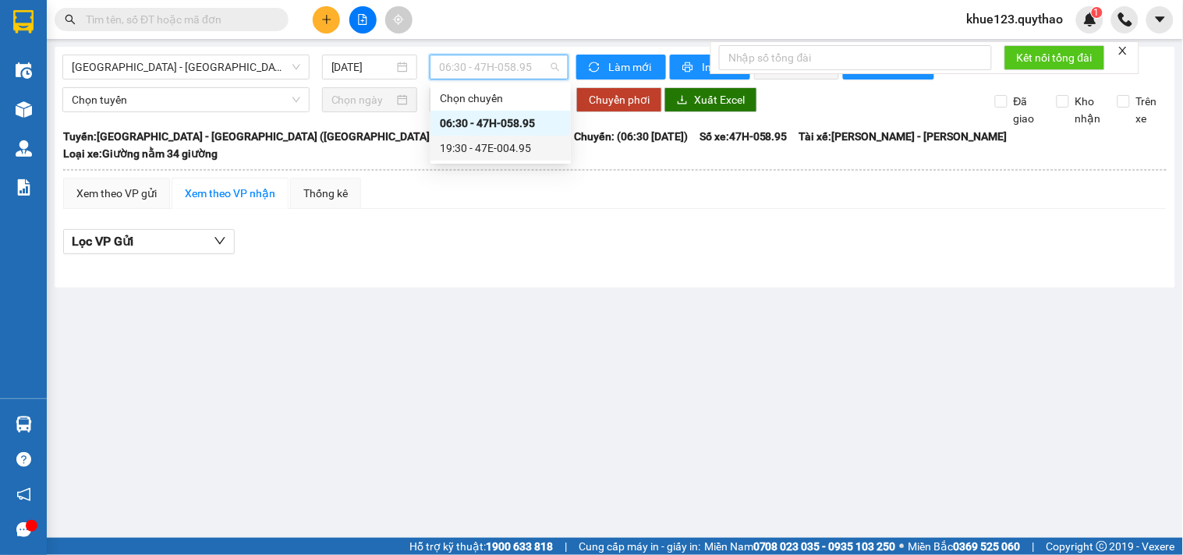
click at [515, 144] on div "19:30 - 47E-004.95" at bounding box center [501, 148] width 122 height 17
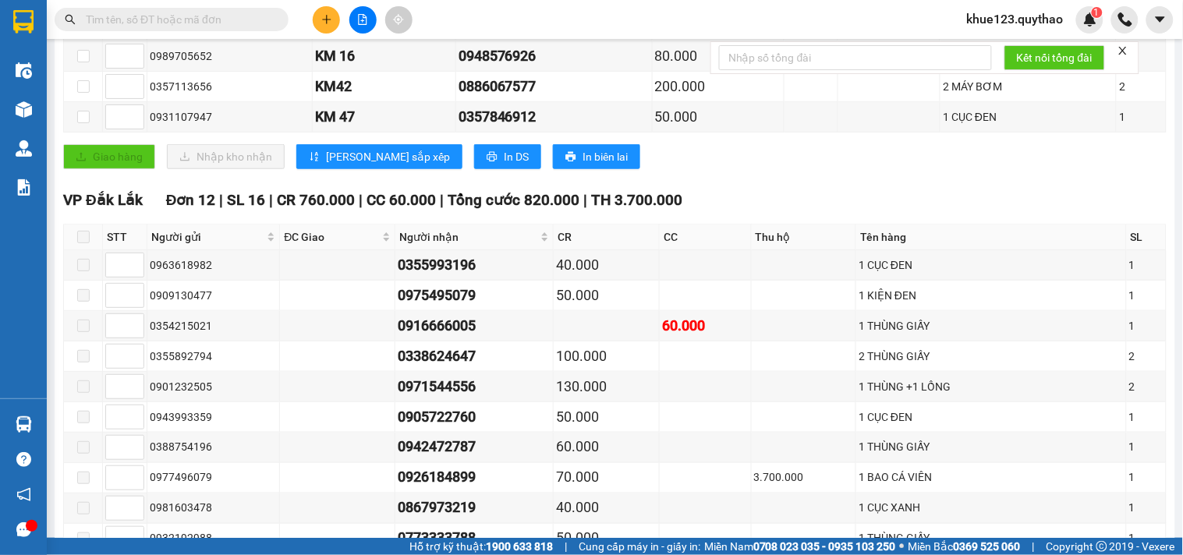
scroll to position [606, 0]
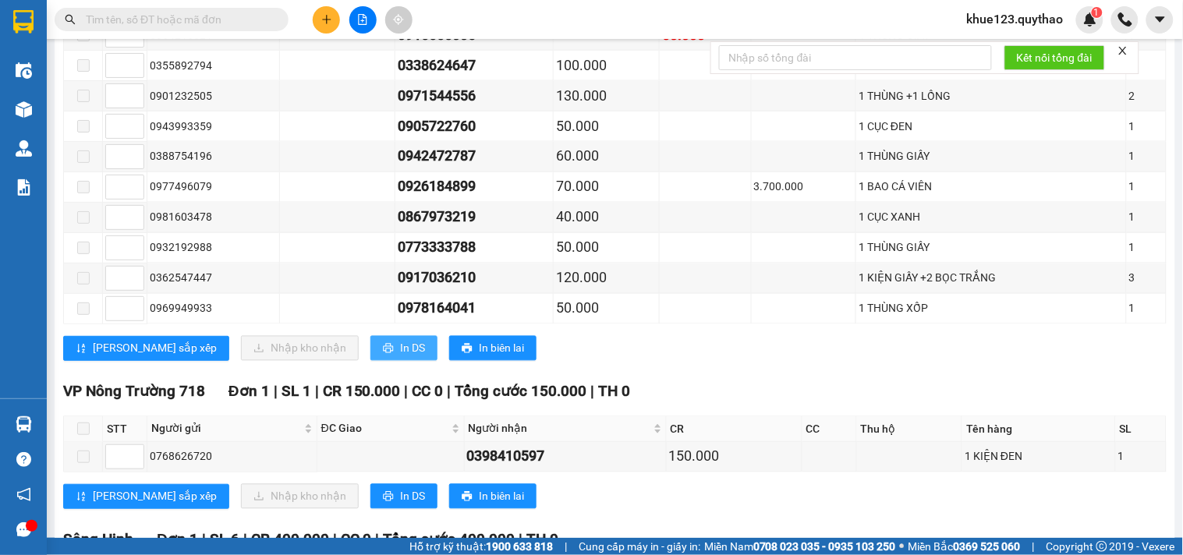
click at [400, 349] on span "In DS" at bounding box center [412, 348] width 25 height 17
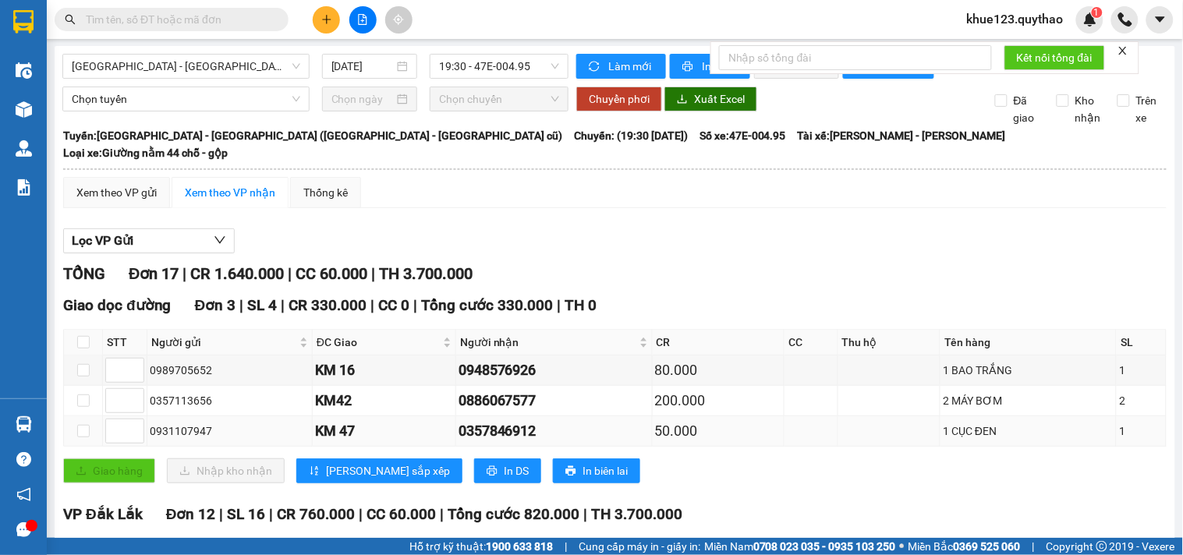
scroll to position [0, 0]
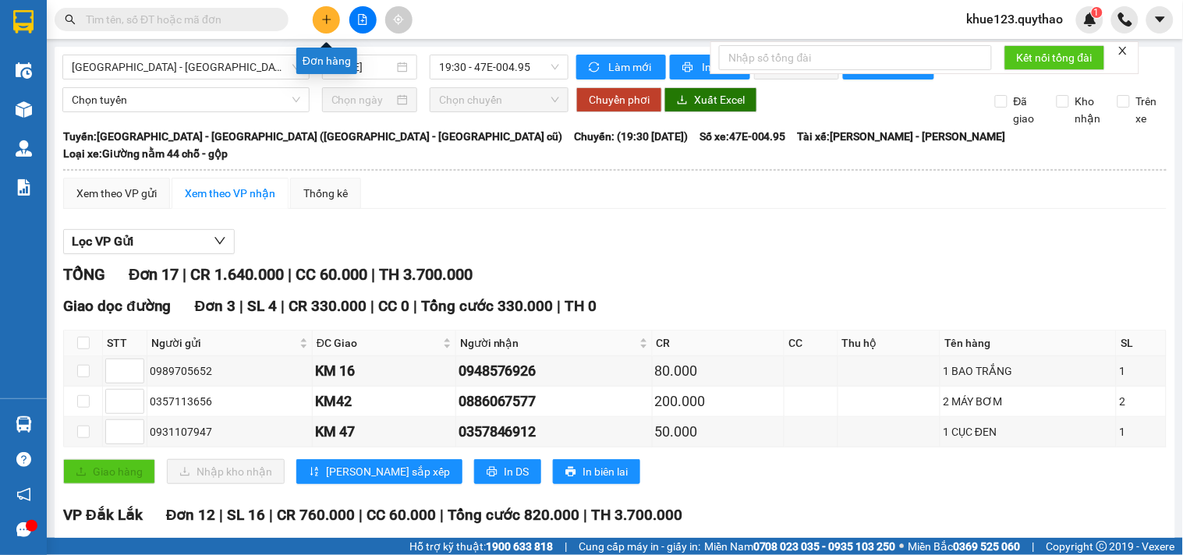
click at [320, 19] on button at bounding box center [326, 19] width 27 height 27
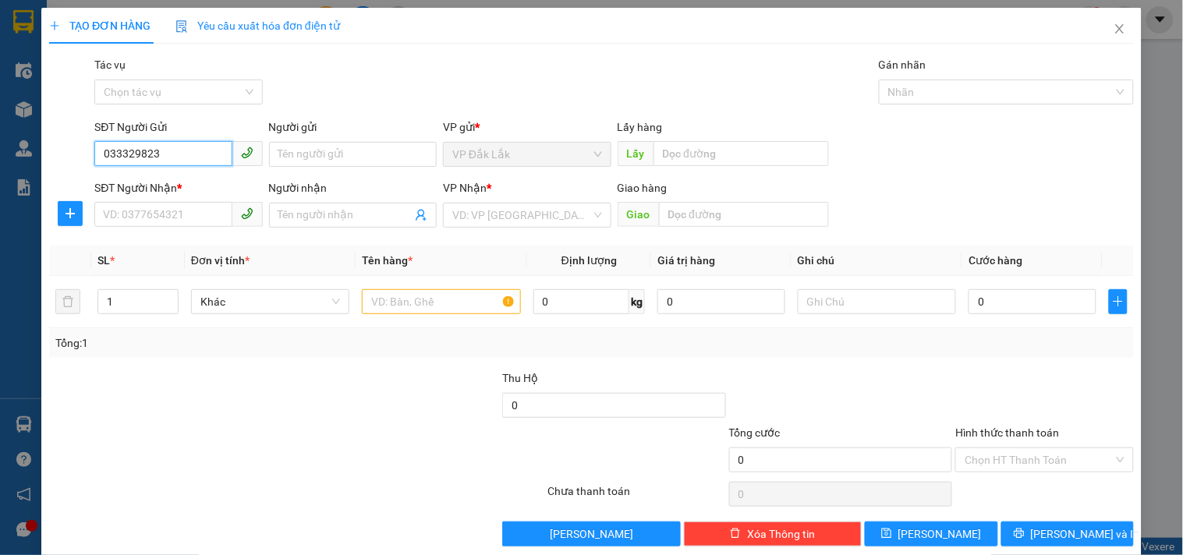
type input "0333298235"
click at [136, 177] on div "0333298235" at bounding box center [176, 185] width 147 height 17
type input "0867650947"
type input "N4 BÌNH PHƯỚC"
type input "0333298235"
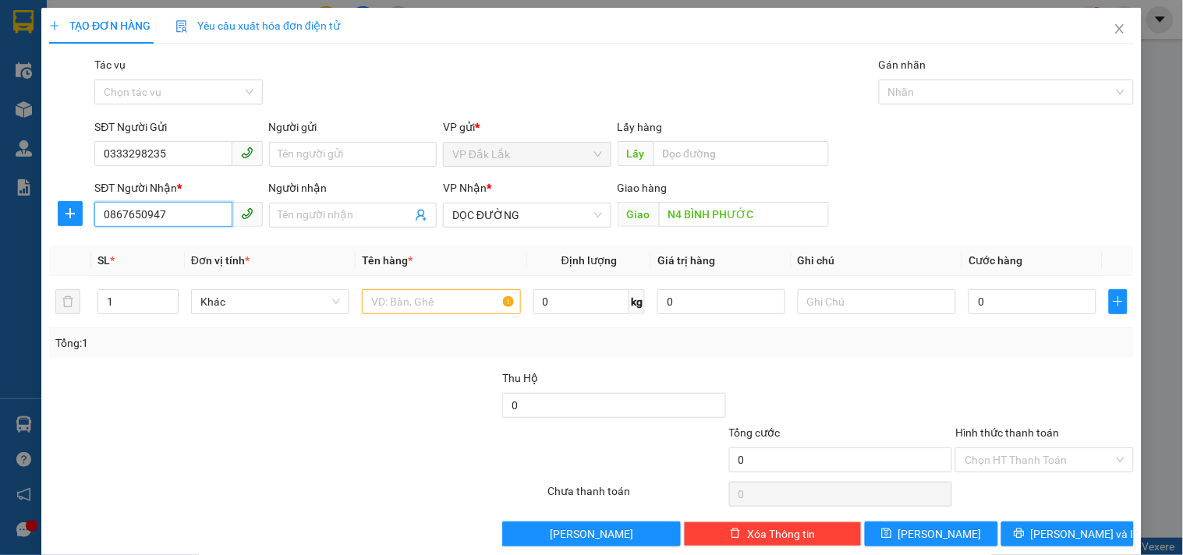
drag, startPoint x: 181, startPoint y: 213, endPoint x: 0, endPoint y: 222, distance: 181.2
click at [0, 222] on div "TẠO ĐƠN HÀNG Yêu cầu xuất hóa đơn điện tử Transit Pickup Surcharge Ids Transit …" at bounding box center [591, 277] width 1183 height 555
type input "03766971387"
click at [765, 213] on input "N4 BÌNH PHƯỚC" at bounding box center [744, 214] width 170 height 25
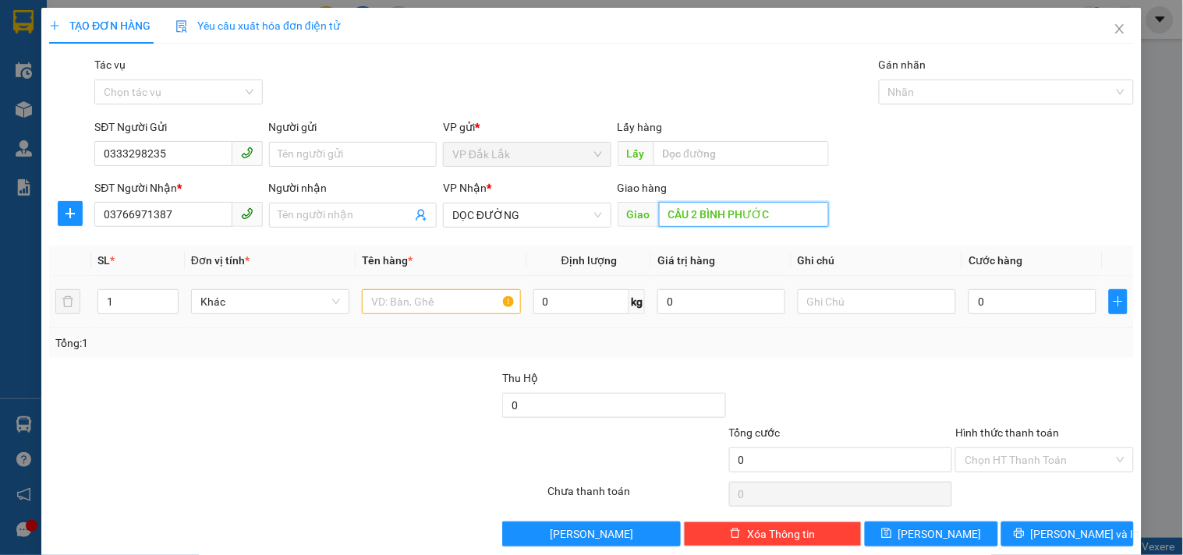
type input "CẦU 2 BÌNH PHƯỚC"
click at [419, 307] on input "text" at bounding box center [441, 301] width 158 height 25
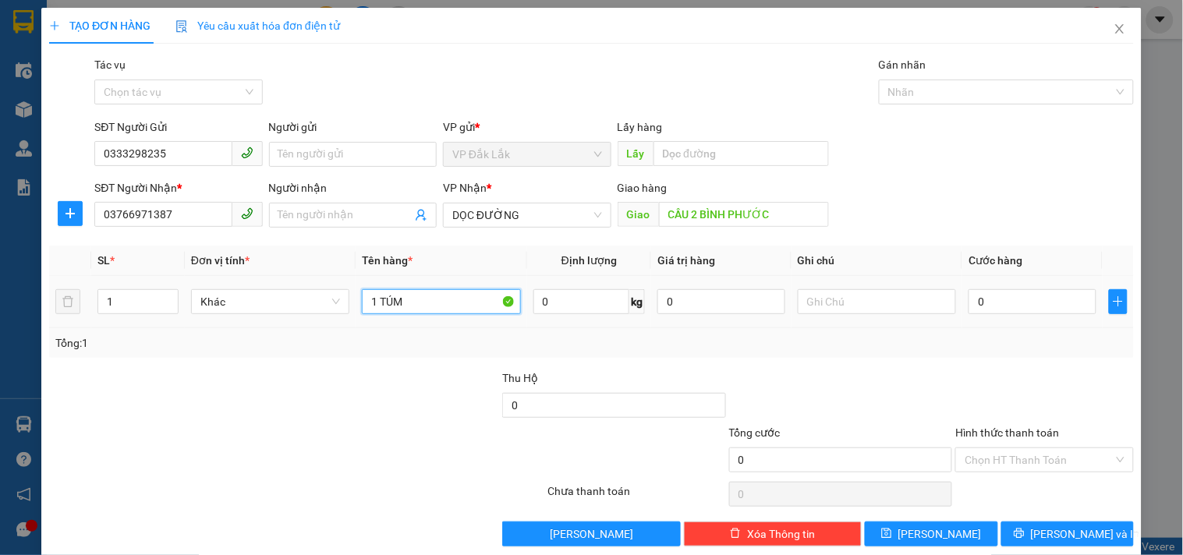
type input "1 TÚM"
click at [1032, 315] on div "0" at bounding box center [1033, 301] width 128 height 31
click at [1031, 305] on input "0" at bounding box center [1033, 301] width 128 height 25
type input "5"
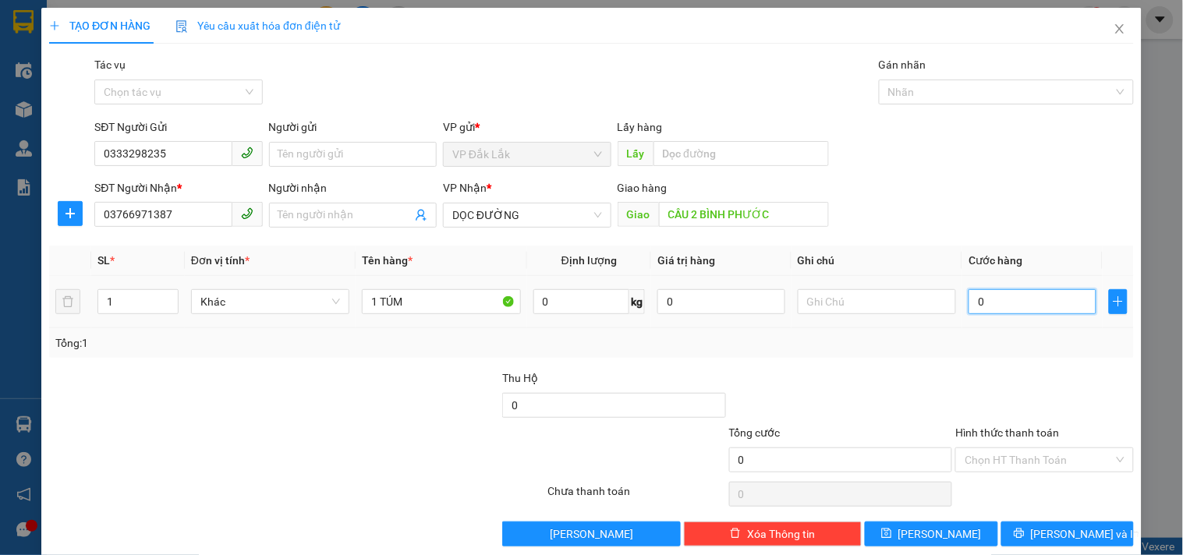
type input "5"
type input "50"
type input "500"
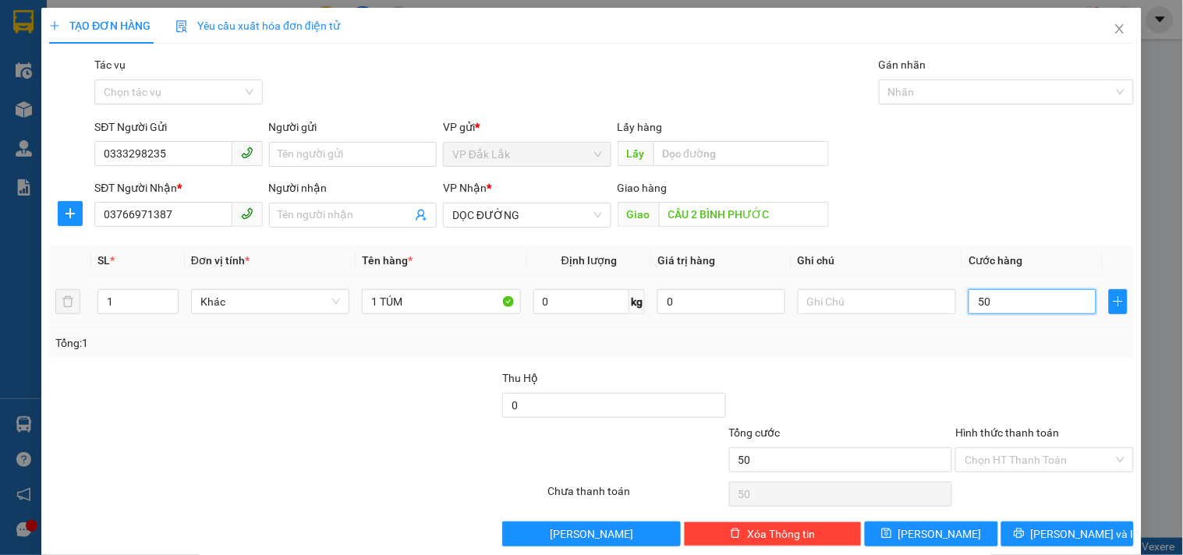
type input "500"
type input "5.000"
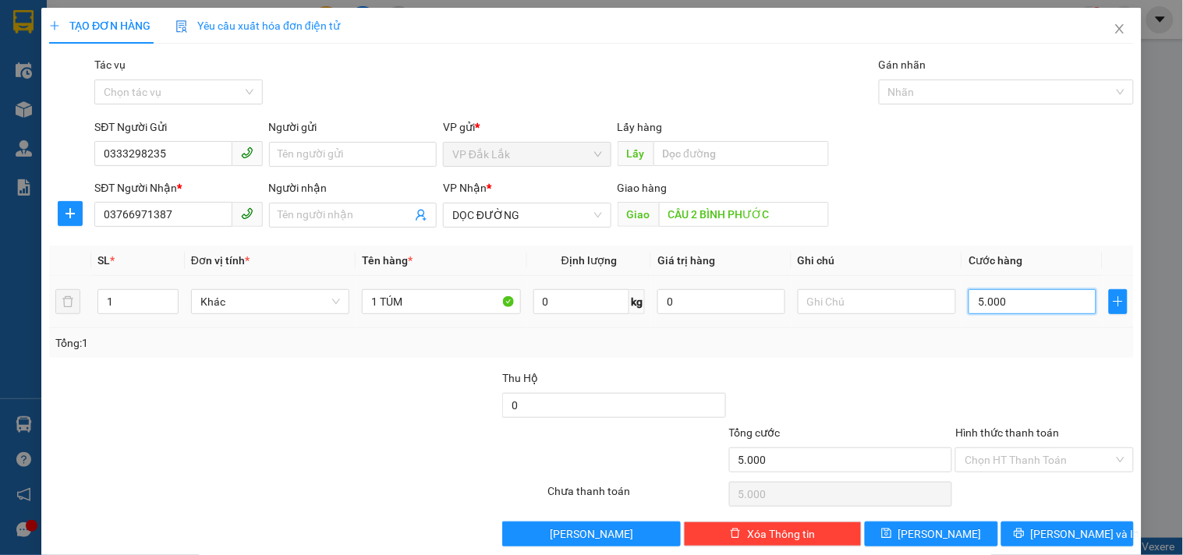
type input "50.000"
click at [1043, 462] on input "Hình thức thanh toán" at bounding box center [1039, 460] width 148 height 23
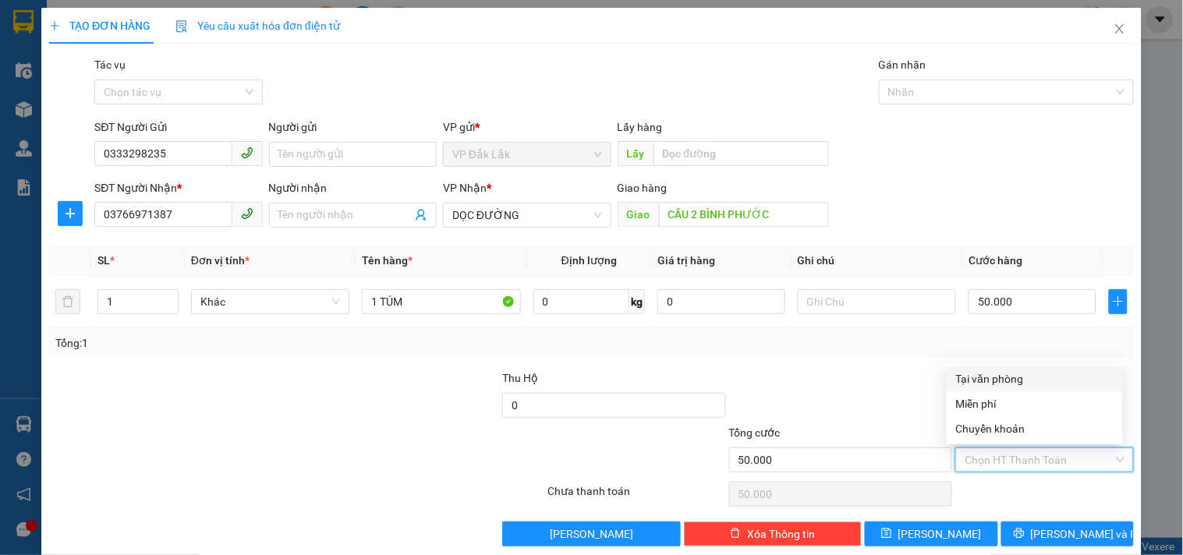
click at [988, 378] on div "Tại văn phòng" at bounding box center [1035, 379] width 158 height 17
type input "0"
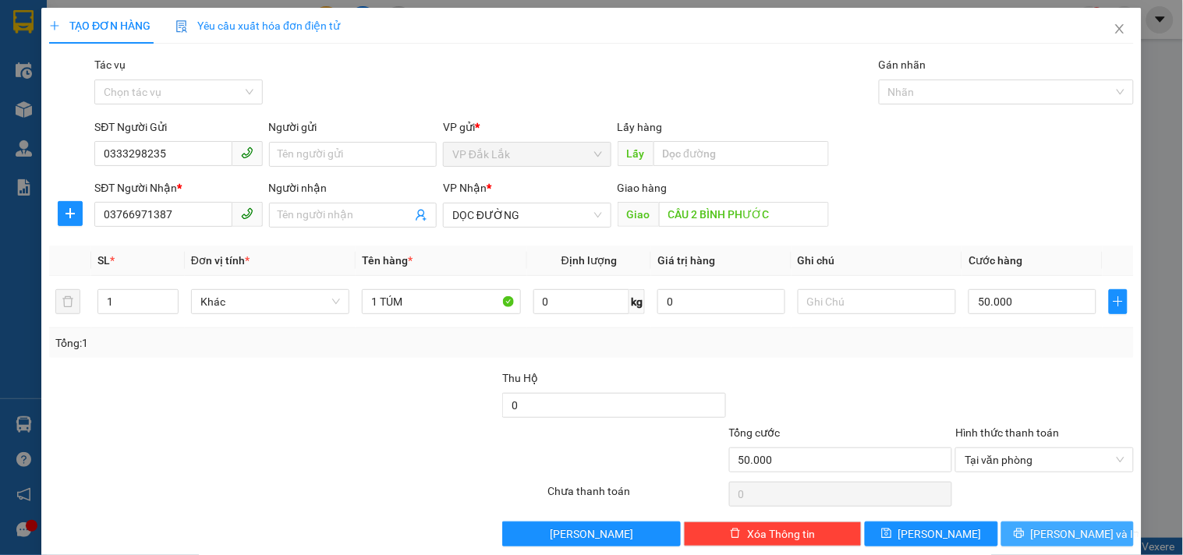
click at [1050, 537] on span "[PERSON_NAME] và In" at bounding box center [1085, 534] width 109 height 17
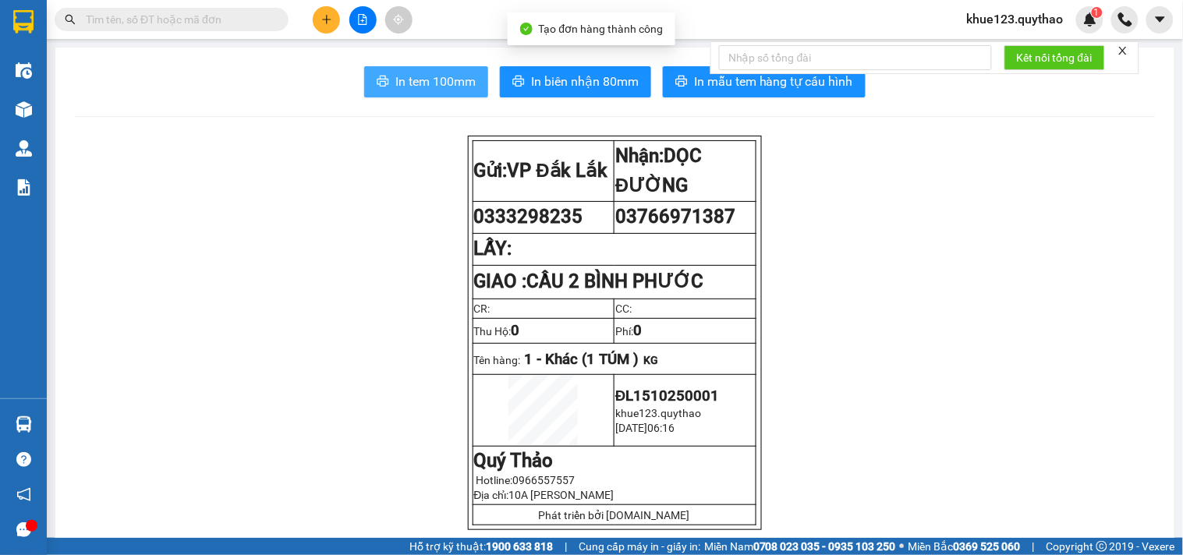
click at [403, 81] on span "In tem 100mm" at bounding box center [435, 82] width 80 height 20
